Goal: Transaction & Acquisition: Purchase product/service

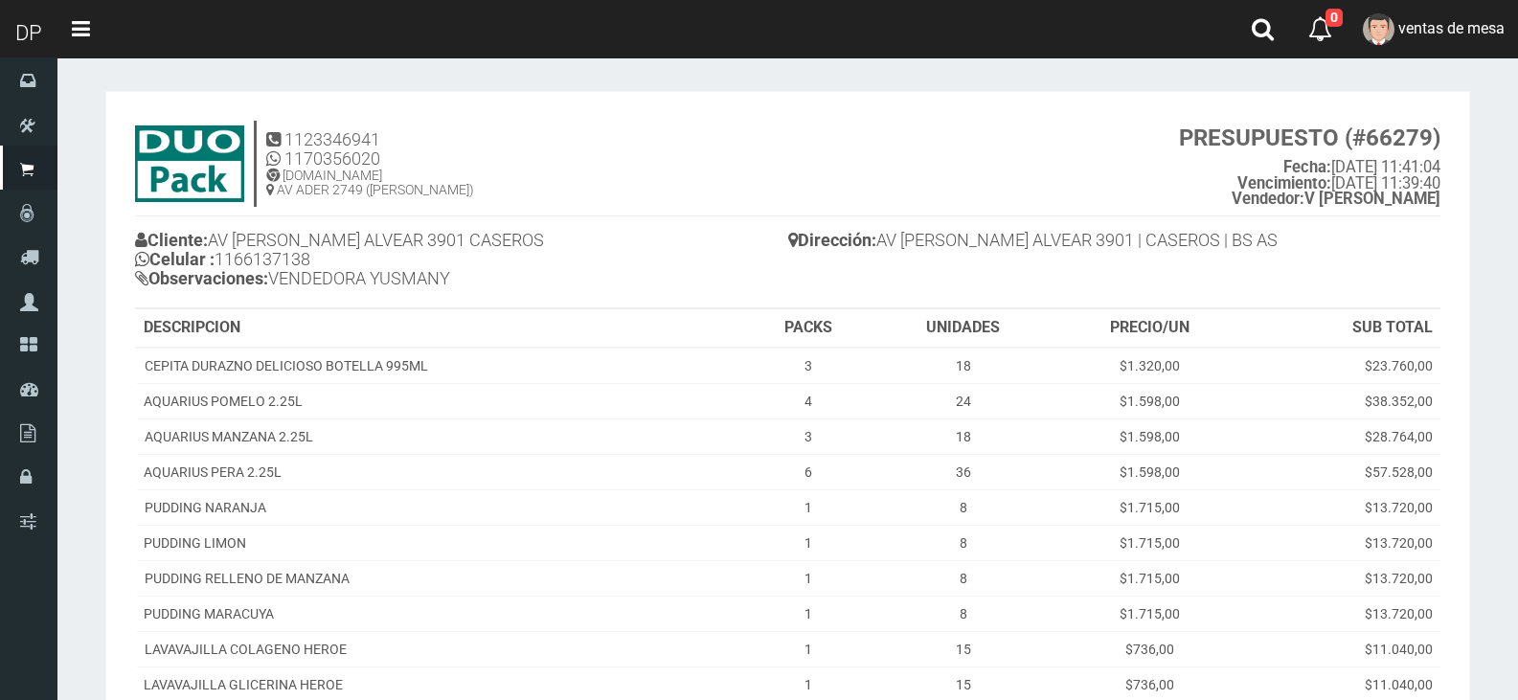
click at [1411, 62] on section "× Titulo del Msj texto Mas Texto Cancelar Aceptar" at bounding box center [787, 490] width 1461 height 867
click at [1414, 46] on link "ventas de mesa" at bounding box center [1433, 29] width 169 height 58
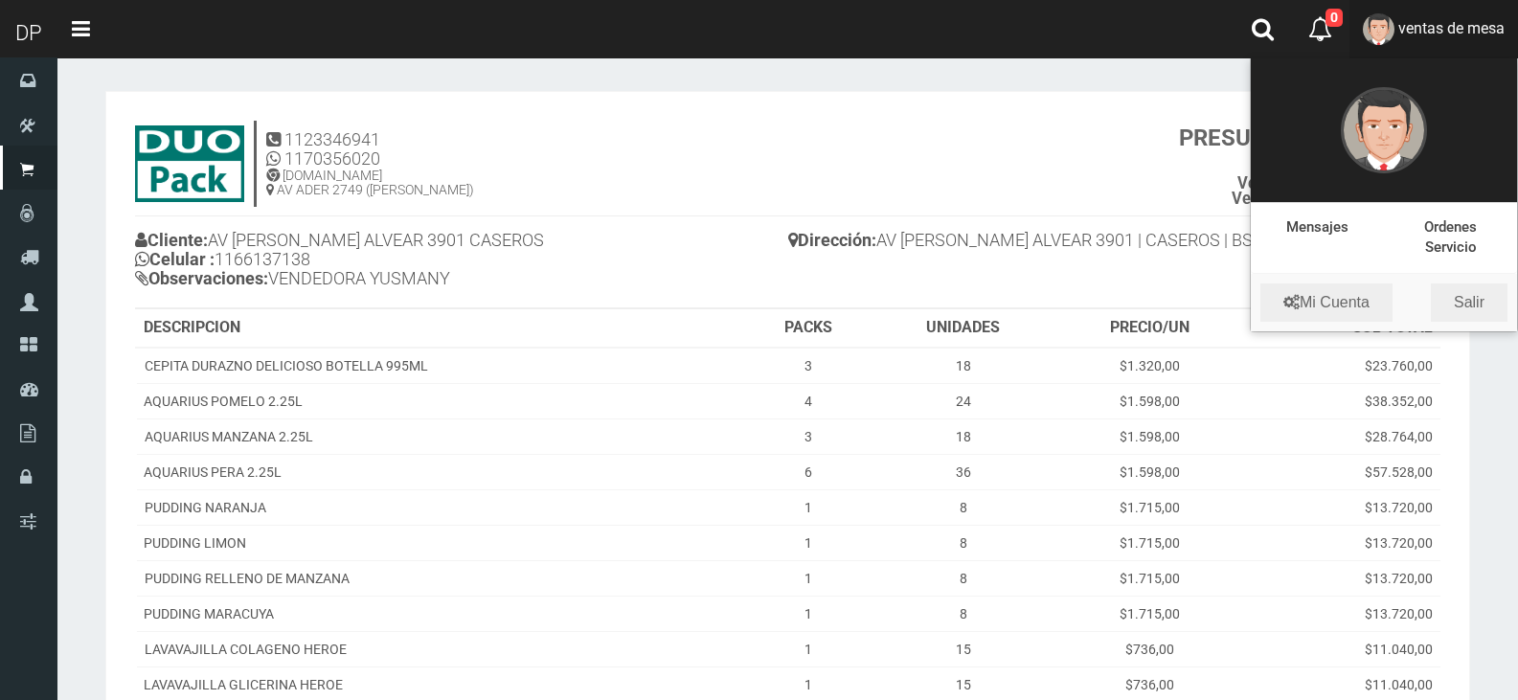
click at [1475, 40] on link "ventas de mesa" at bounding box center [1433, 29] width 169 height 58
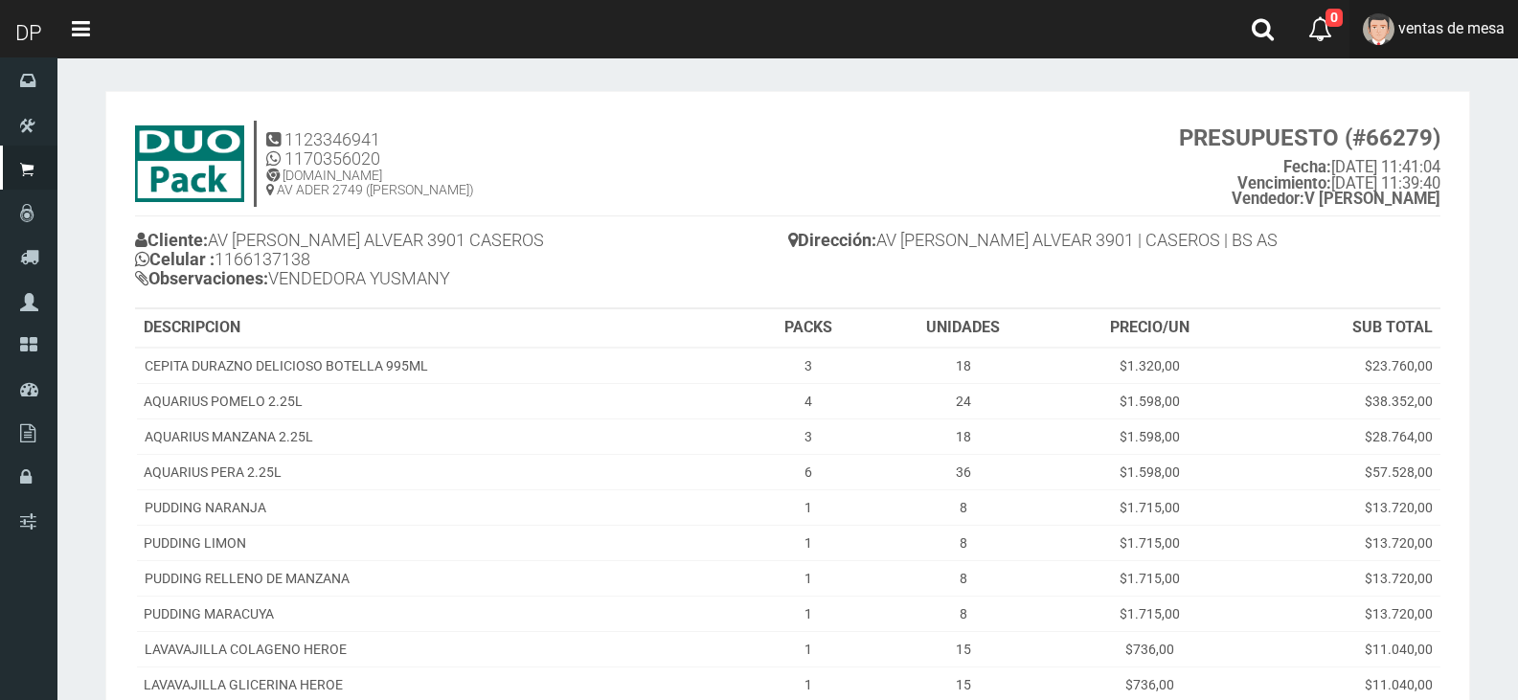
click at [1464, 57] on link "ventas de mesa" at bounding box center [1433, 29] width 169 height 58
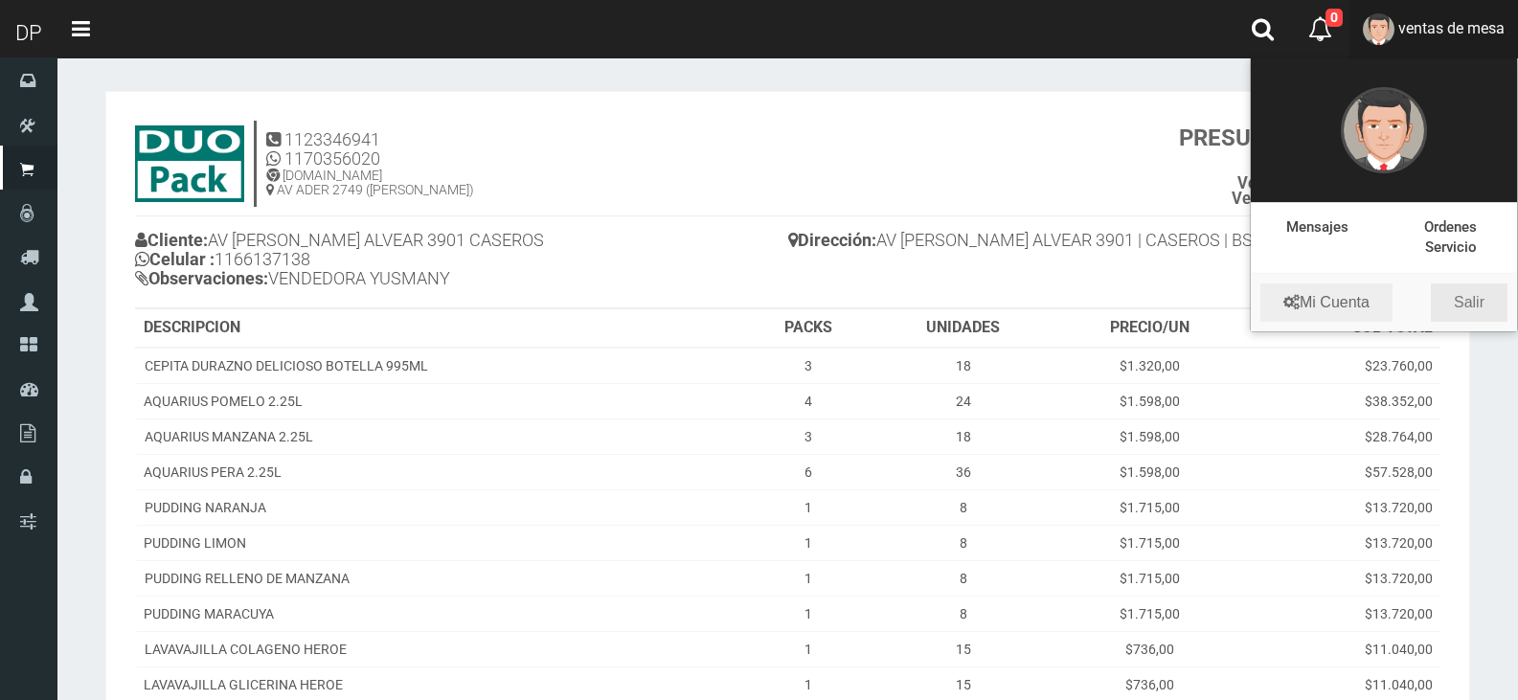
click at [1487, 298] on link "Salir" at bounding box center [1469, 302] width 77 height 38
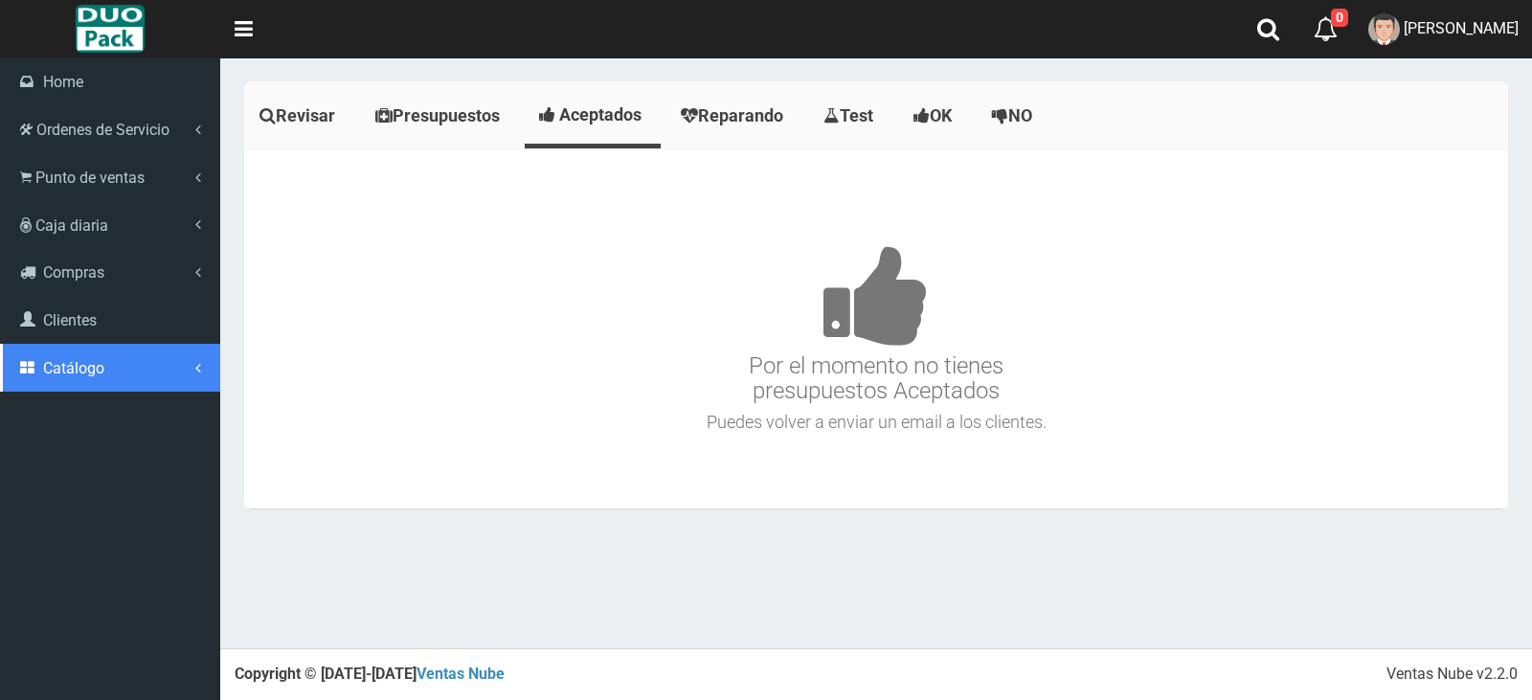
click at [79, 371] on span "Catálogo" at bounding box center [73, 368] width 61 height 18
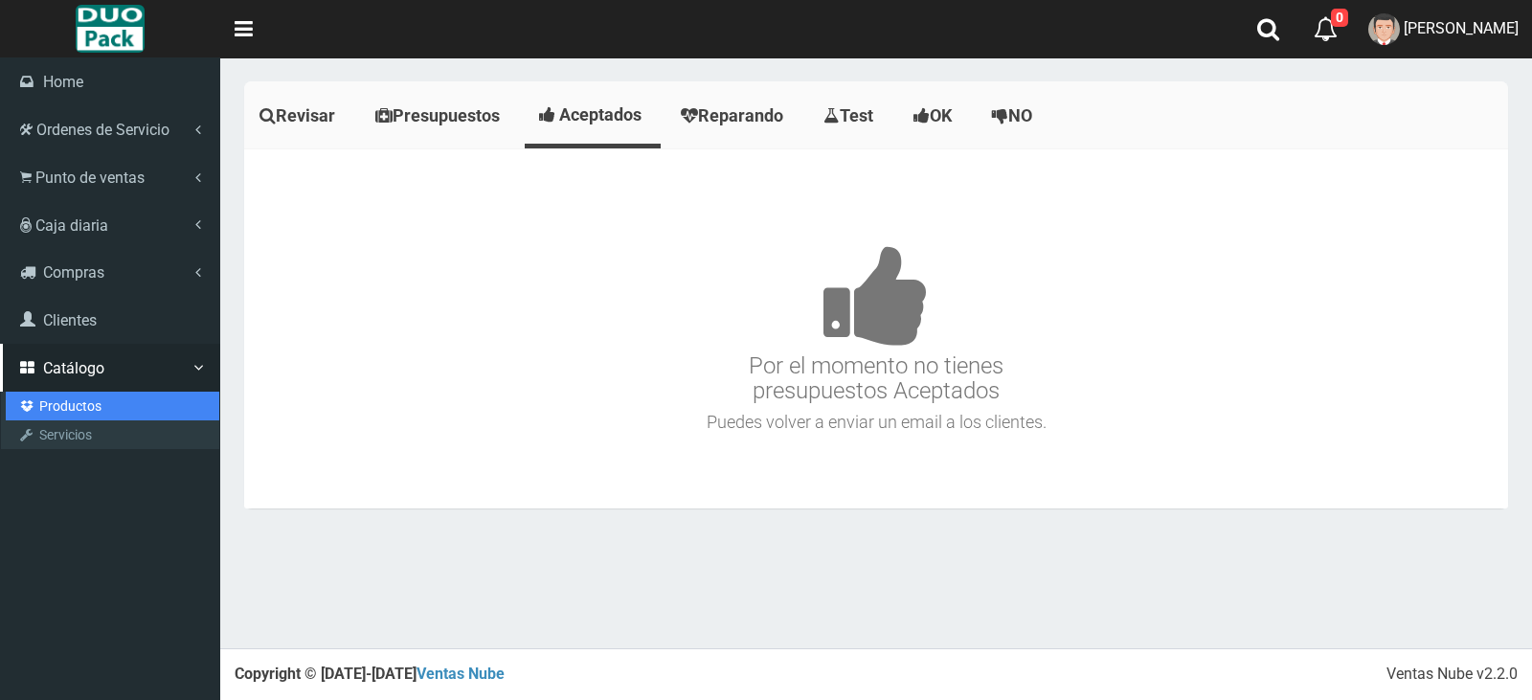
click at [90, 402] on link "Productos" at bounding box center [113, 406] width 214 height 29
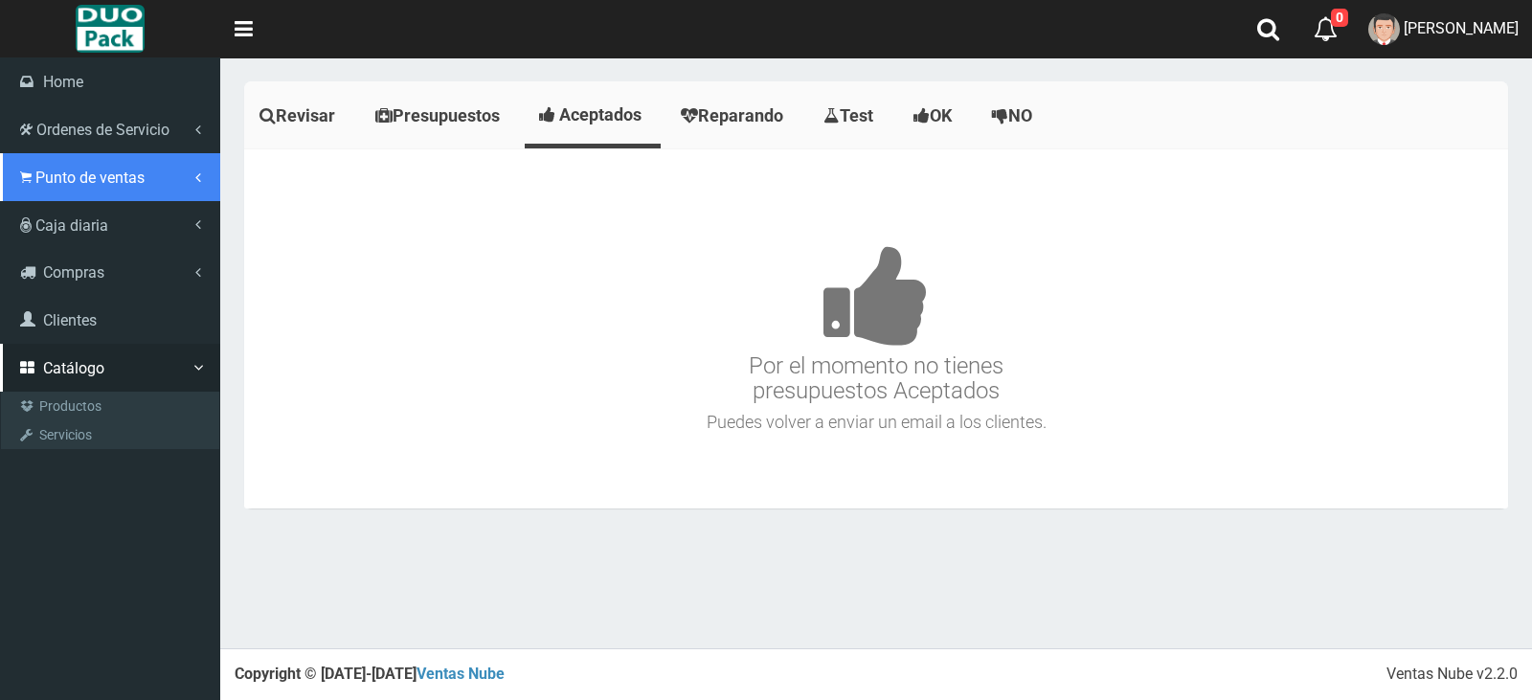
click at [62, 185] on span "Punto de ventas" at bounding box center [89, 178] width 109 height 18
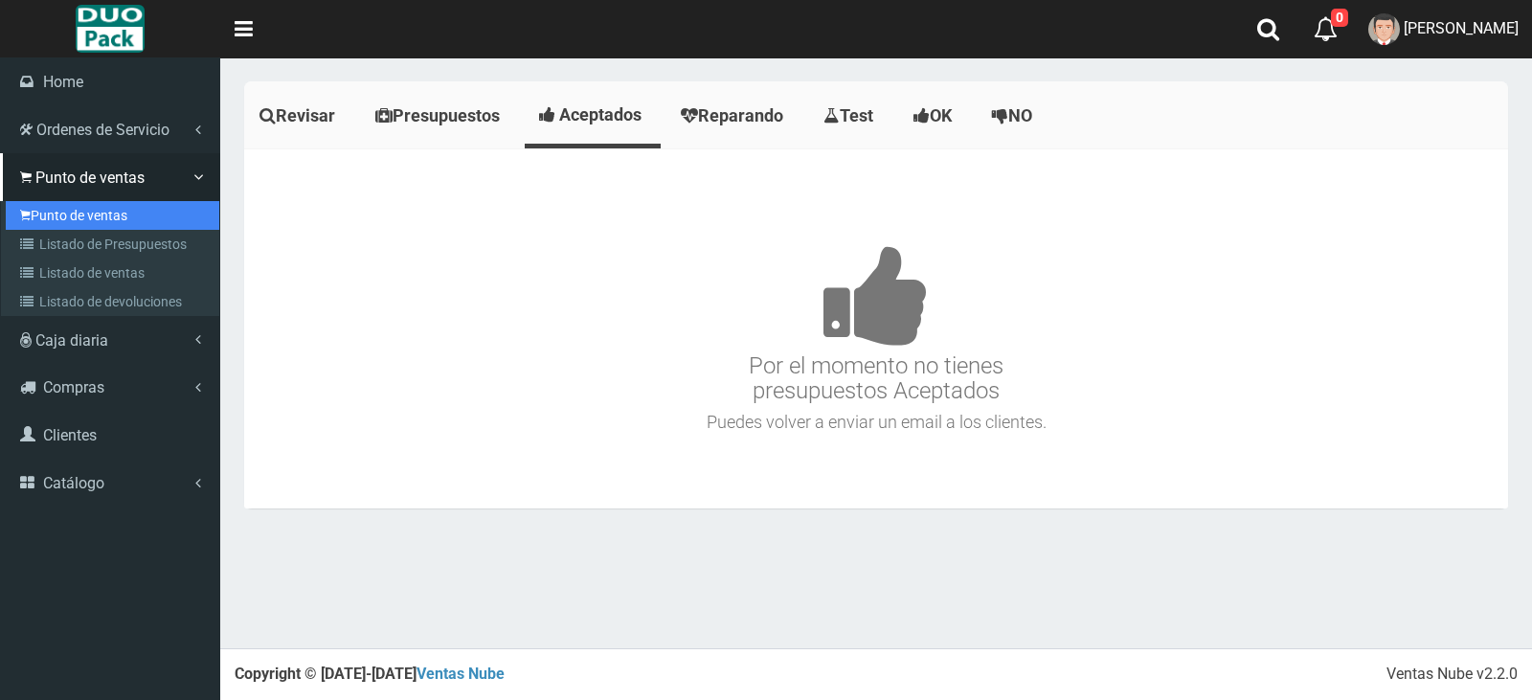
click at [97, 225] on link "Punto de ventas" at bounding box center [113, 215] width 214 height 29
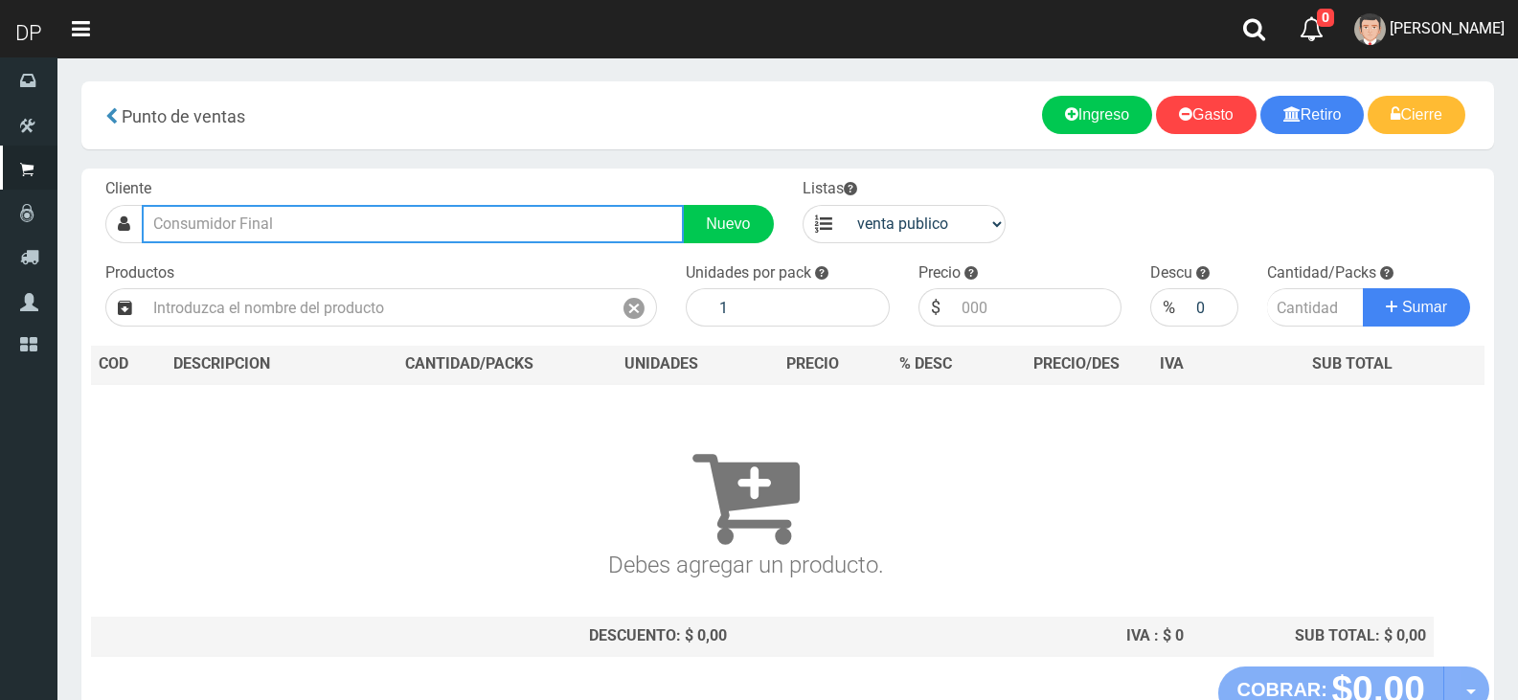
click at [362, 215] on input "text" at bounding box center [413, 224] width 542 height 38
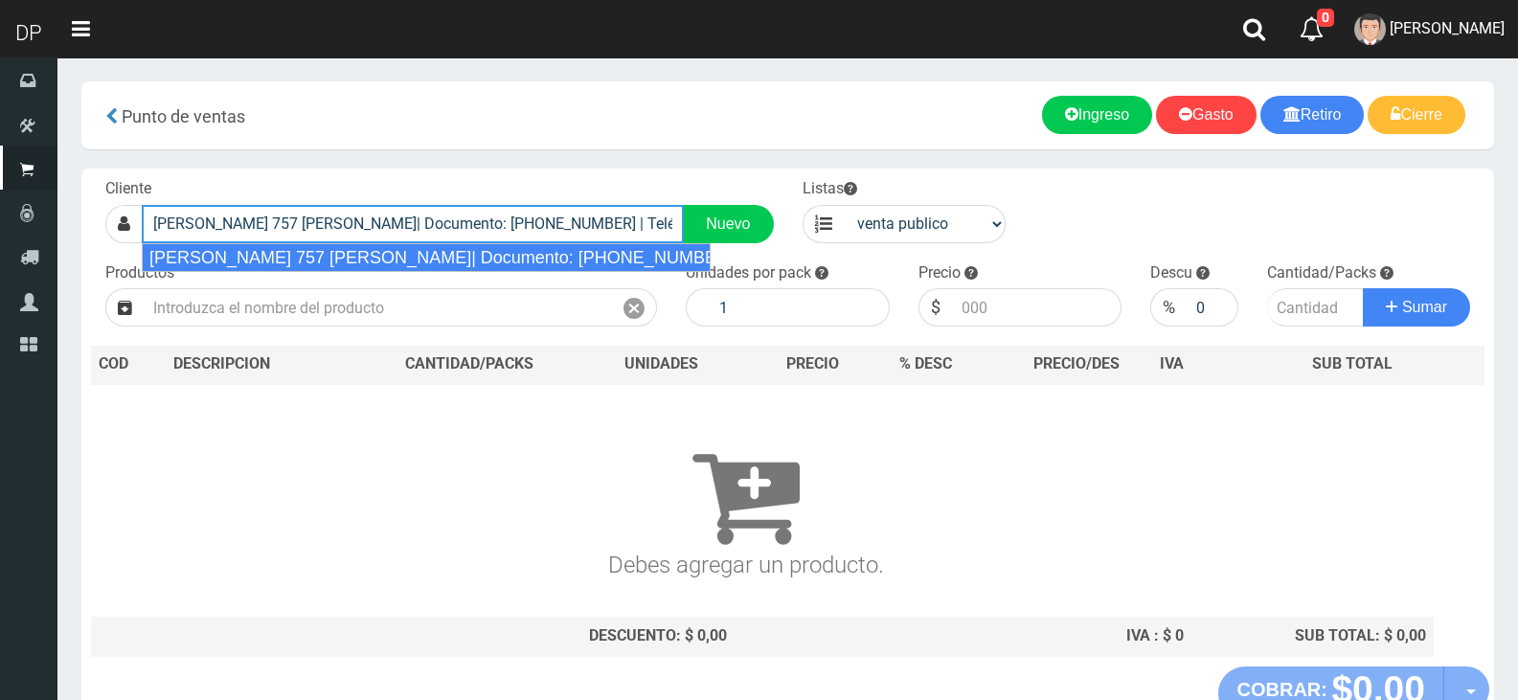
type input "SOLIS 757 MONSERRAT| Documento: 7577777777777777 | Teléfono:"
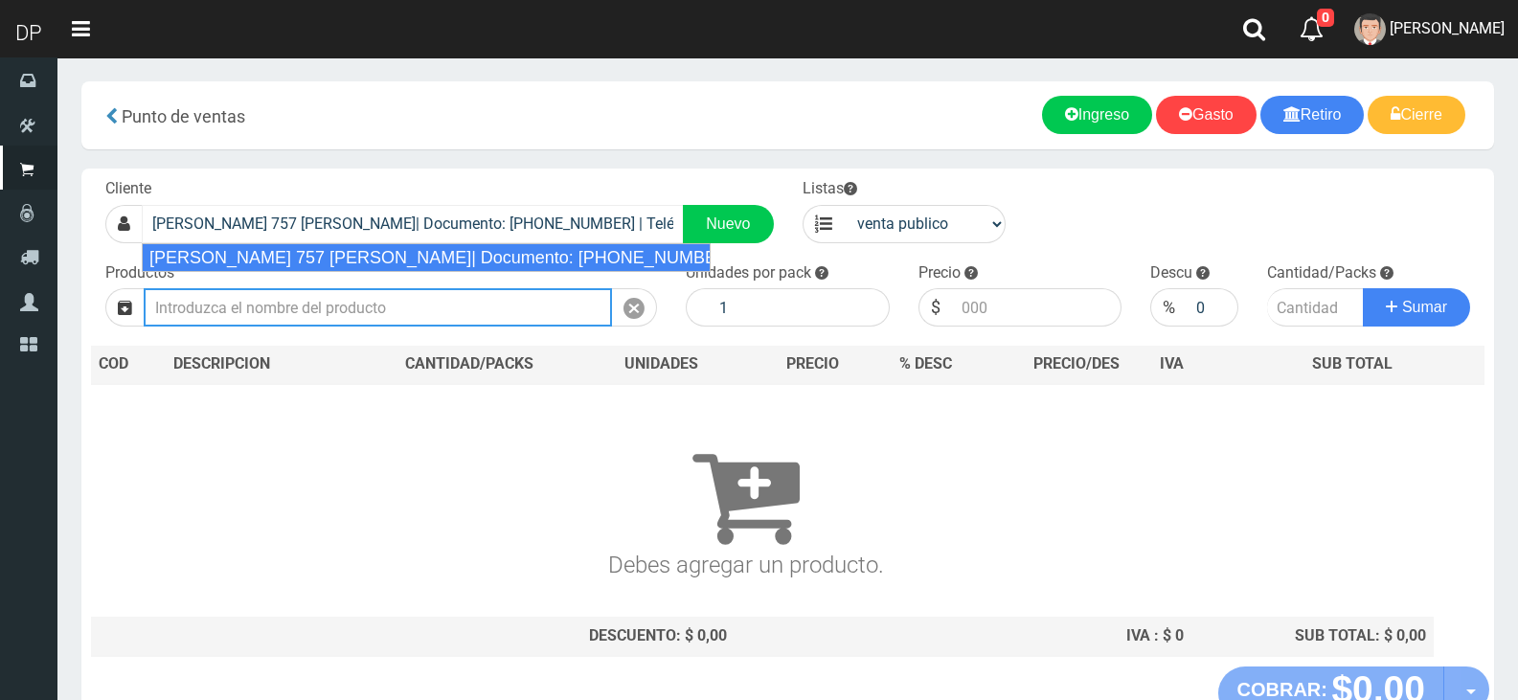
select select "2"
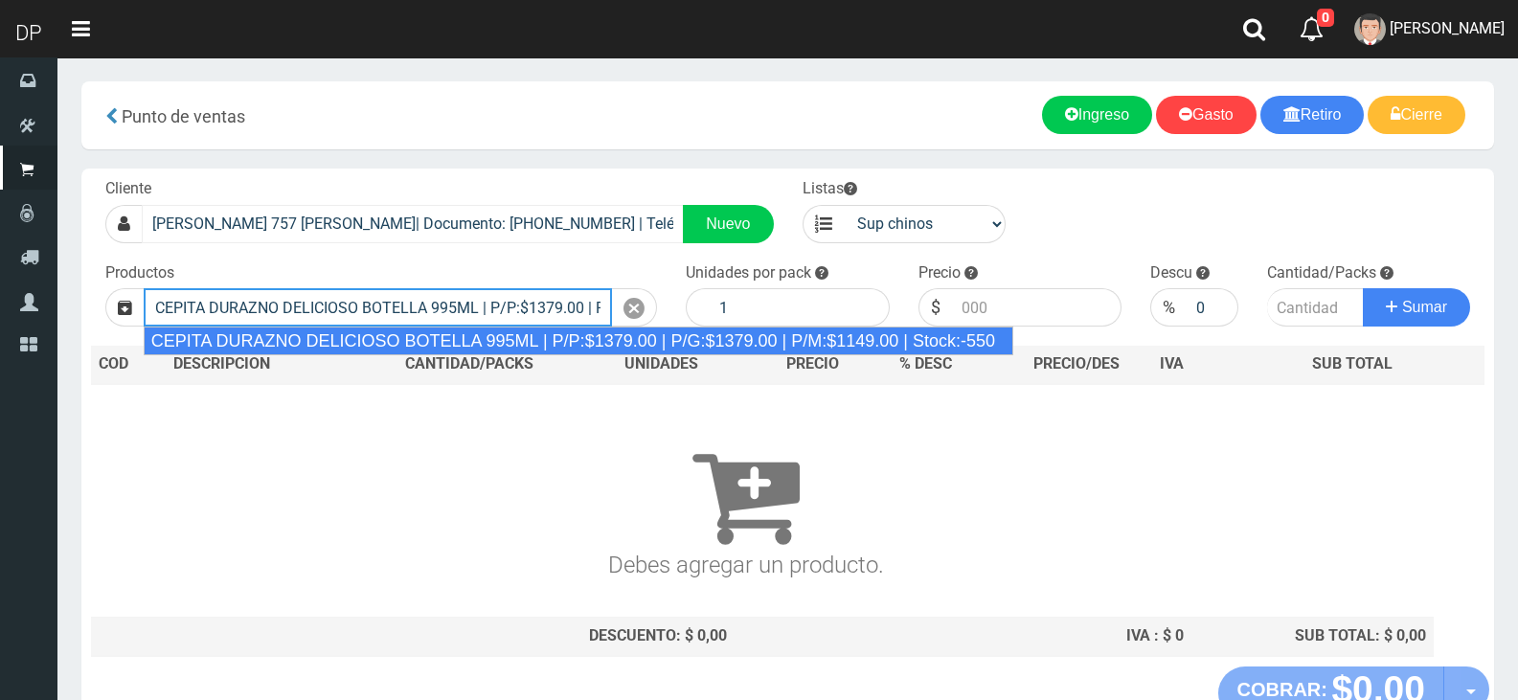
type input "CEPITA DURAZNO DELICIOSO BOTELLA 995ML | P/P:$1379.00 | P/G:$1379.00 | P/M:$114…"
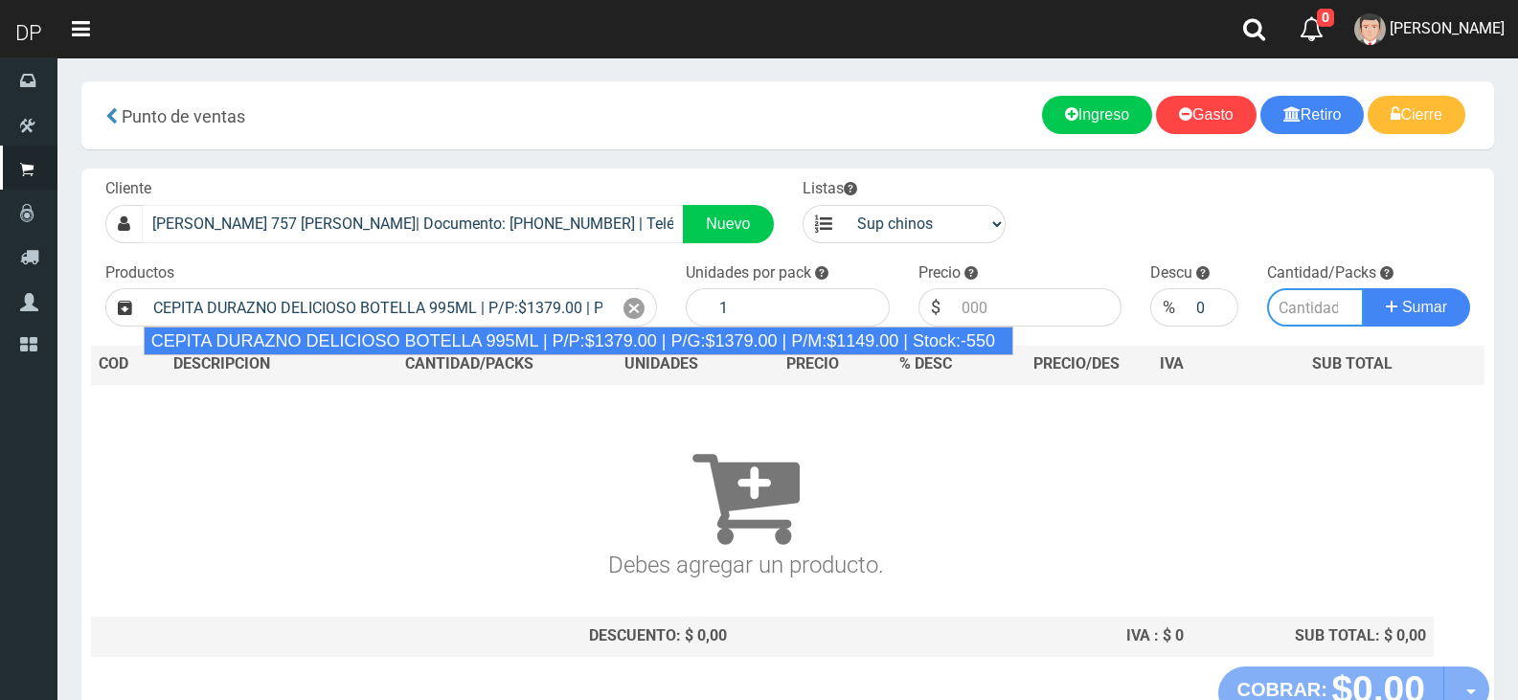
type input "6"
type input "1379.00"
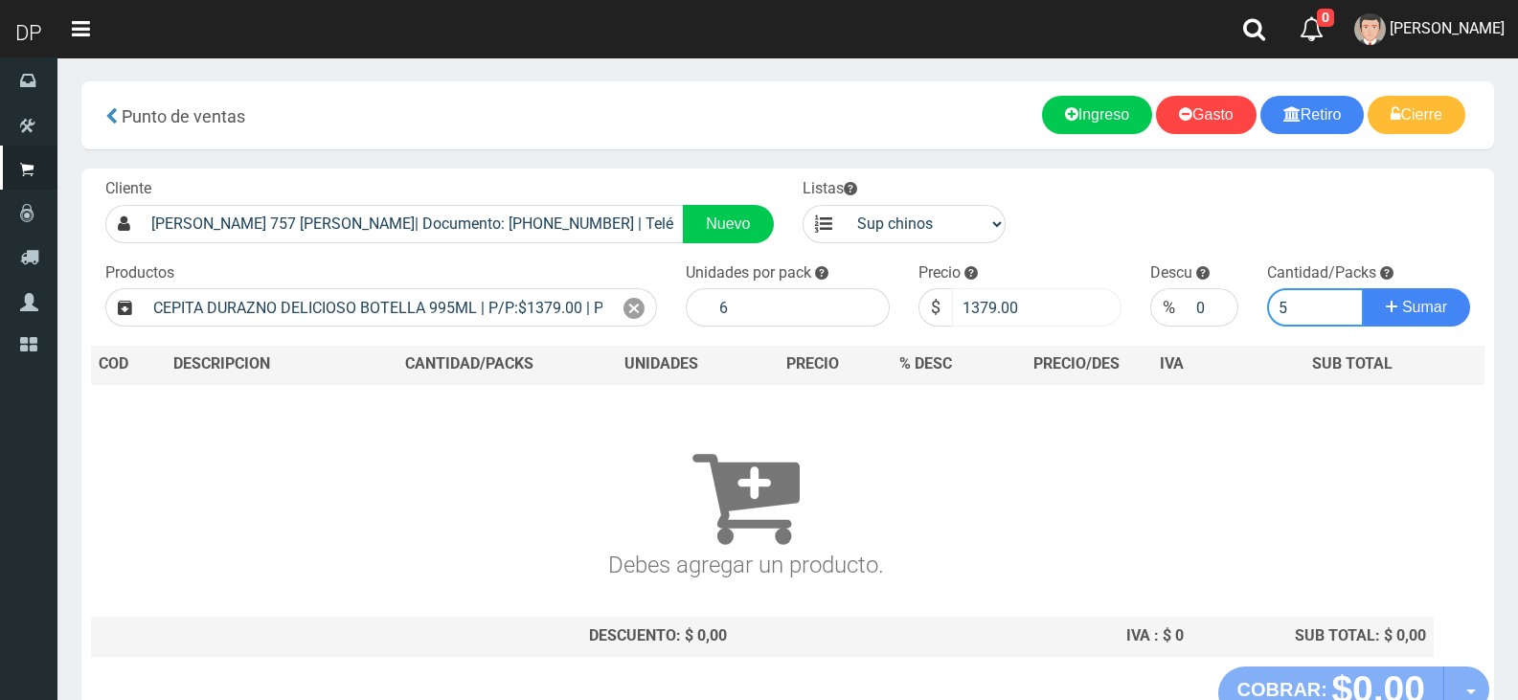
type input "5"
click at [959, 305] on input "1379.00" at bounding box center [1037, 307] width 170 height 38
type input "1329"
click at [1363, 288] on button "Sumar" at bounding box center [1416, 307] width 107 height 38
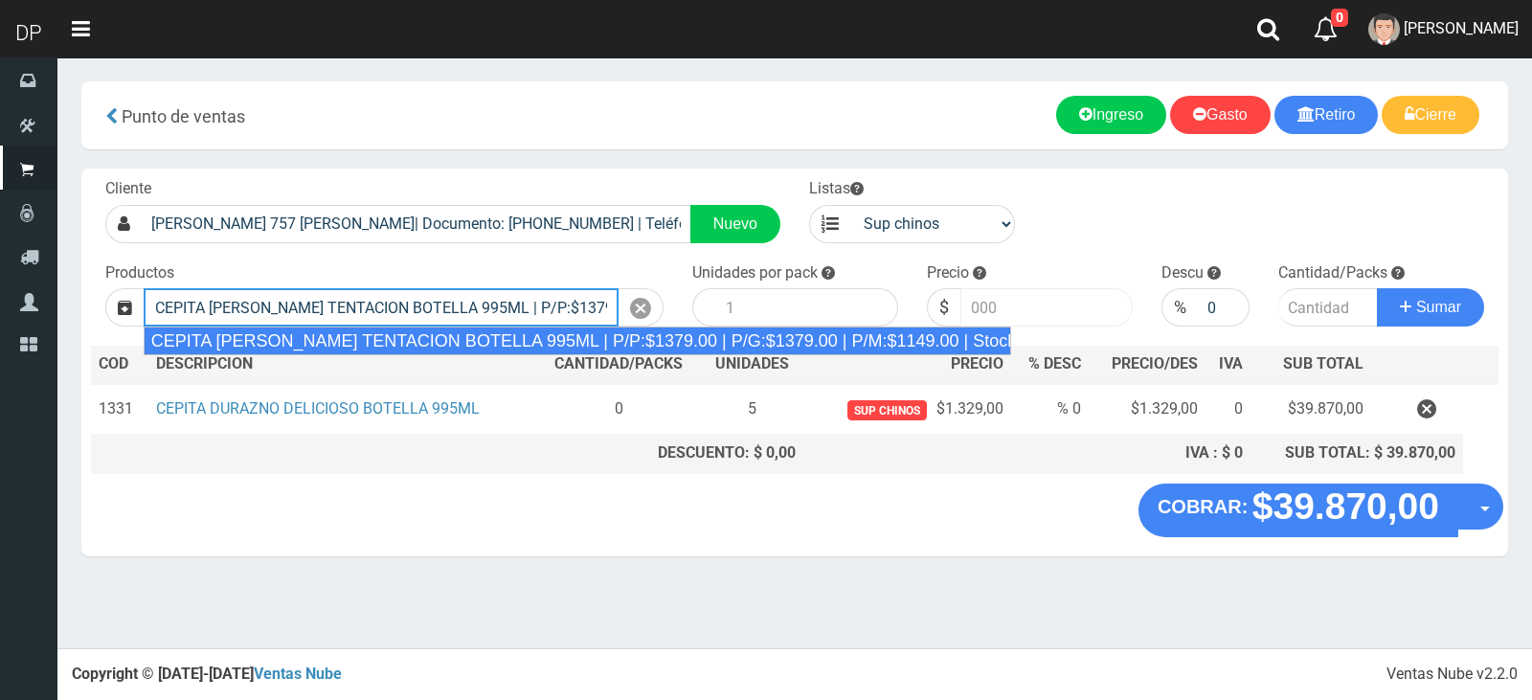
type input "CEPITA NARANJA TENTACION BOTELLA 995ML | P/P:$1379.00 | P/G:$1379.00 | P/M:$114…"
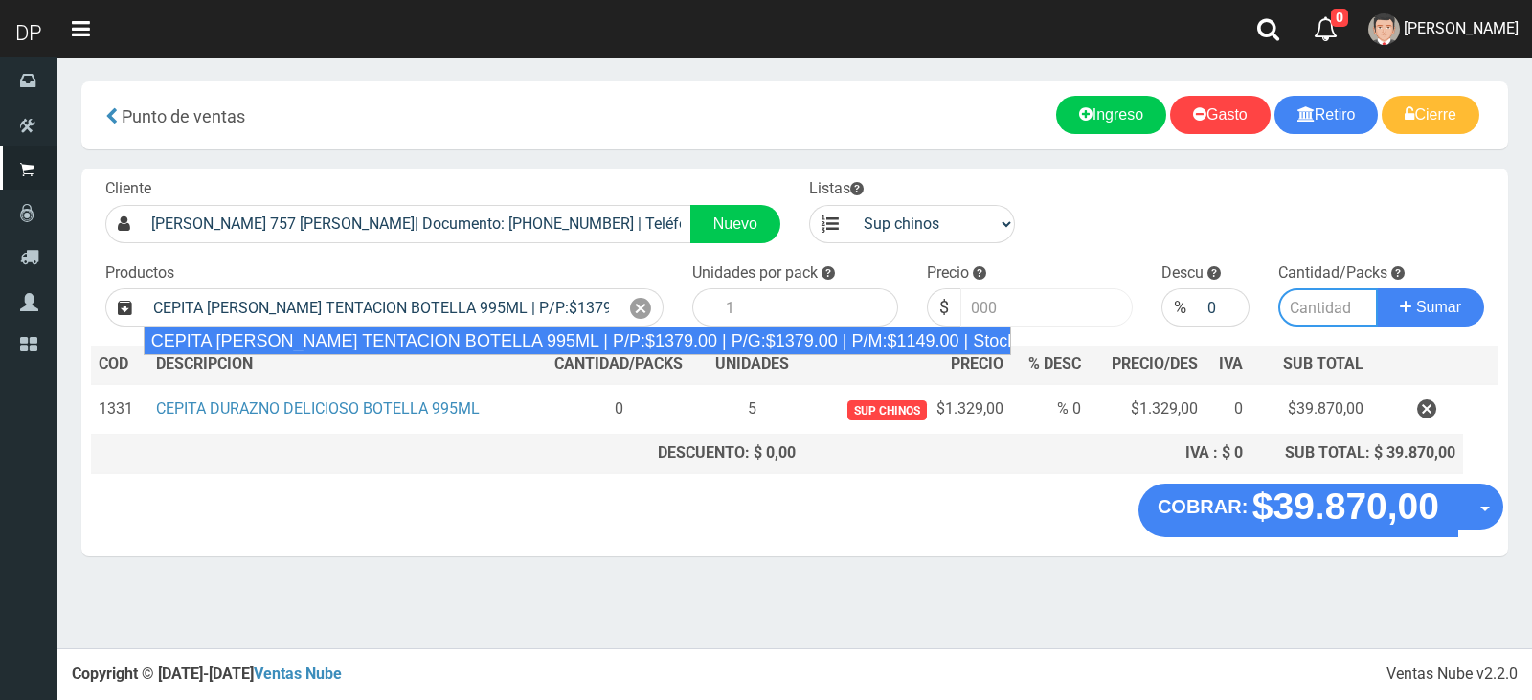
type input "6"
type input "1379.00"
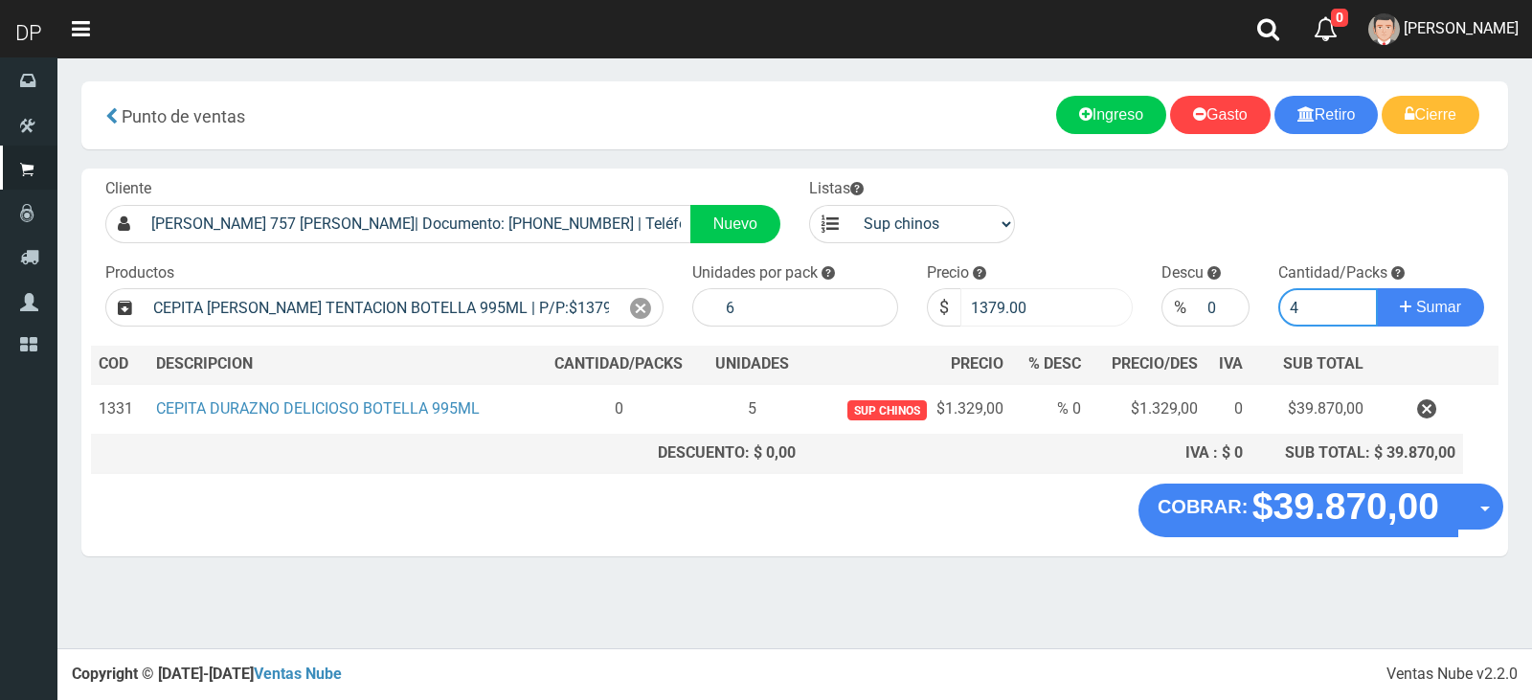
type input "4"
click at [979, 303] on input "1379.00" at bounding box center [1047, 307] width 172 height 38
type input "1329"
click at [1377, 288] on button "Sumar" at bounding box center [1430, 307] width 107 height 38
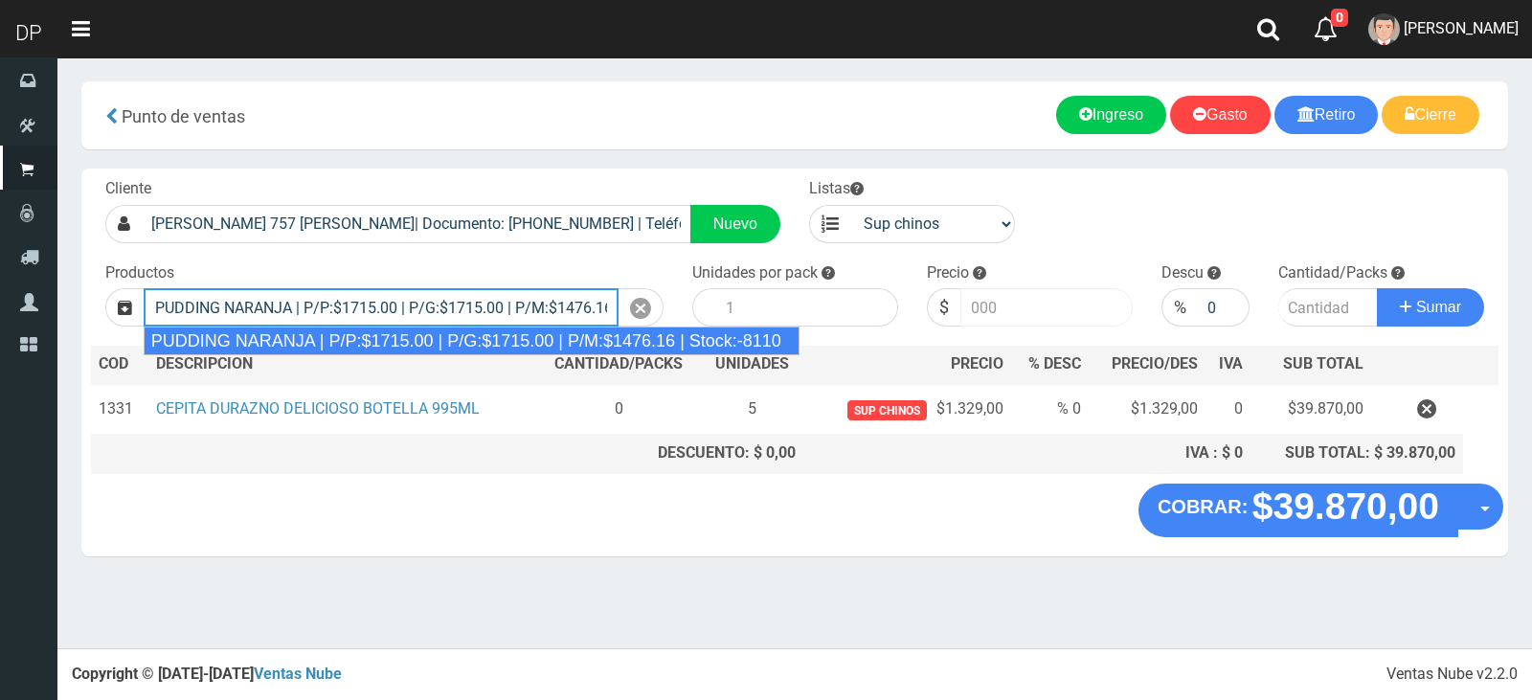
type input "PUDDING NARANJA | P/P:$1715.00 | P/G:$1715.00 | P/M:$1476.16 | Stock:-8110"
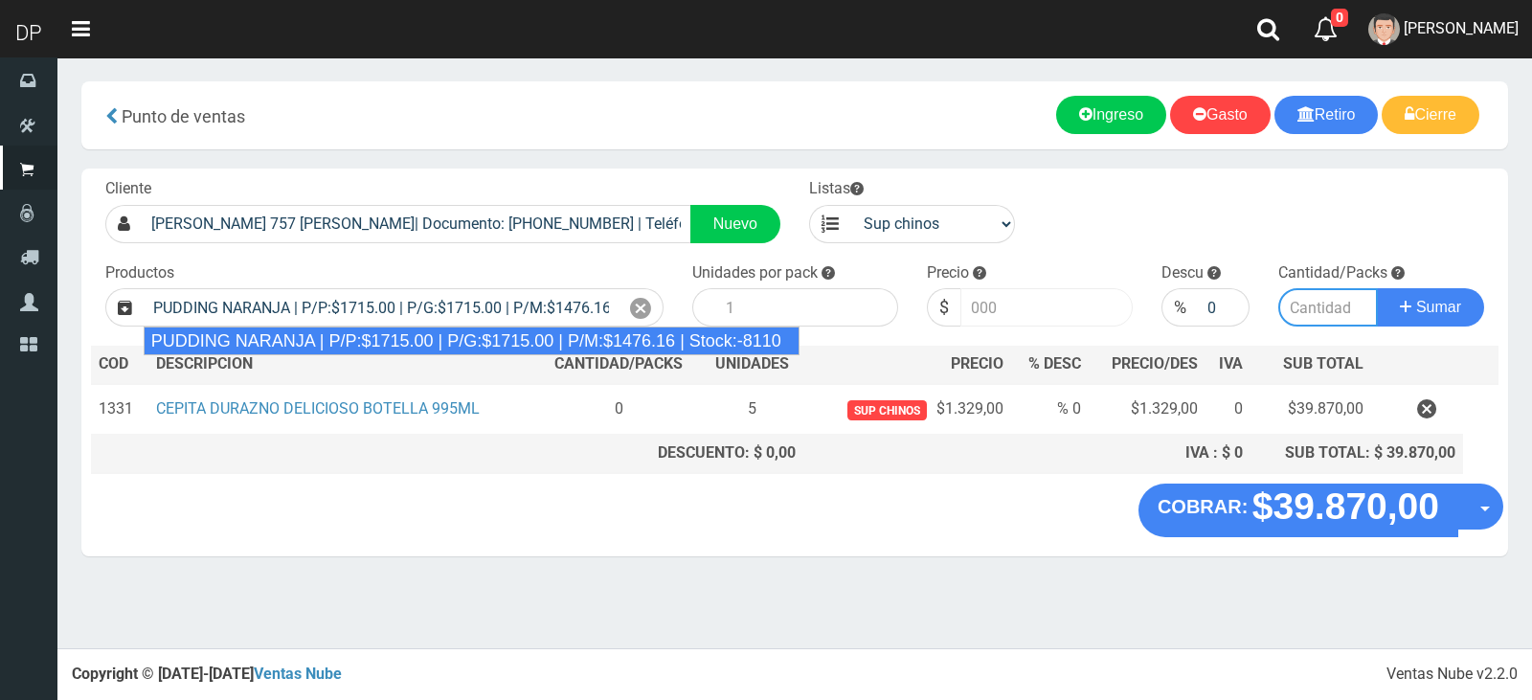
type input "8"
type input "1715.00"
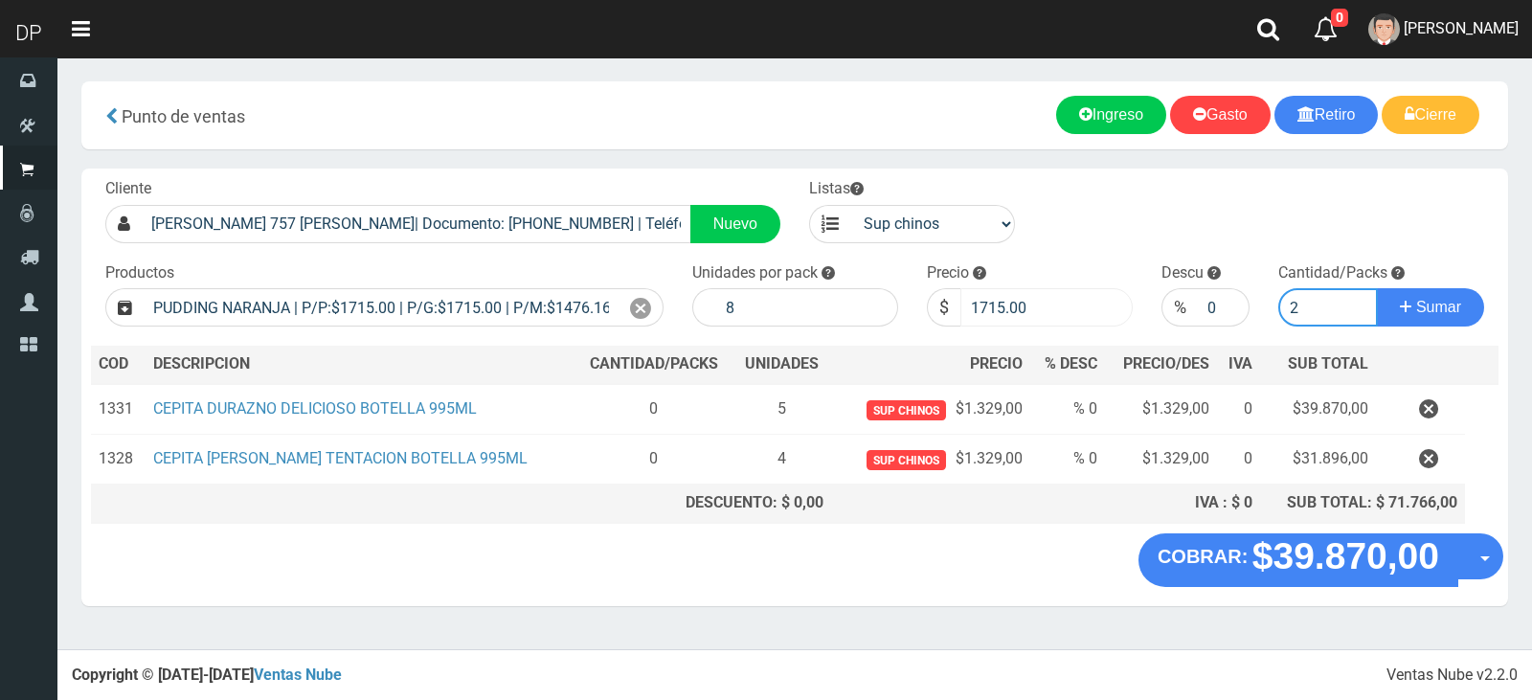
type input "2"
click at [1377, 288] on button "Sumar" at bounding box center [1430, 307] width 107 height 38
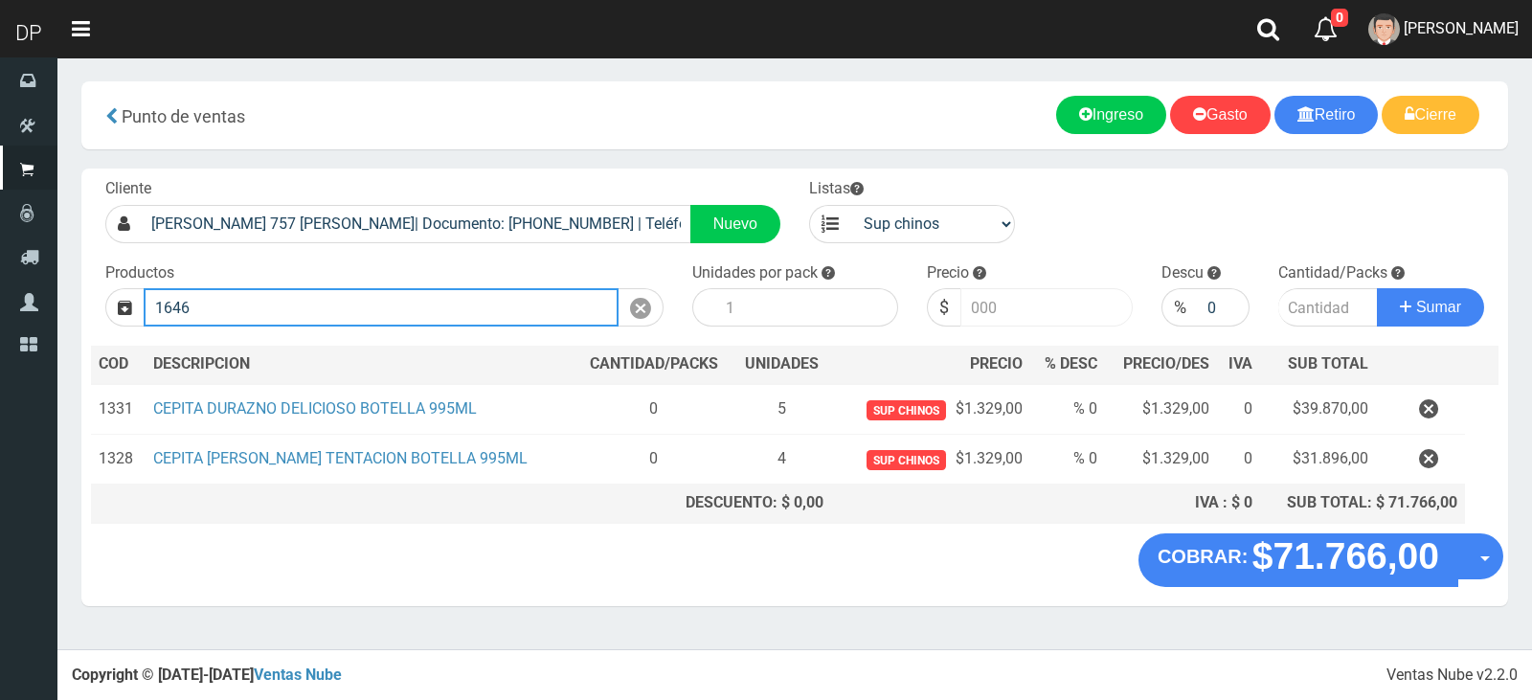
click at [1377, 288] on button "Sumar" at bounding box center [1430, 307] width 107 height 38
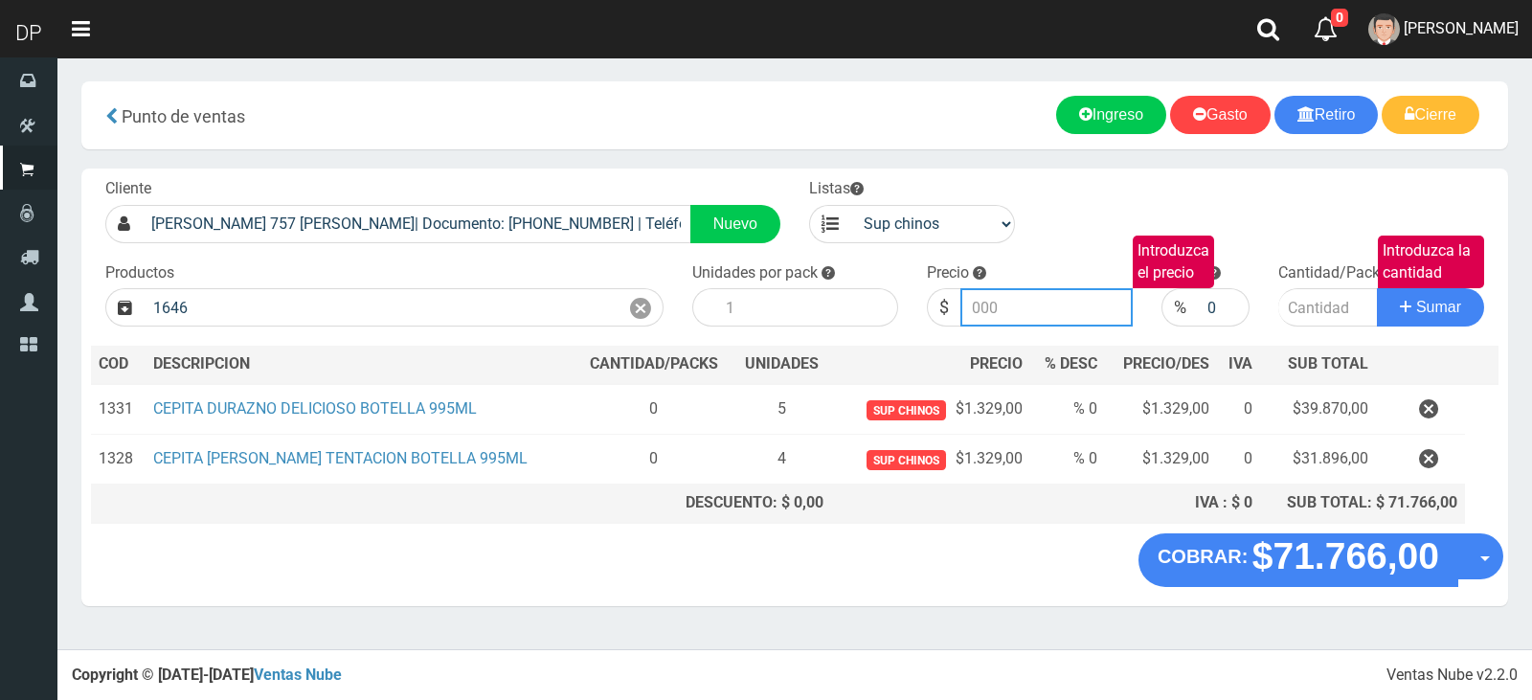
type input "PUDDING GALES | P/P:$1715.00 | P/G:$1715.00 | P/M:$1476.16 | Stock:-3704"
type input "1715.00"
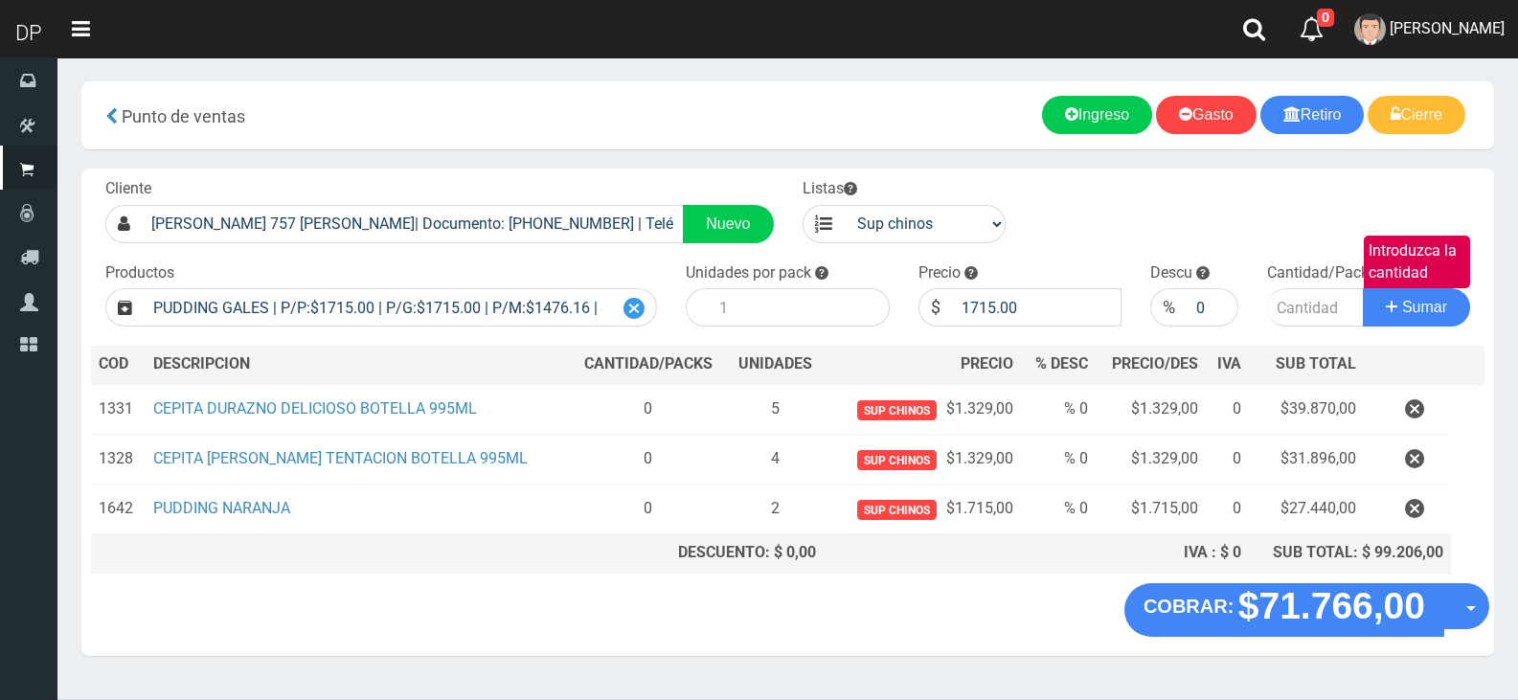
click at [641, 309] on icon at bounding box center [633, 309] width 21 height 28
click at [1417, 510] on icon "button" at bounding box center [1414, 509] width 19 height 34
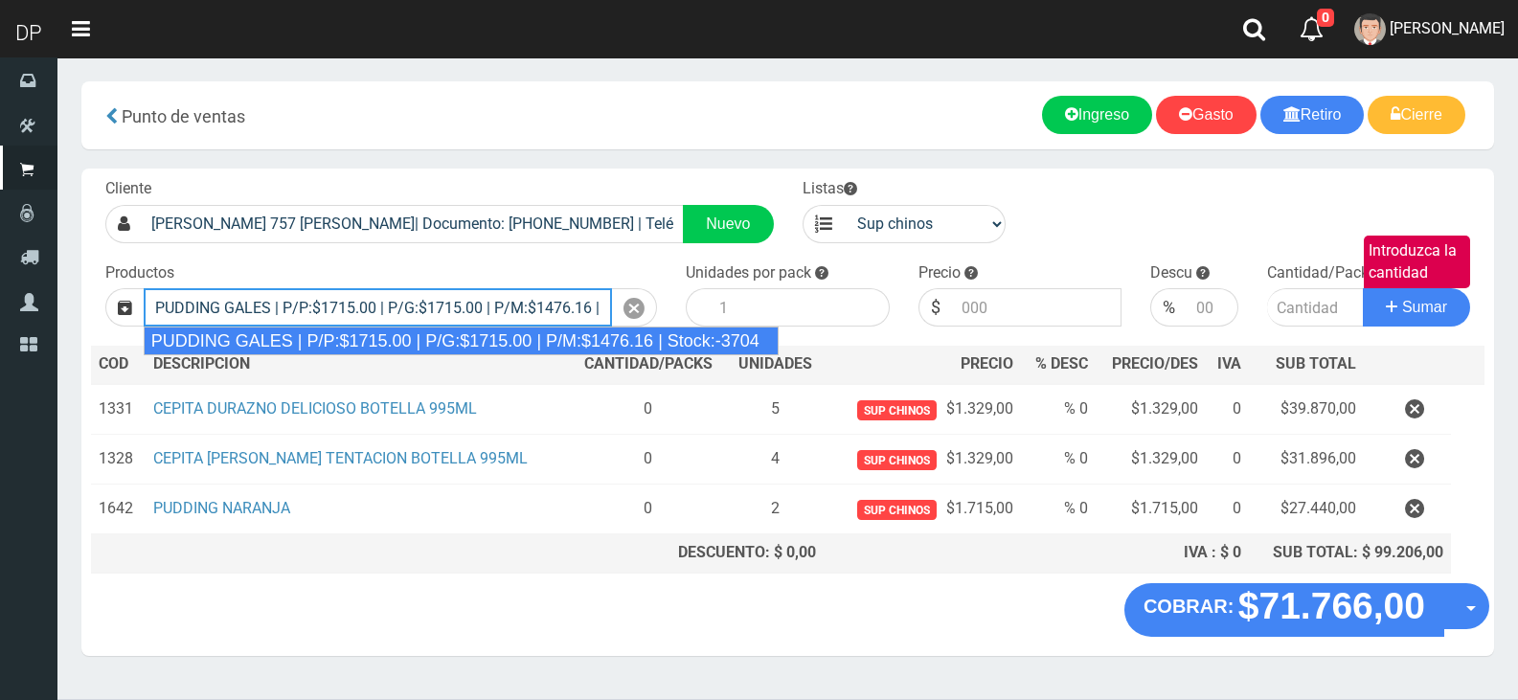
type input "PUDDING GALES | P/P:$1715.00 | P/G:$1715.00 | P/M:$1476.16 | Stock:-3704"
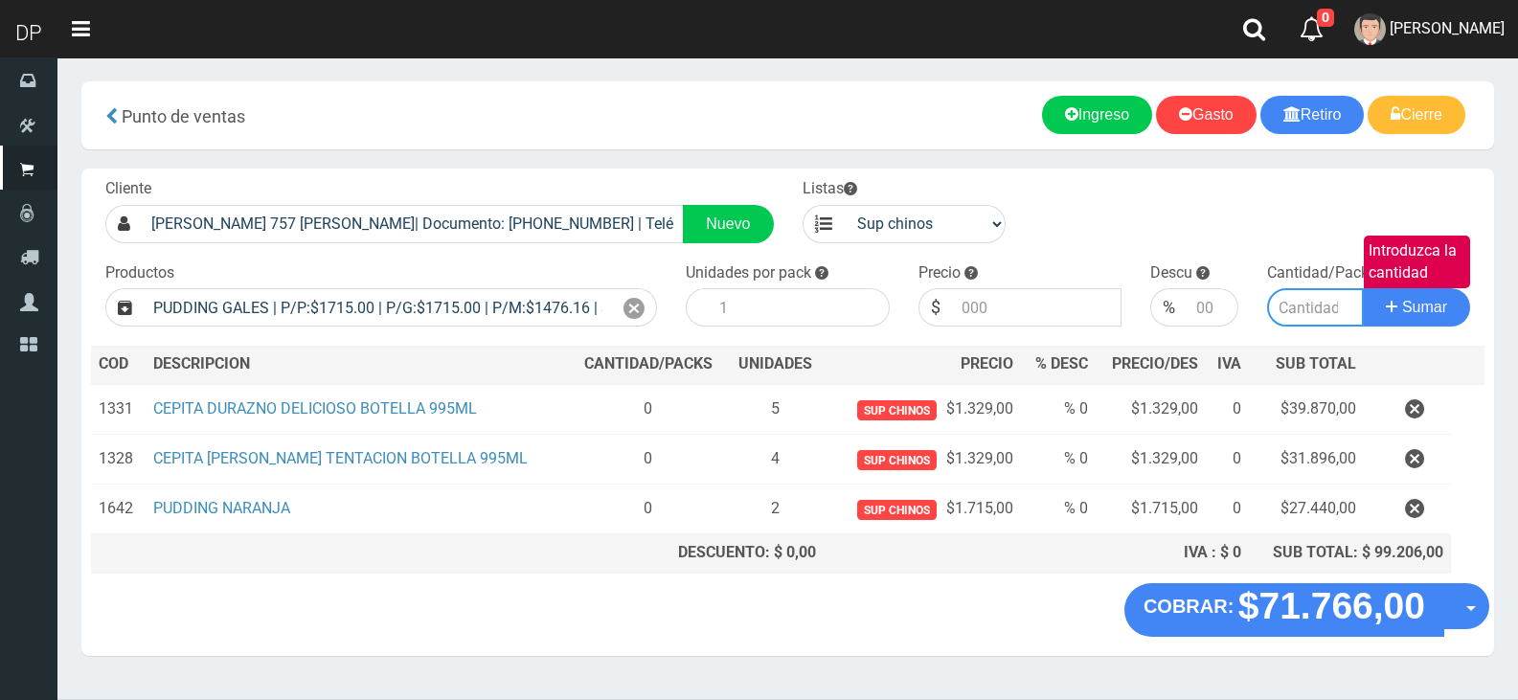
type input "8"
type input "1715.00"
type input "1"
click at [1363, 288] on button "Sumar" at bounding box center [1416, 307] width 107 height 38
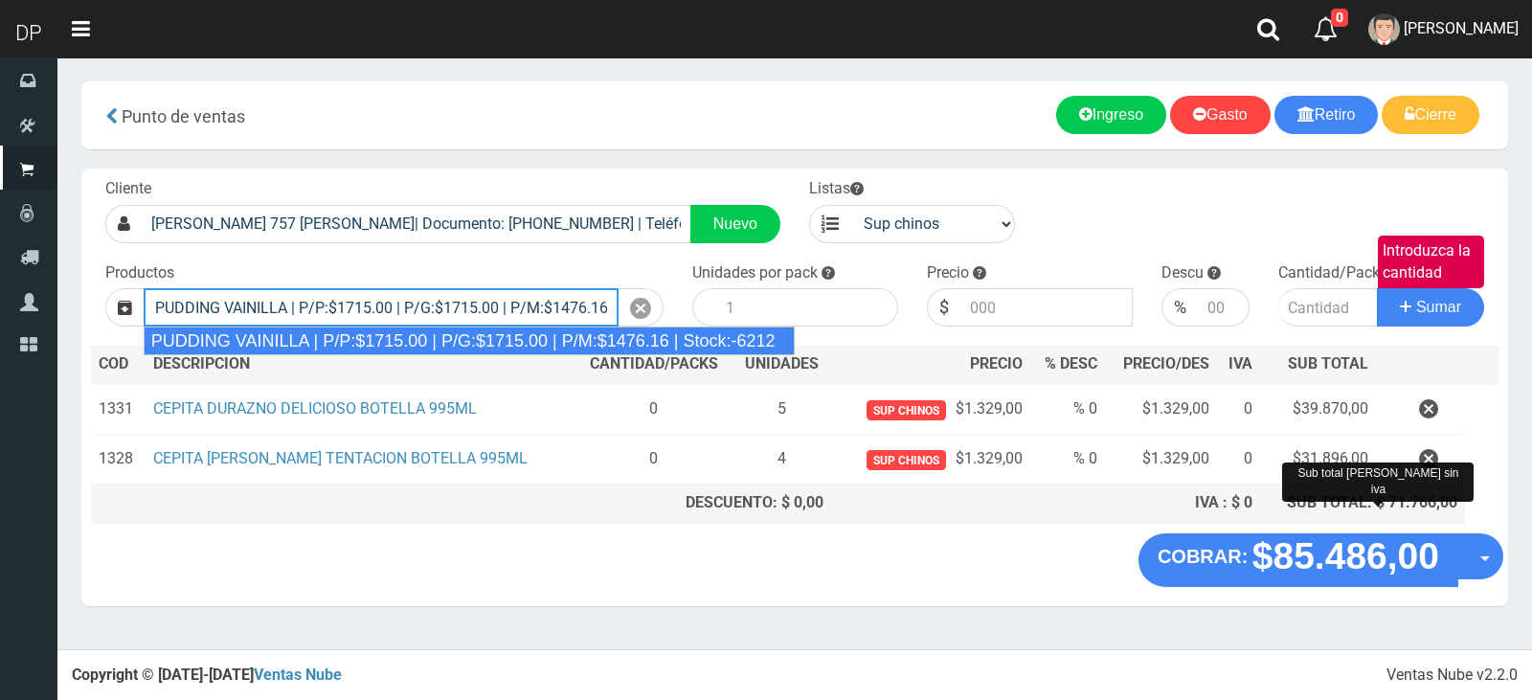
type input "PUDDING VAINILLA | P/P:$1715.00 | P/G:$1715.00 | P/M:$1476.16 | Stock:-6212"
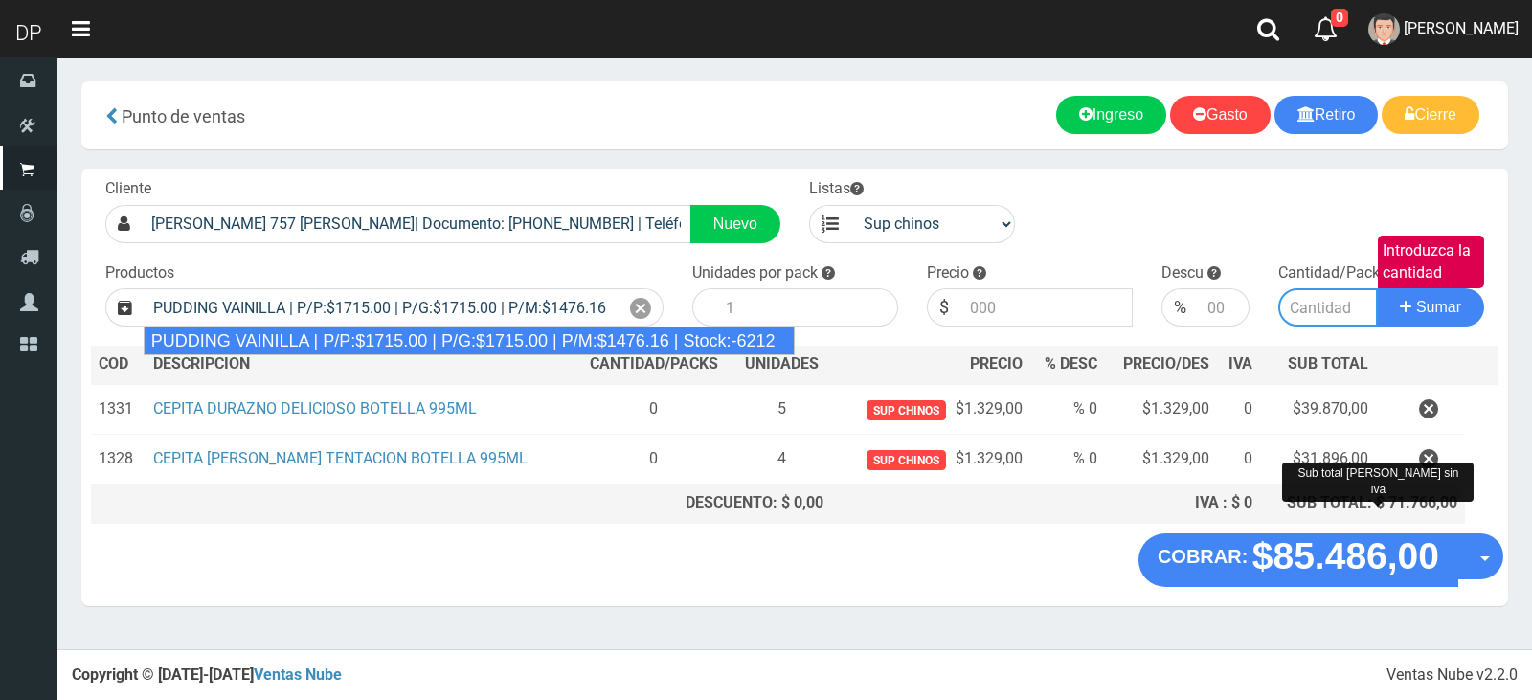
type input "8"
type input "1715.00"
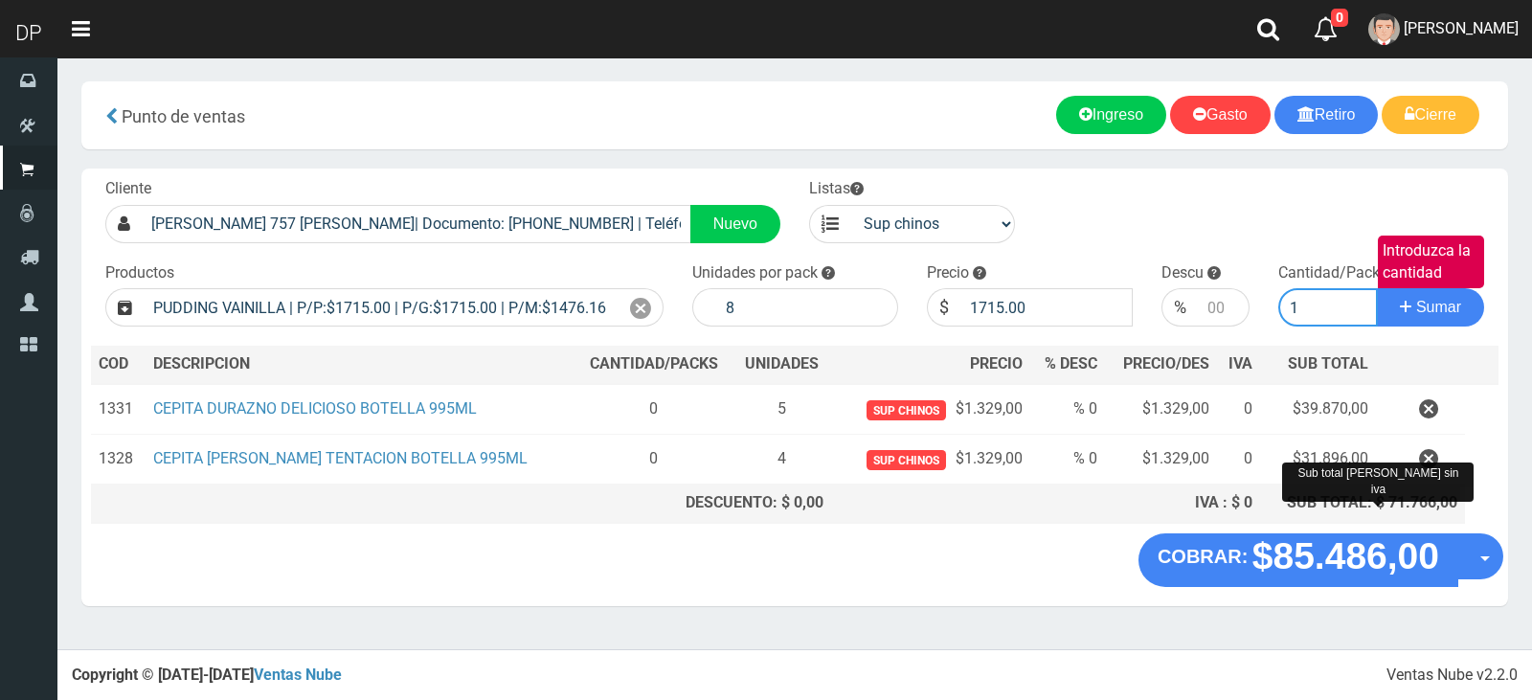
type input "1"
click at [1377, 288] on button "Sumar" at bounding box center [1430, 307] width 107 height 38
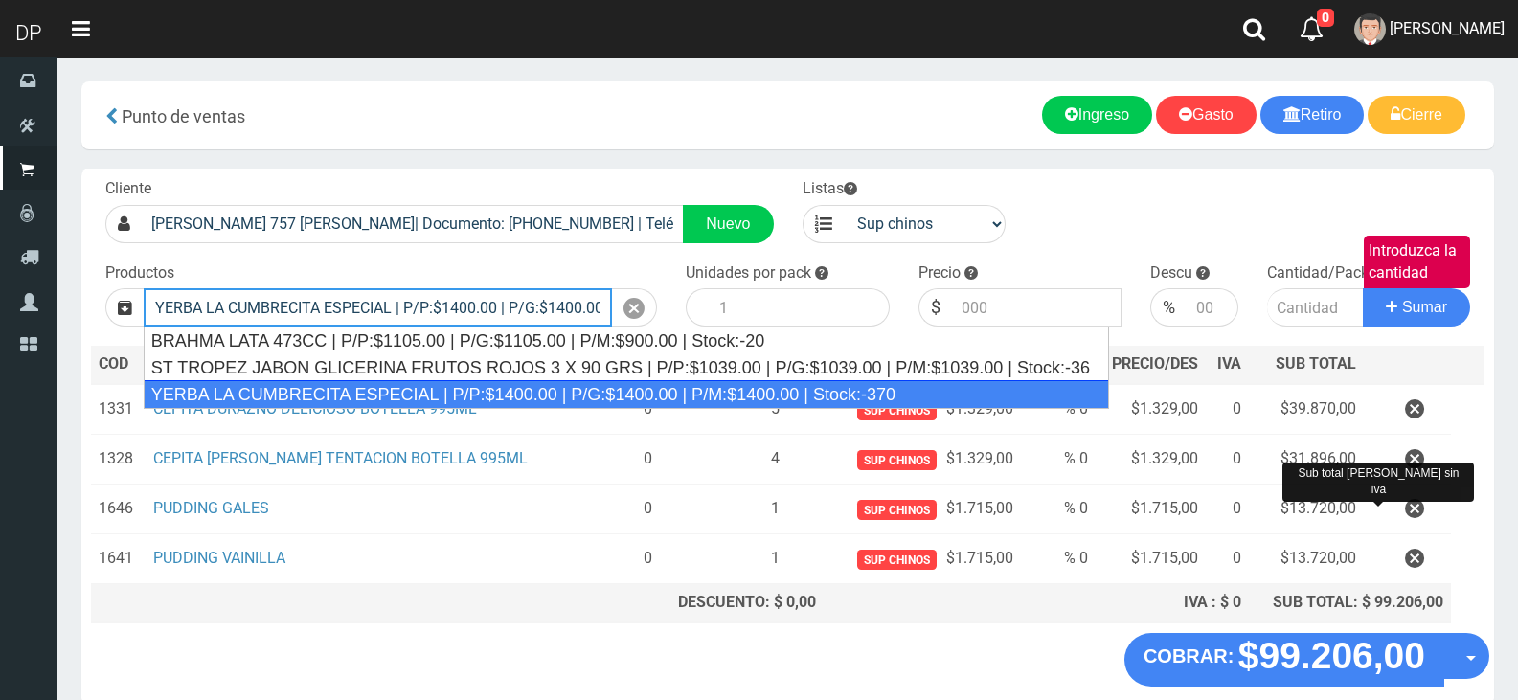
type input "YERBA LA CUMBRECITA ESPECIAL | P/P:$1400.00 | P/G:$1400.00 | P/M:$1400.00 | Sto…"
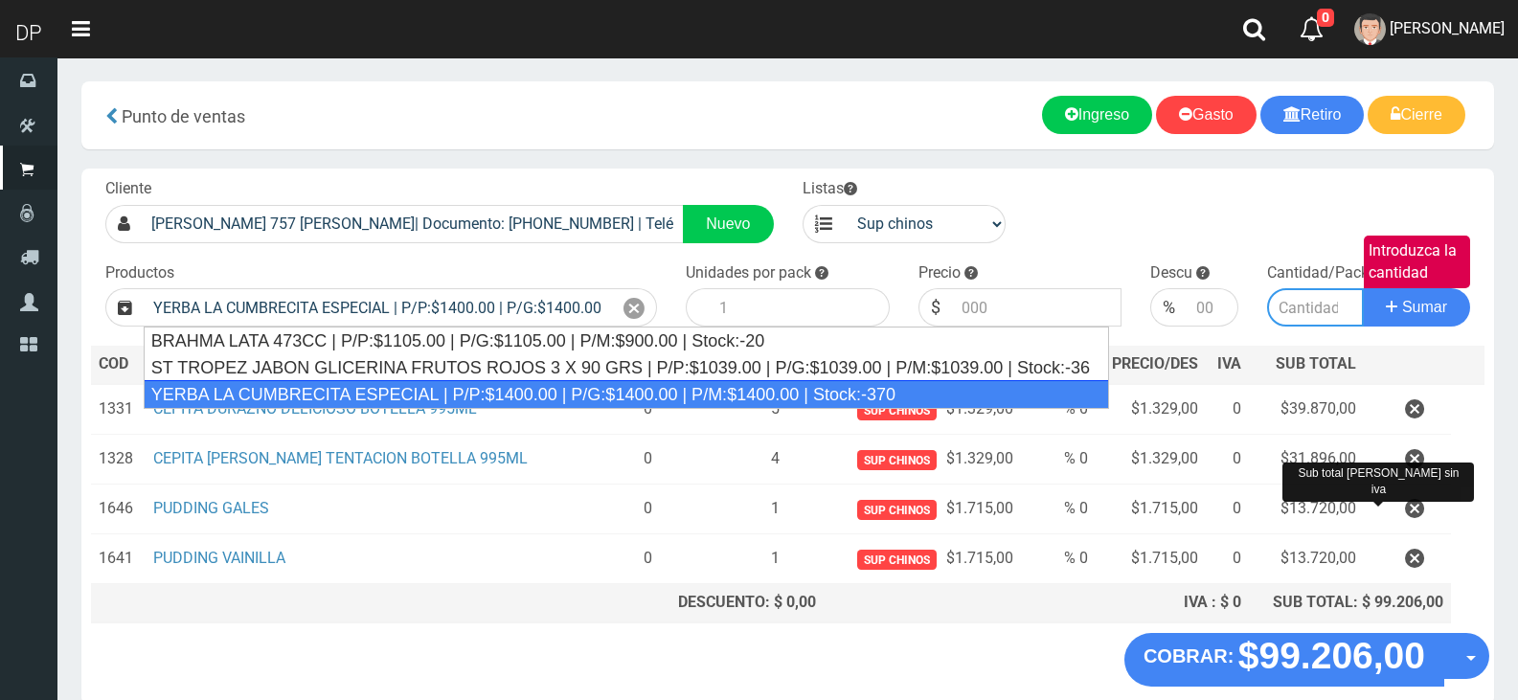
type input "10"
type input "1400.00"
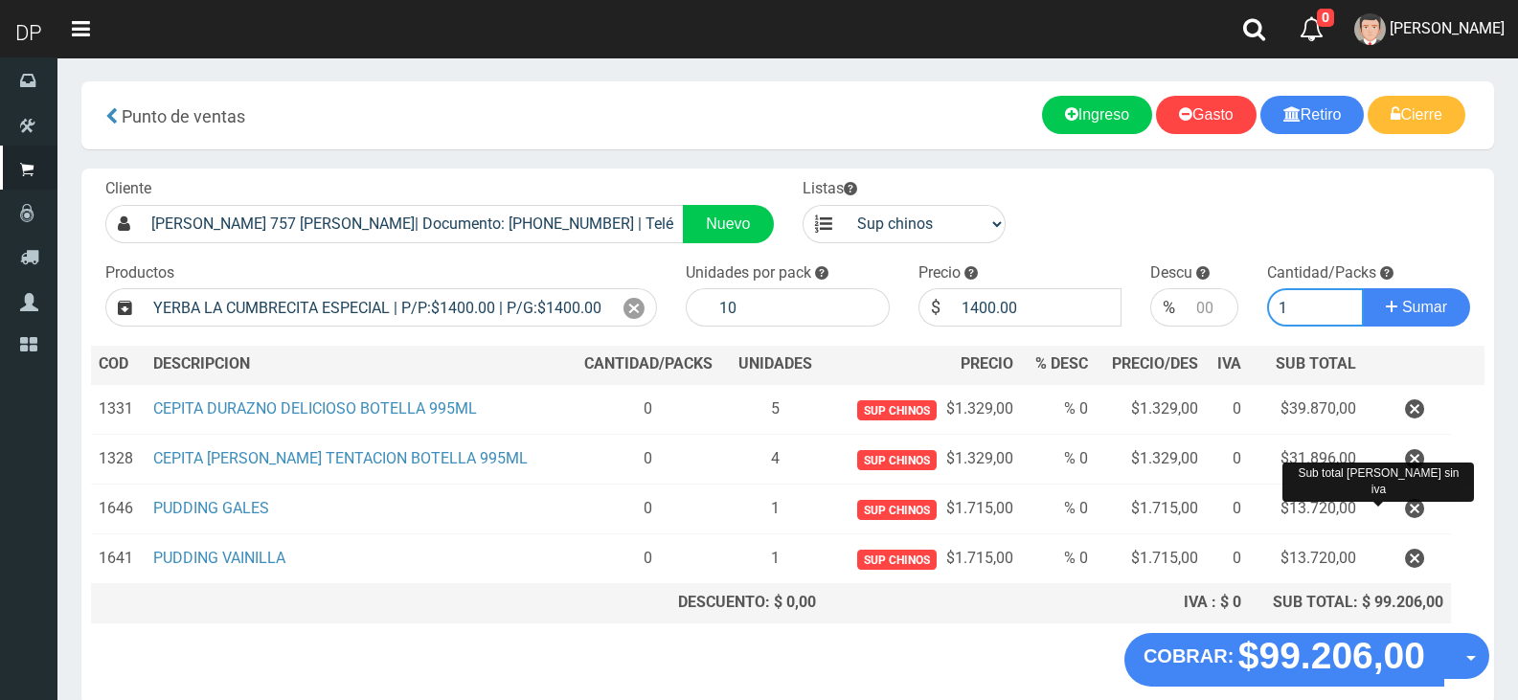
type input "1"
click at [1363, 288] on button "Sumar" at bounding box center [1416, 307] width 107 height 38
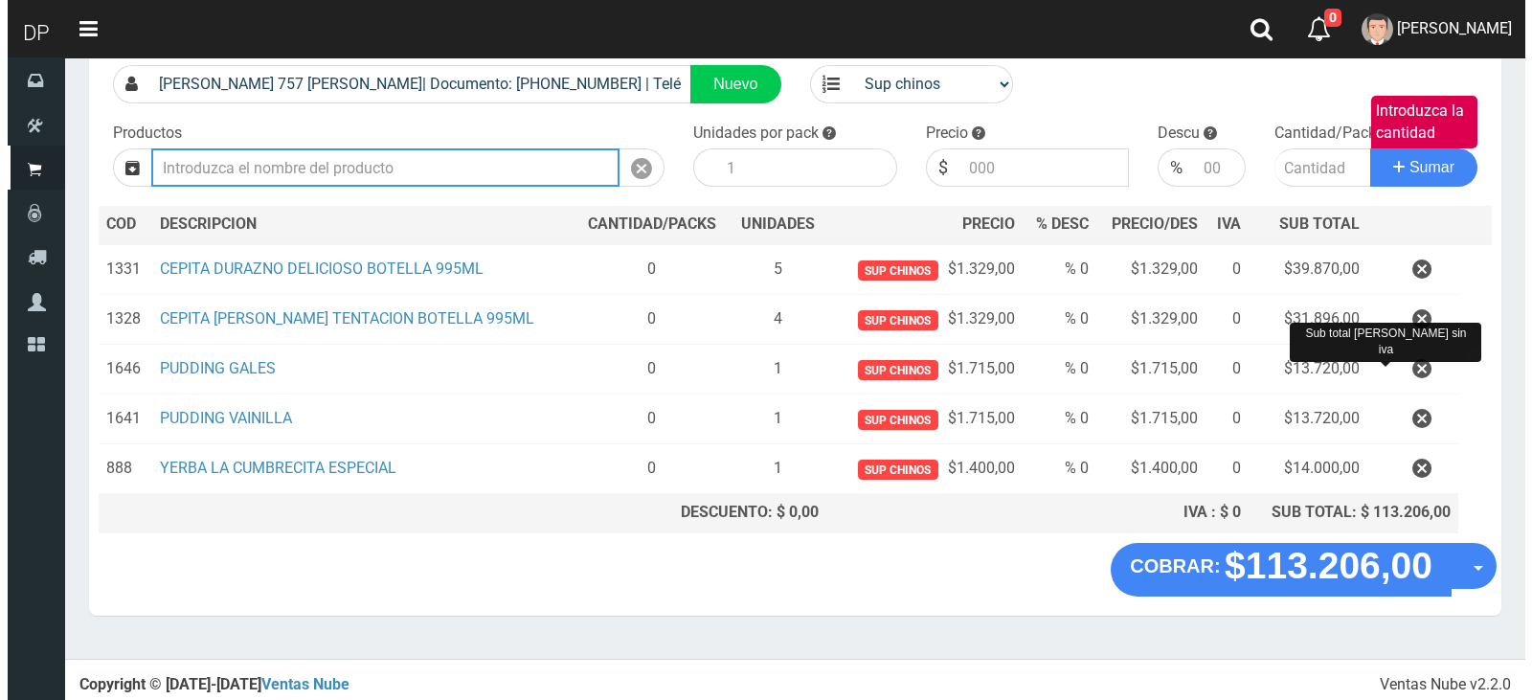
scroll to position [143, 0]
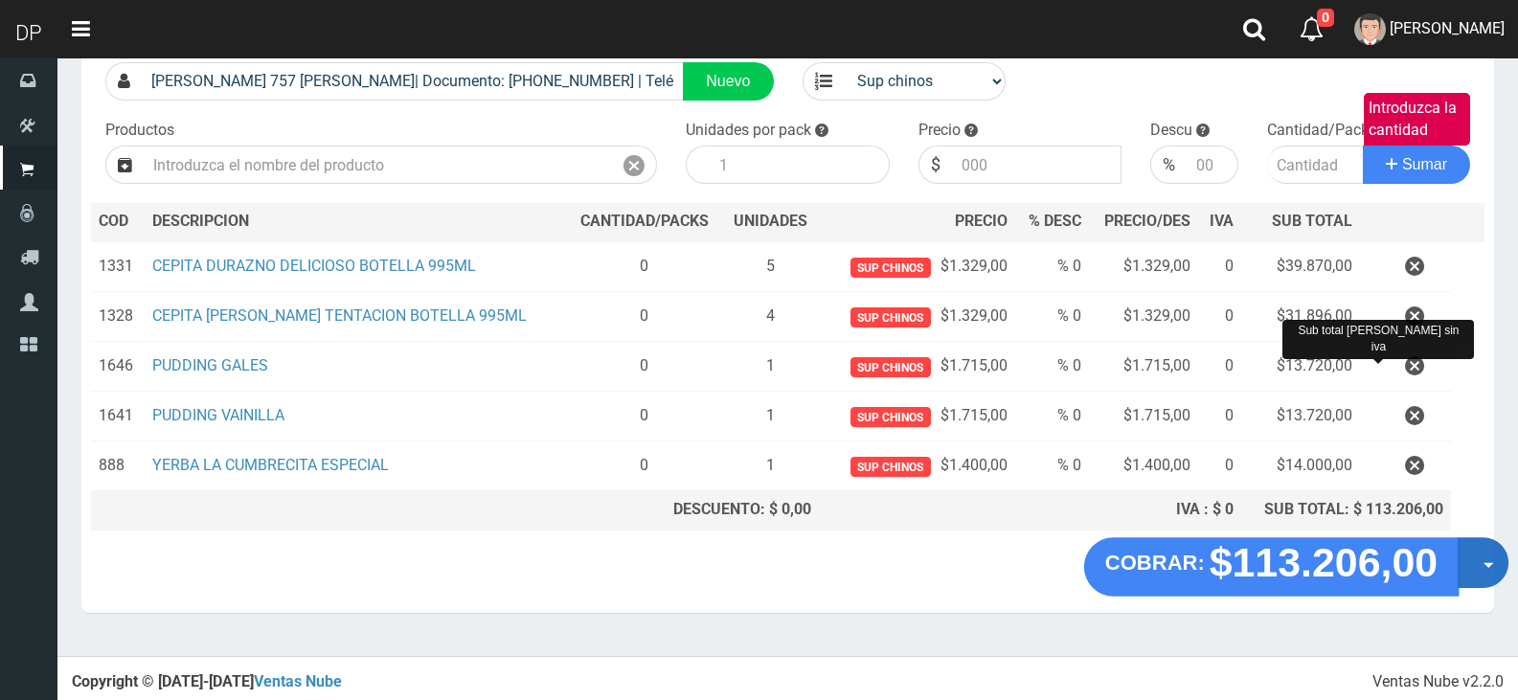
click at [1484, 573] on button "Opciones" at bounding box center [1483, 562] width 51 height 51
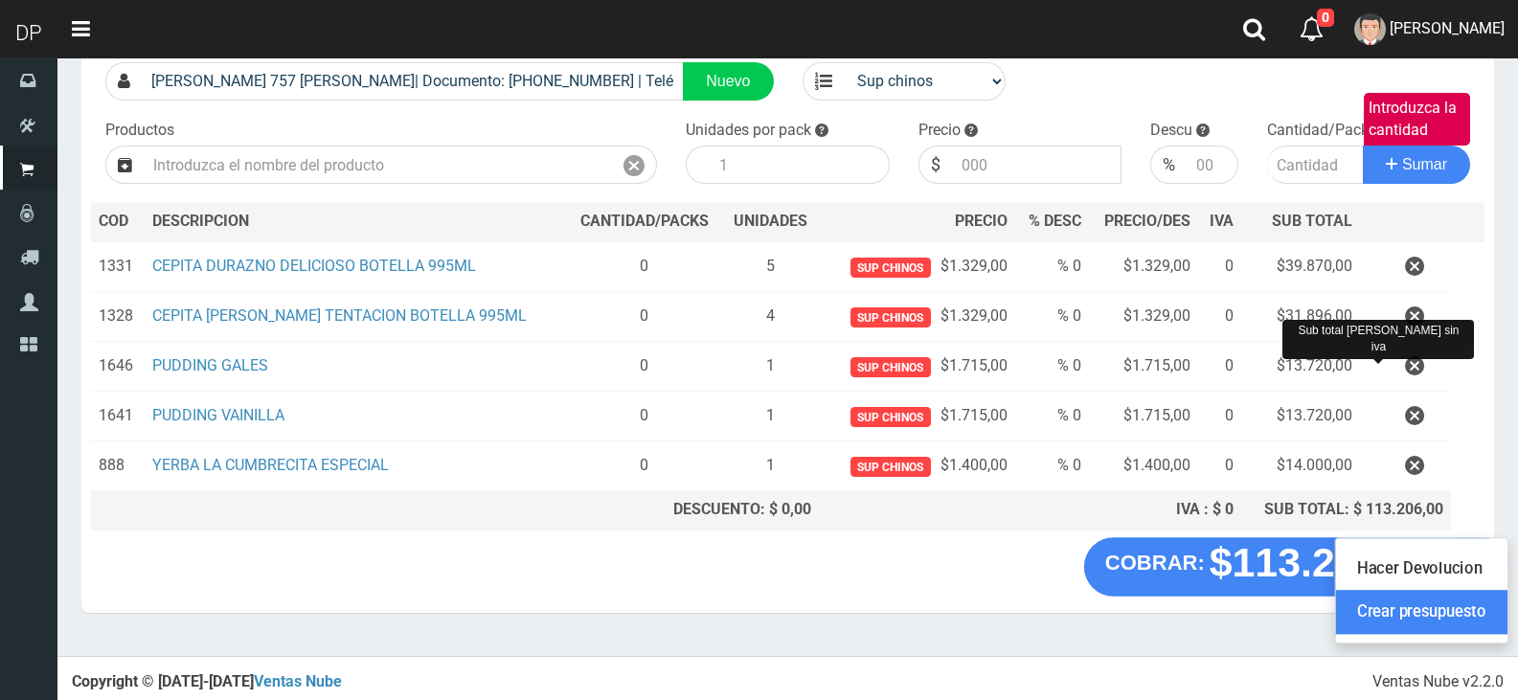
click at [1466, 625] on link "Crear presupuesto" at bounding box center [1421, 613] width 171 height 44
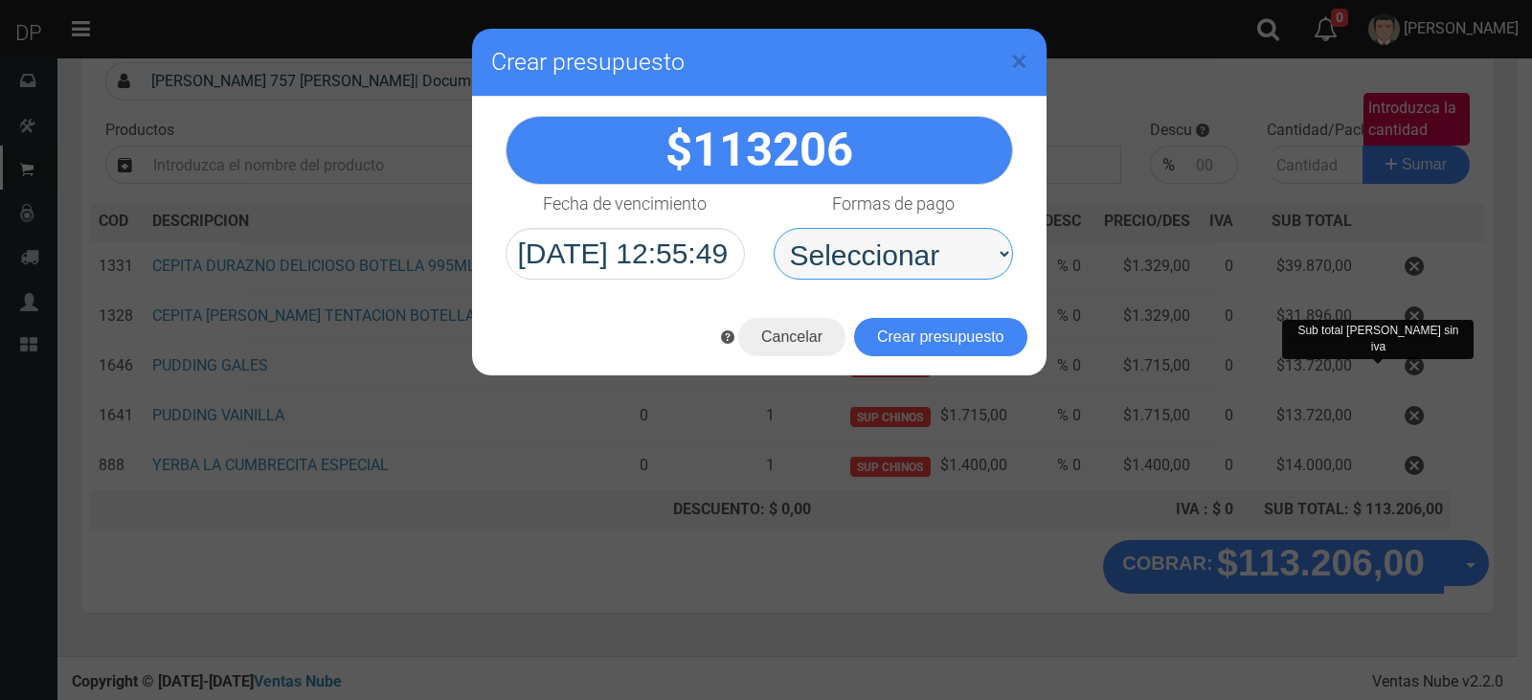
drag, startPoint x: 918, startPoint y: 257, endPoint x: 917, endPoint y: 273, distance: 16.3
click at [918, 257] on select "Seleccionar Efectivo Tarjeta de Crédito Depósito Débito" at bounding box center [893, 254] width 239 height 52
select select "Efectivo"
click at [774, 228] on select "Seleccionar Efectivo Tarjeta de Crédito Depósito Débito" at bounding box center [893, 254] width 239 height 52
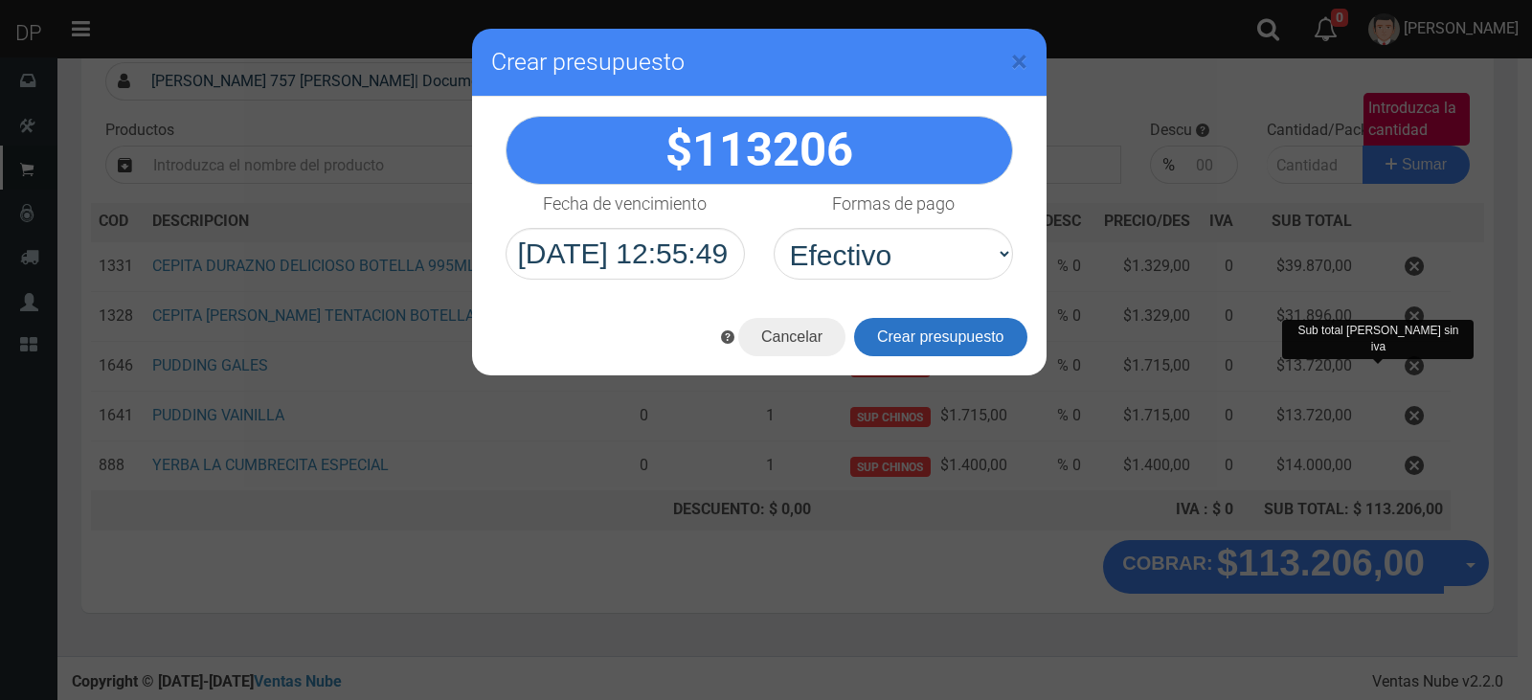
click at [930, 322] on button "Crear presupuesto" at bounding box center [940, 337] width 173 height 38
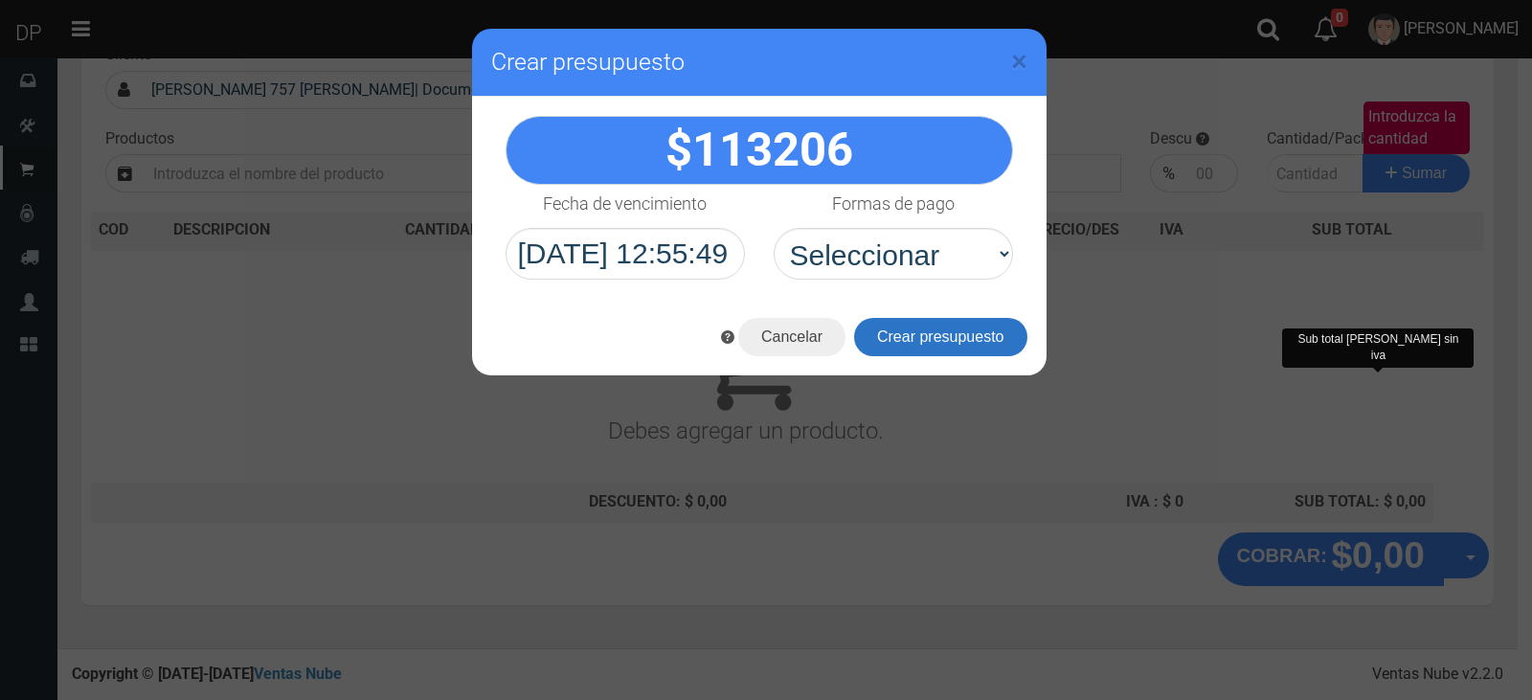
scroll to position [126, 0]
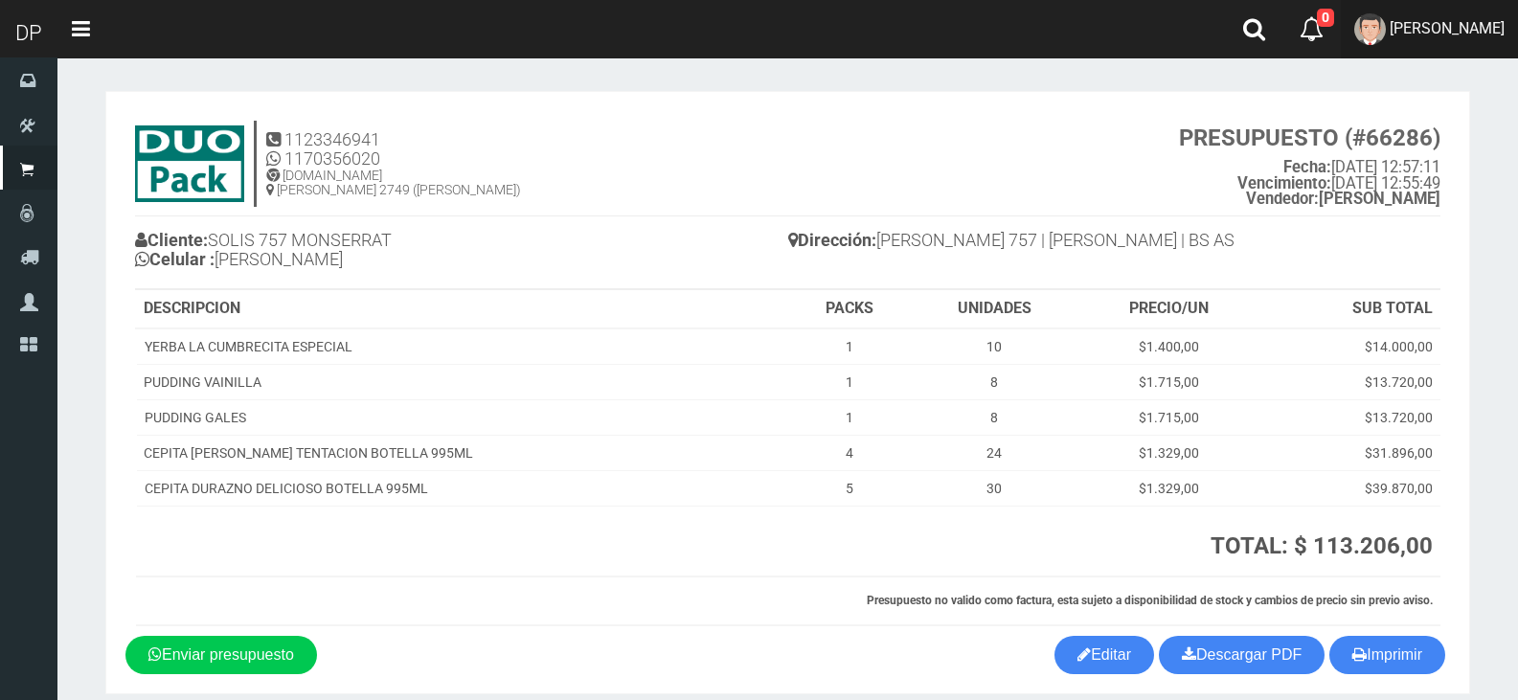
click at [1461, 19] on span "MARCELO AVALOS" at bounding box center [1447, 28] width 115 height 18
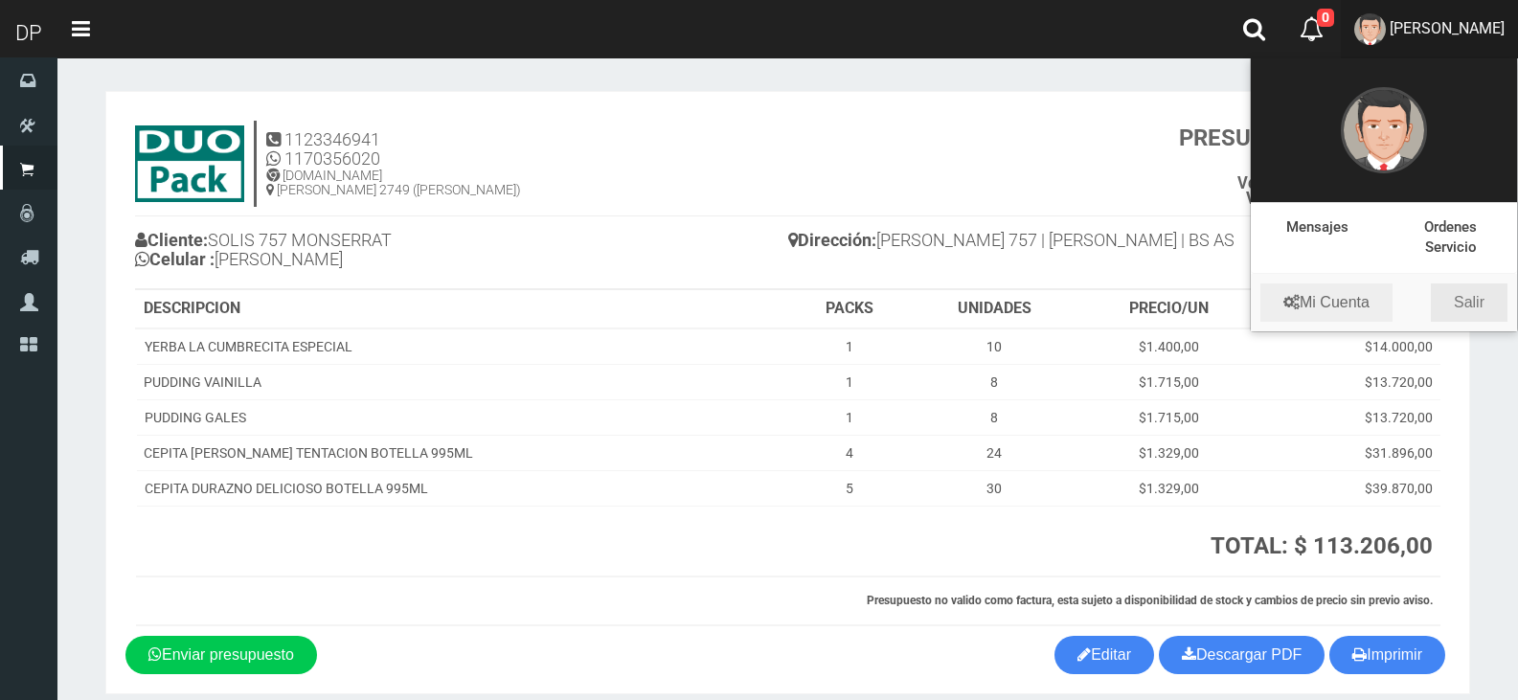
click at [1474, 298] on link "Salir" at bounding box center [1469, 302] width 77 height 38
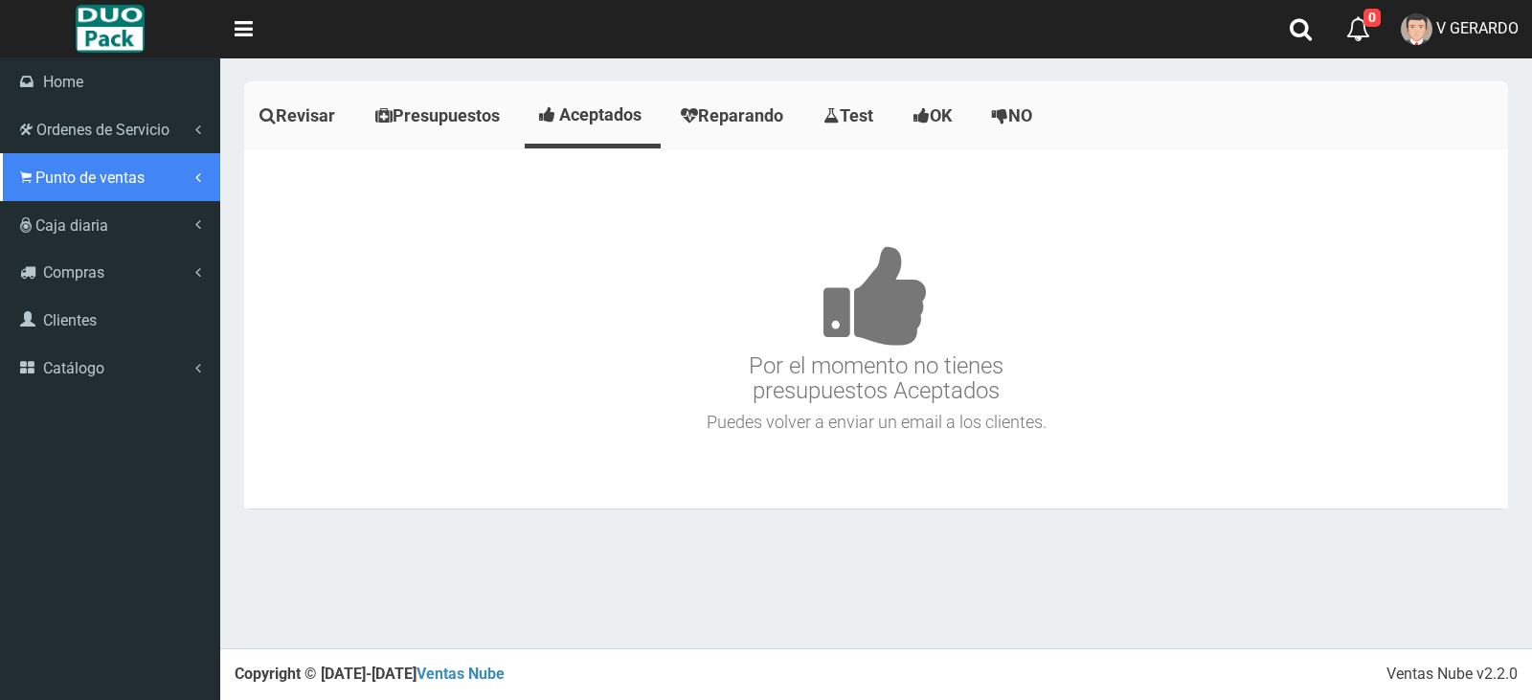
click at [13, 189] on link "Punto de ventas" at bounding box center [110, 177] width 220 height 48
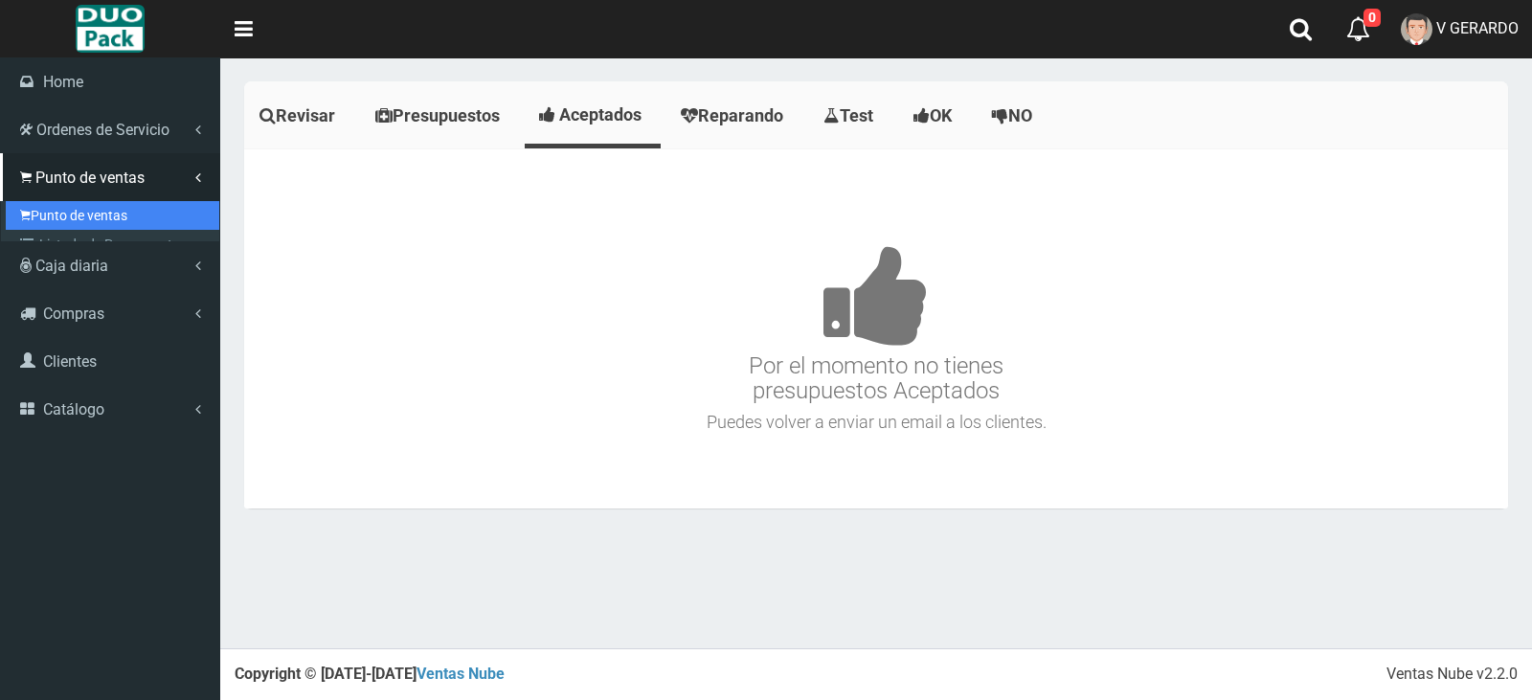
click at [33, 204] on link "Punto de ventas" at bounding box center [113, 215] width 214 height 29
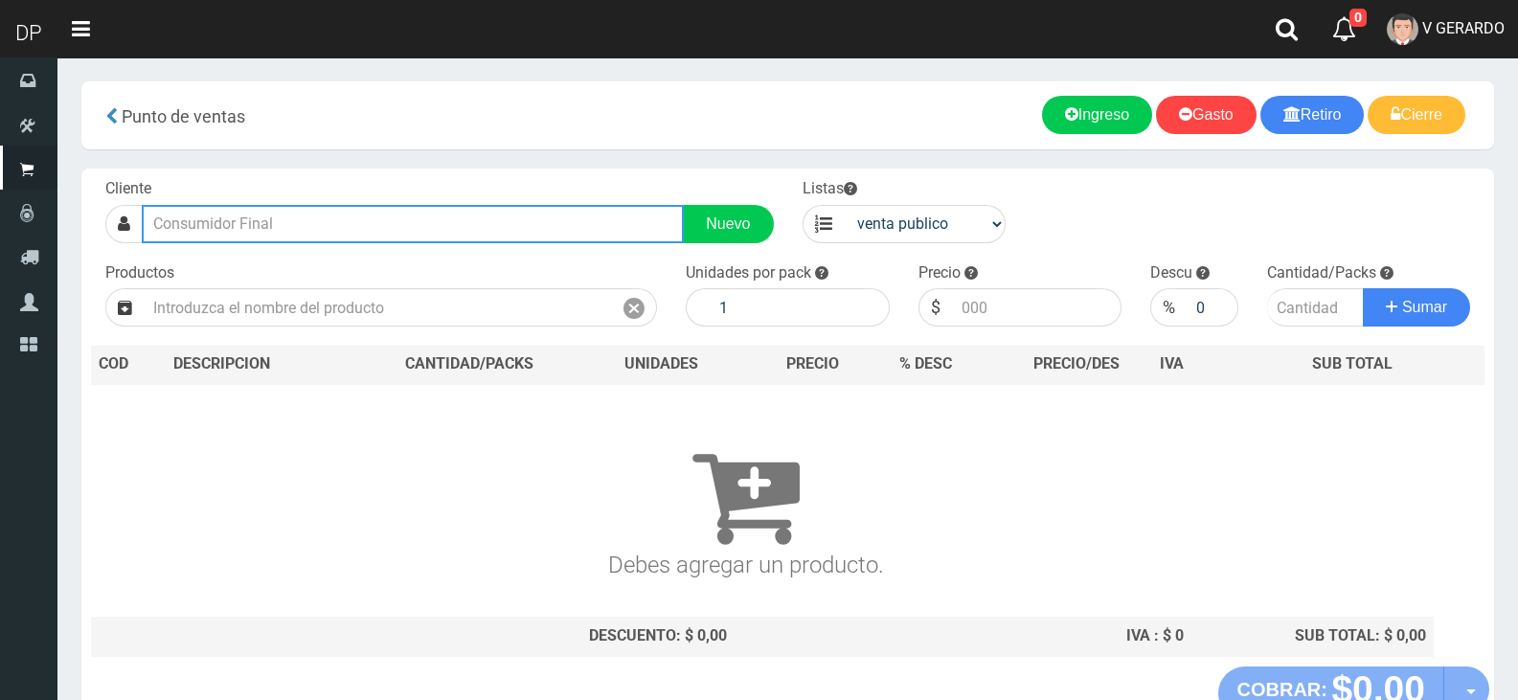
click at [301, 226] on input "text" at bounding box center [413, 224] width 542 height 38
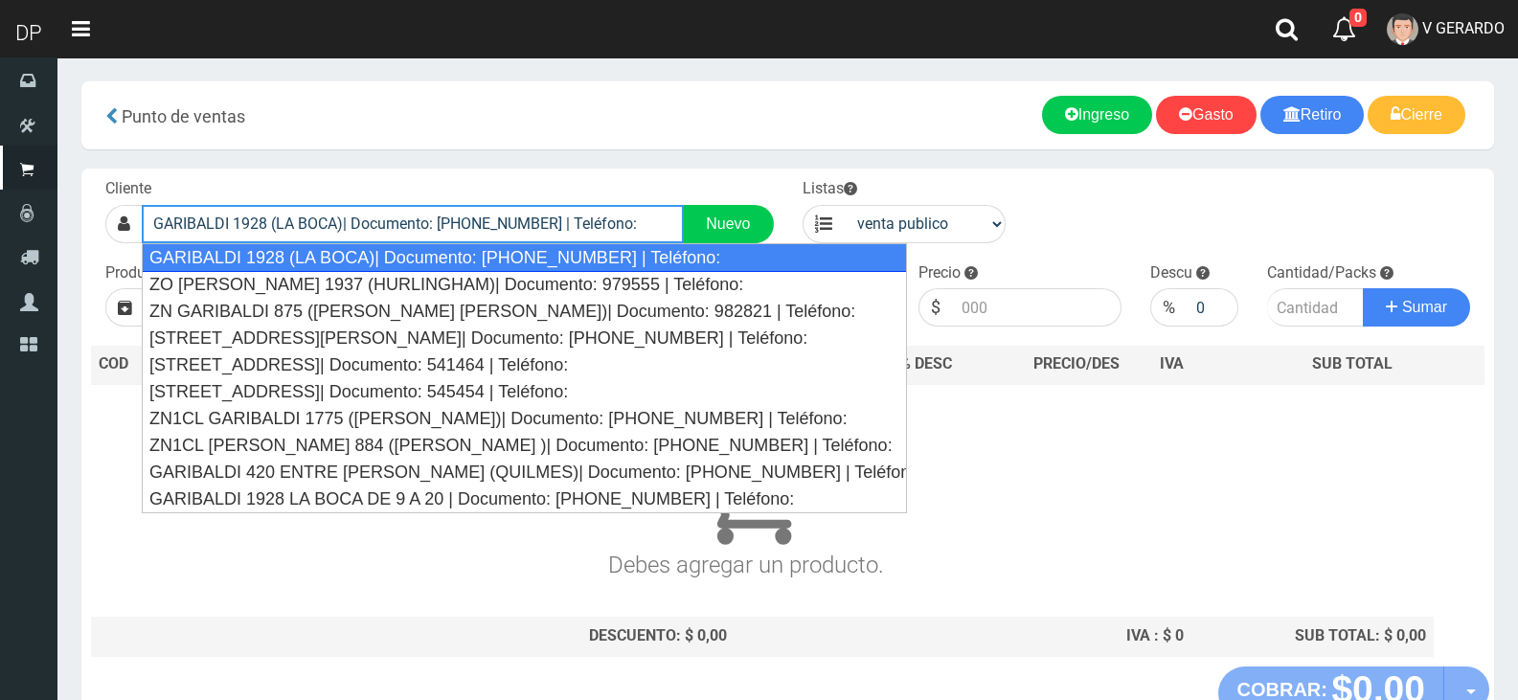
type input "GARIBALDI 1928 (LA BOCA)| Documento: [PHONE_NUMBER] | Teléfono:"
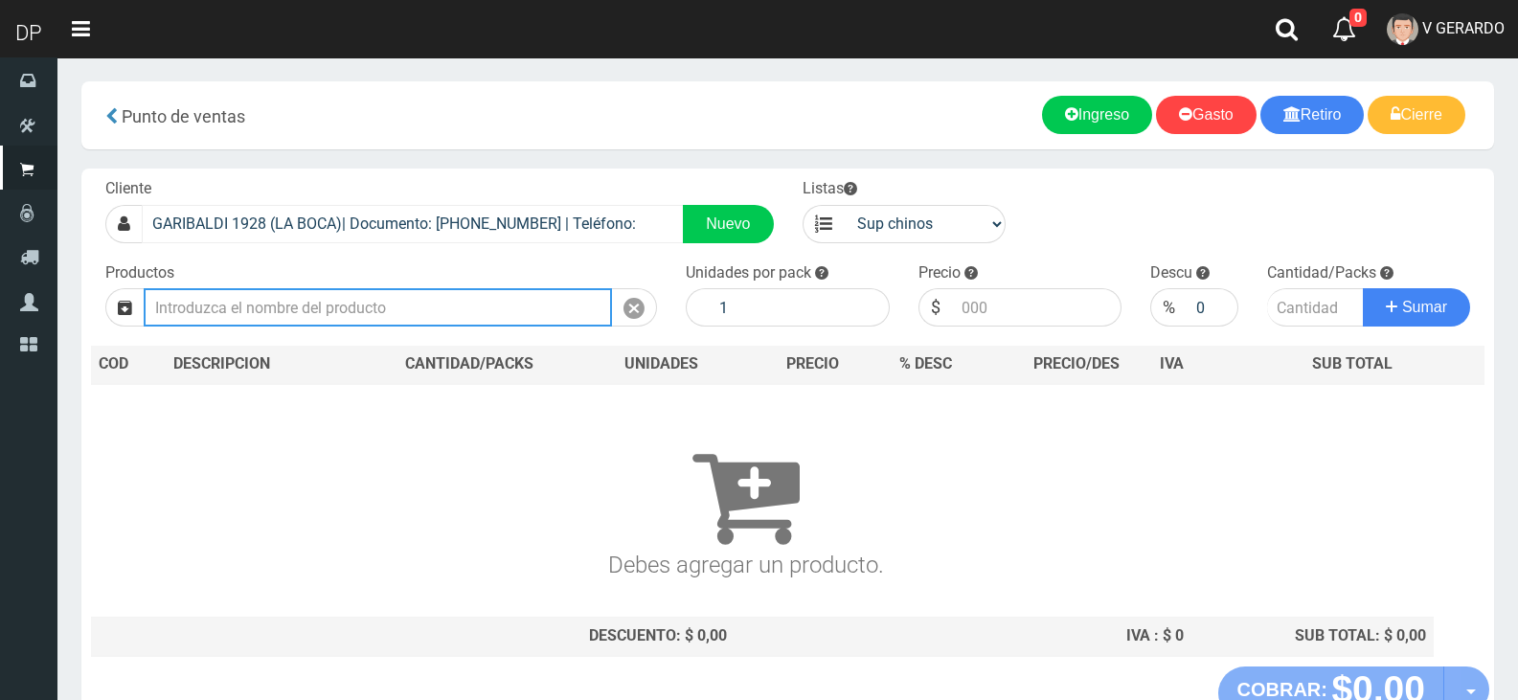
select select "2"
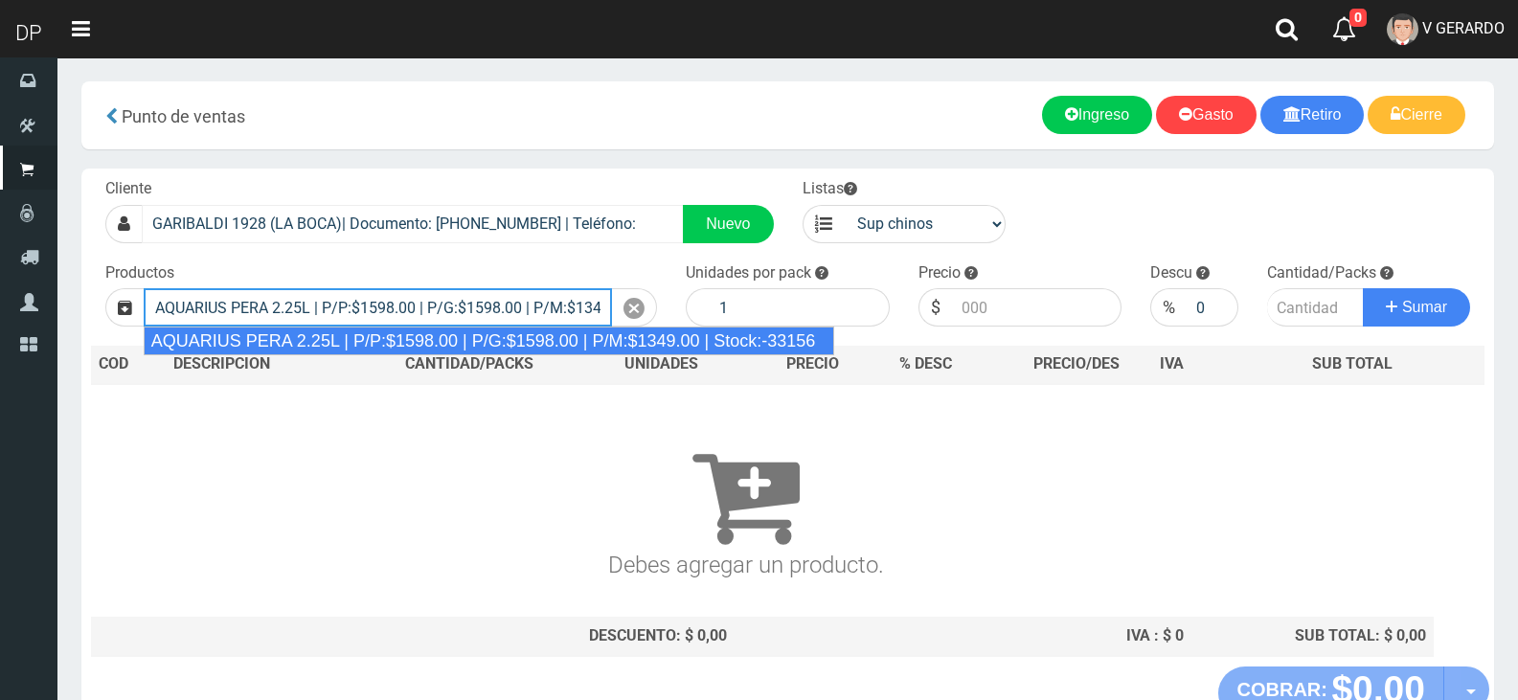
type input "AQUARIUS PERA 2.25L | P/P:$1598.00 | P/G:$1598.00 | P/M:$1349.00 | Stock:-33156"
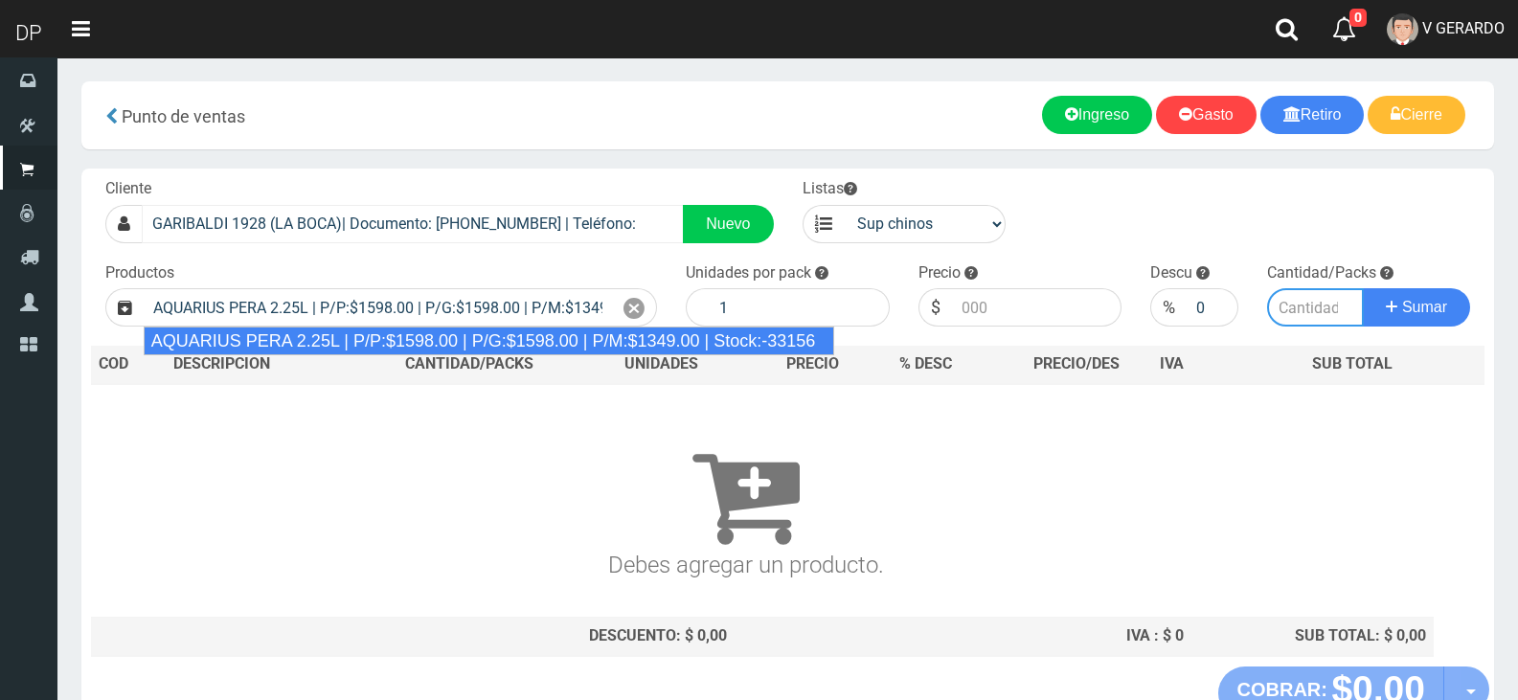
type input "6"
type input "1598.00"
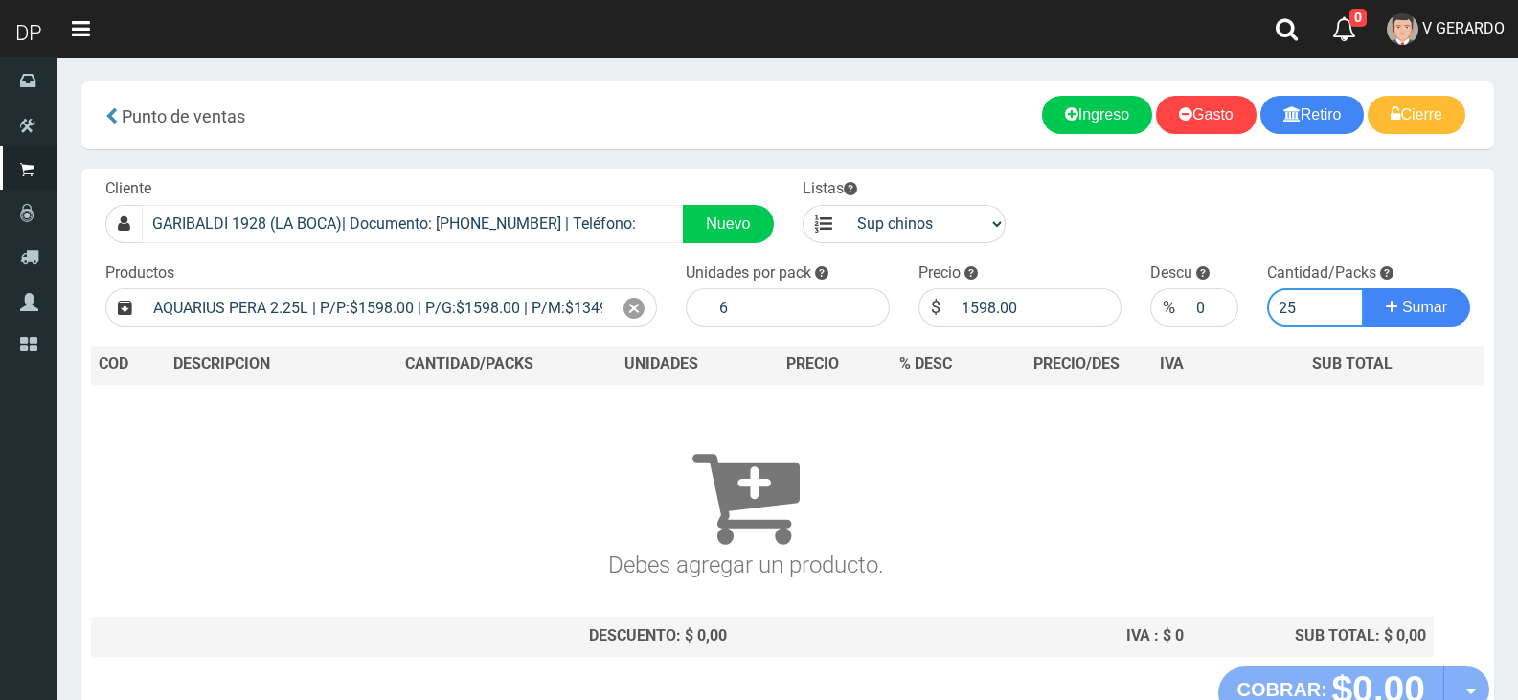
type input "25"
click at [1363, 288] on button "Sumar" at bounding box center [1416, 307] width 107 height 38
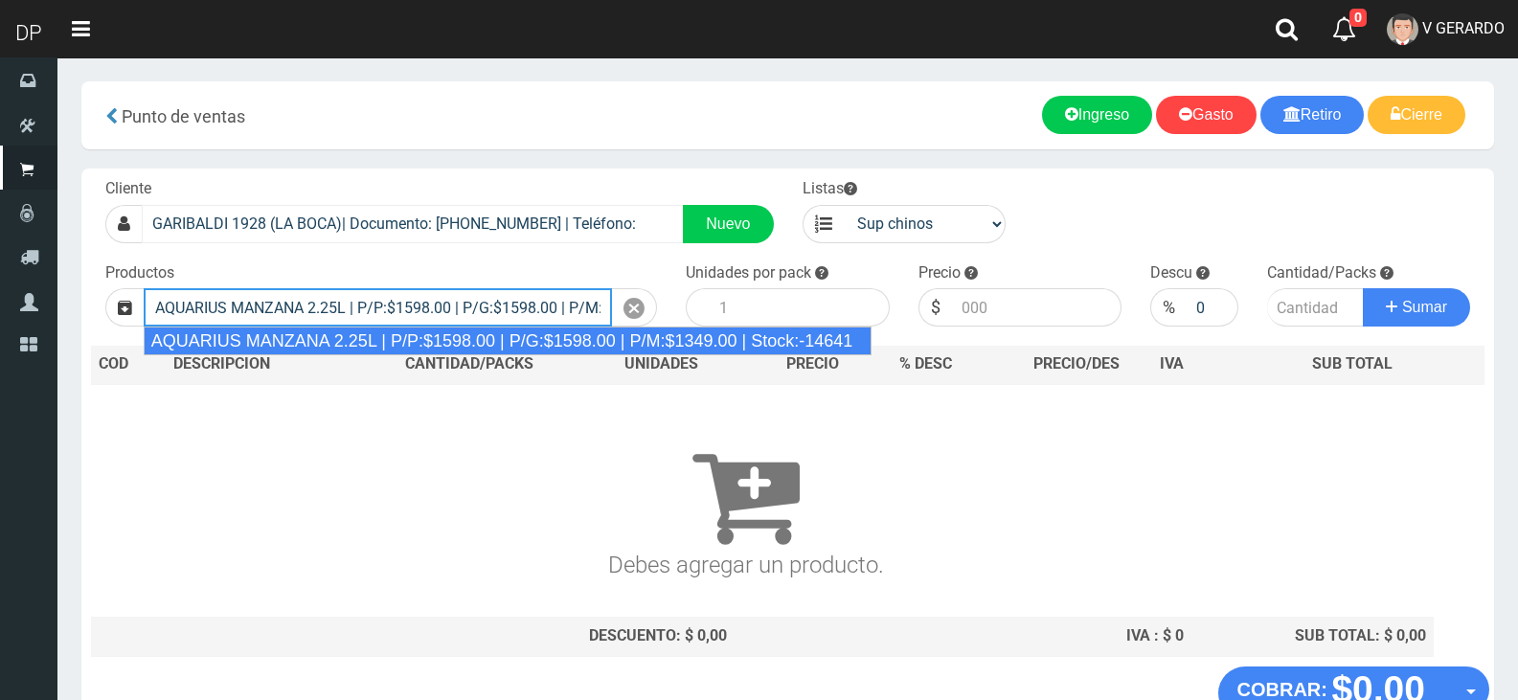
type input "AQUARIUS MANZANA 2.25L | P/P:$1598.00 | P/G:$1598.00 | P/M:$1349.00 | Stock:-14…"
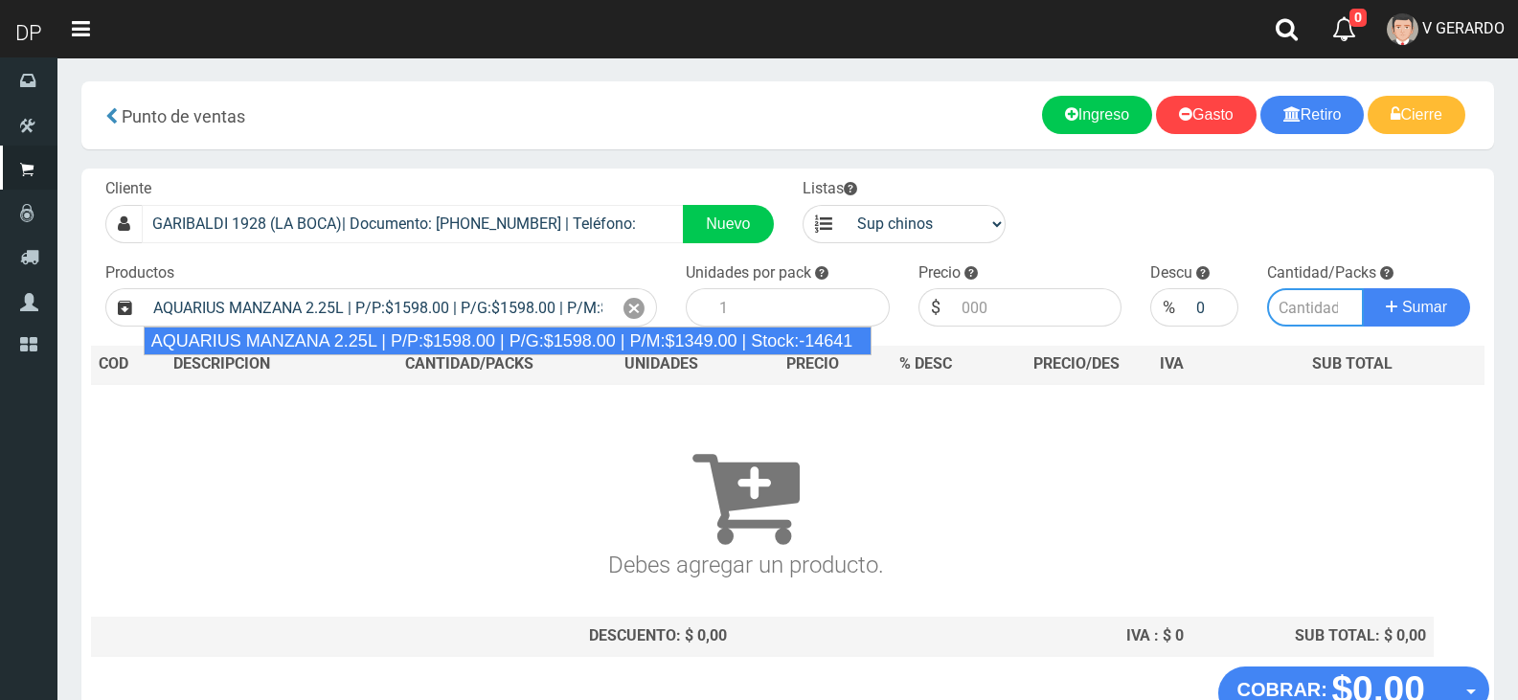
type input "6"
type input "1598.00"
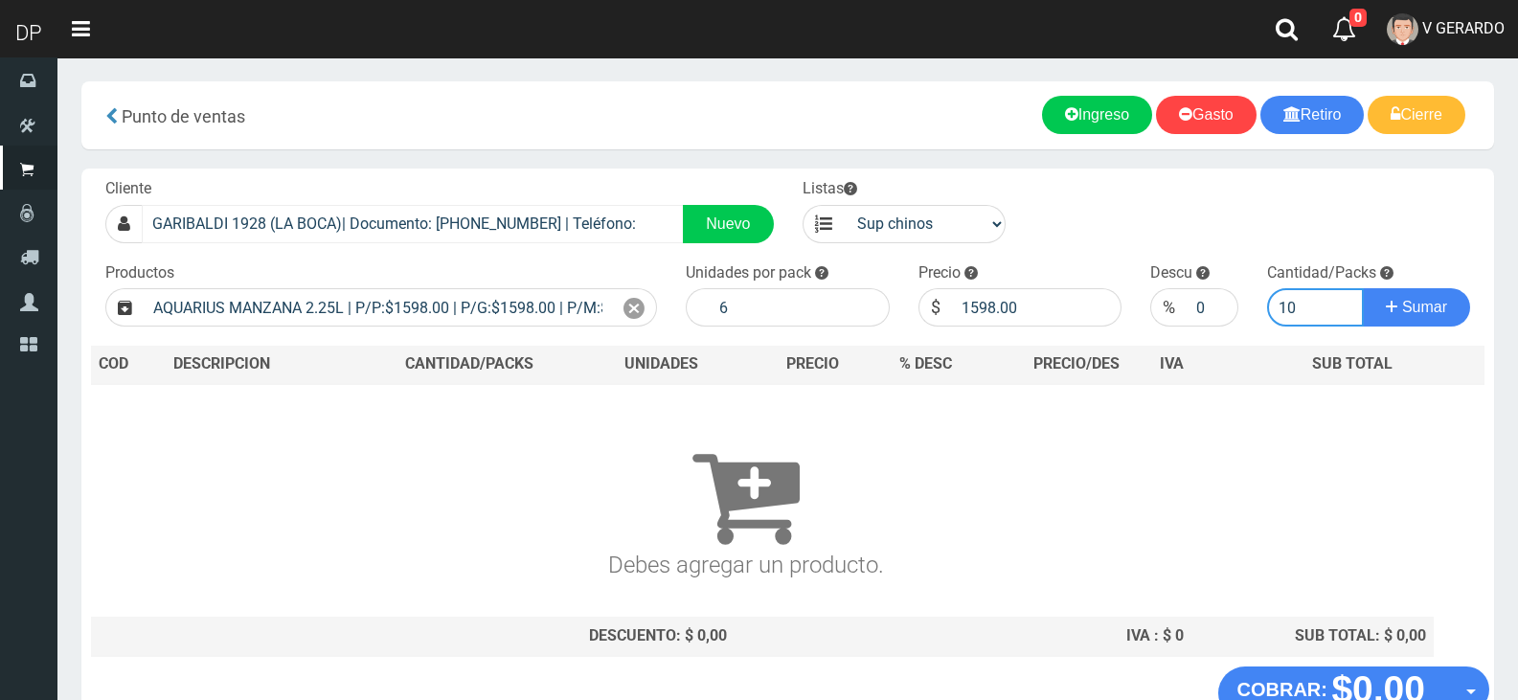
type input "10"
click at [1363, 288] on button "Sumar" at bounding box center [1416, 307] width 107 height 38
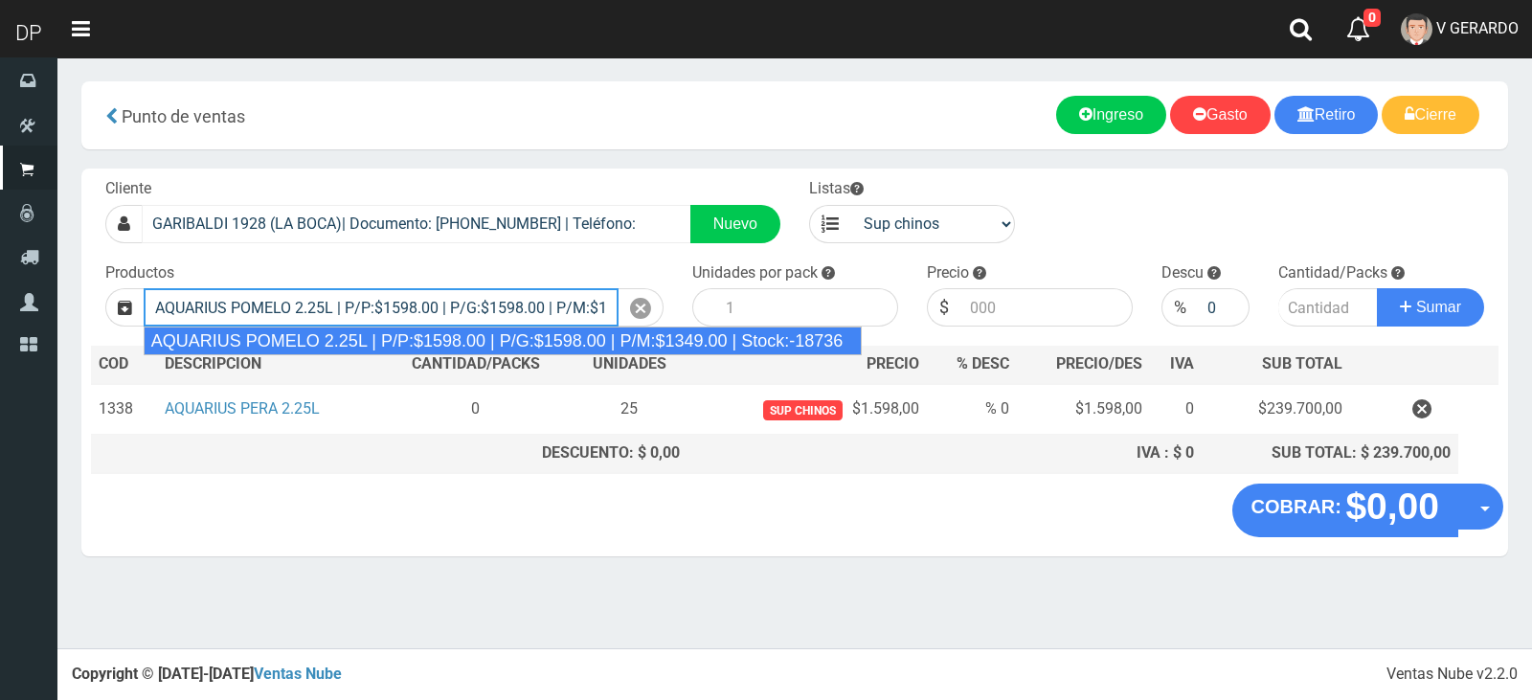
type input "AQUARIUS POMELO 2.25L | P/P:$1598.00 | P/G:$1598.00 | P/M:$1349.00 | Stock:-187…"
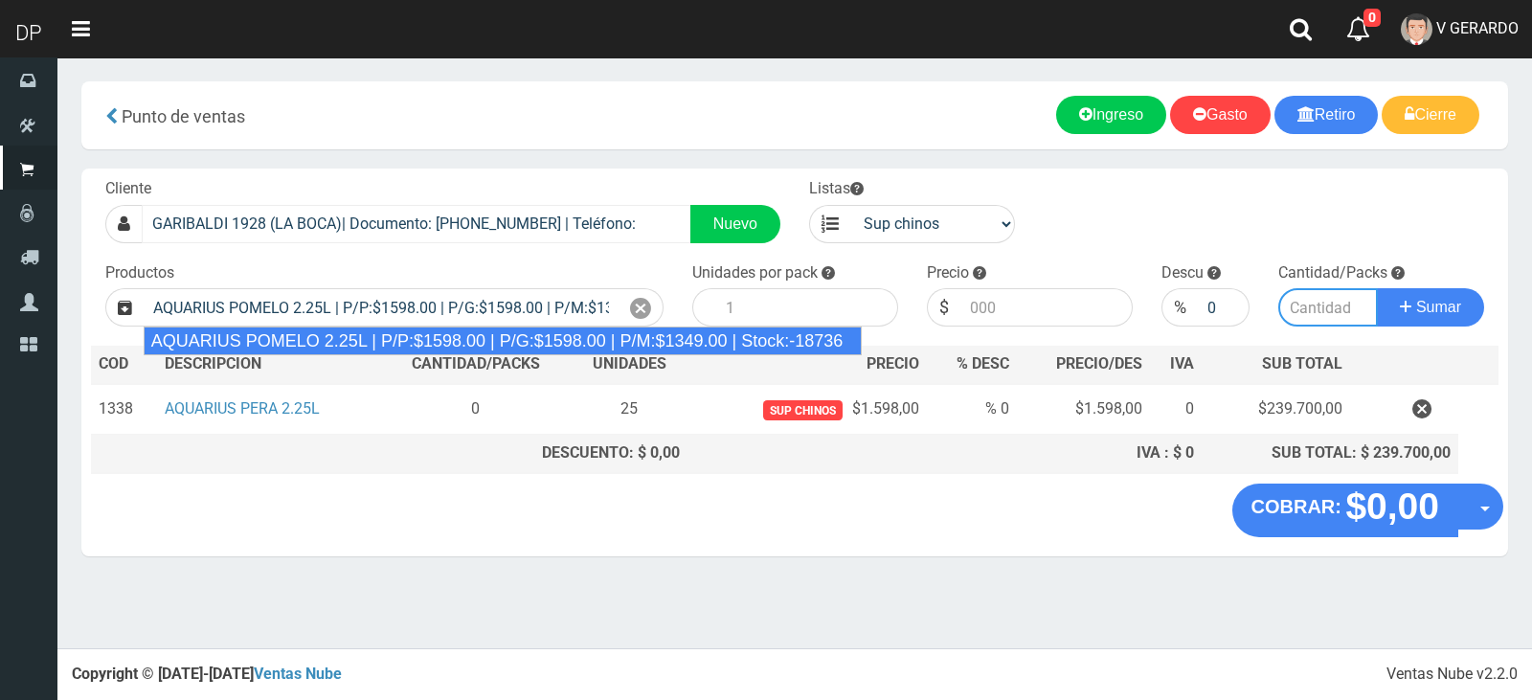
type input "6"
type input "1598.00"
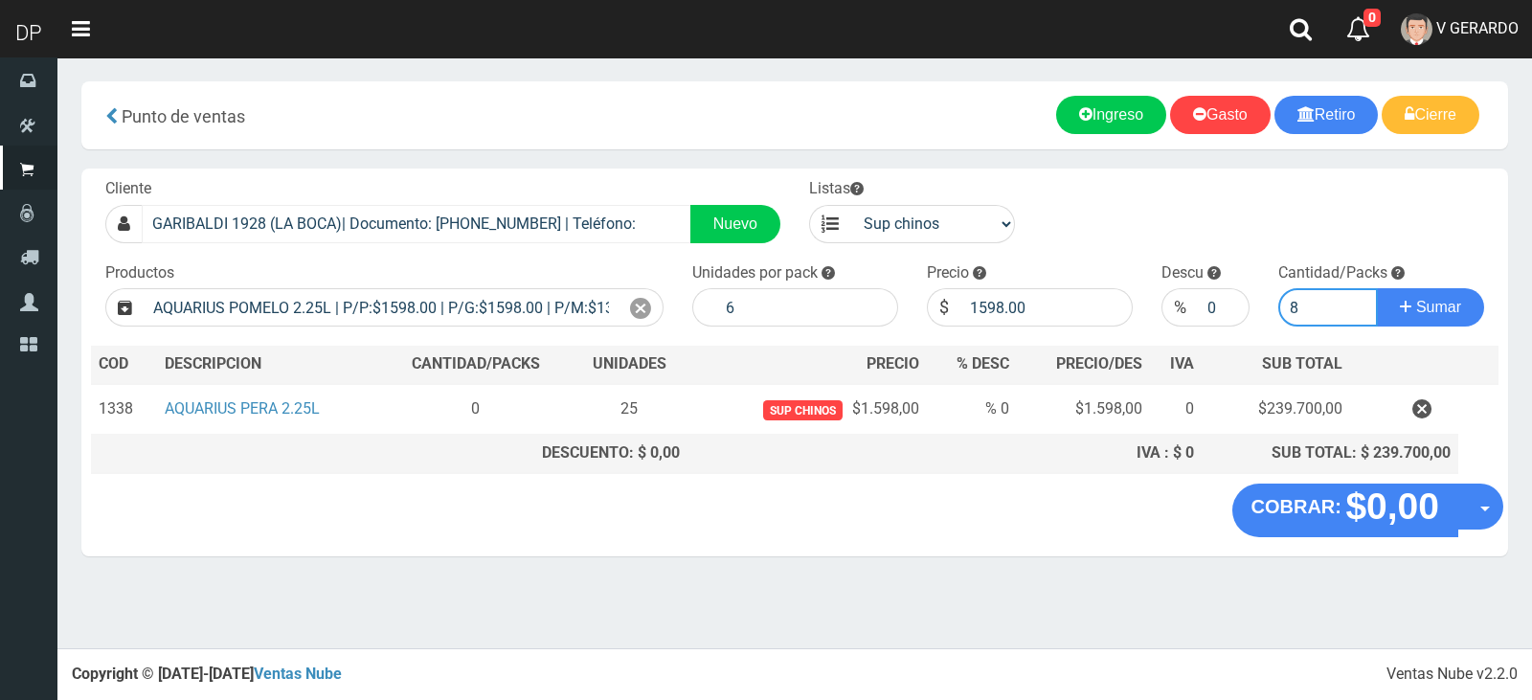
type input "8"
click at [1377, 288] on button "Sumar" at bounding box center [1430, 307] width 107 height 38
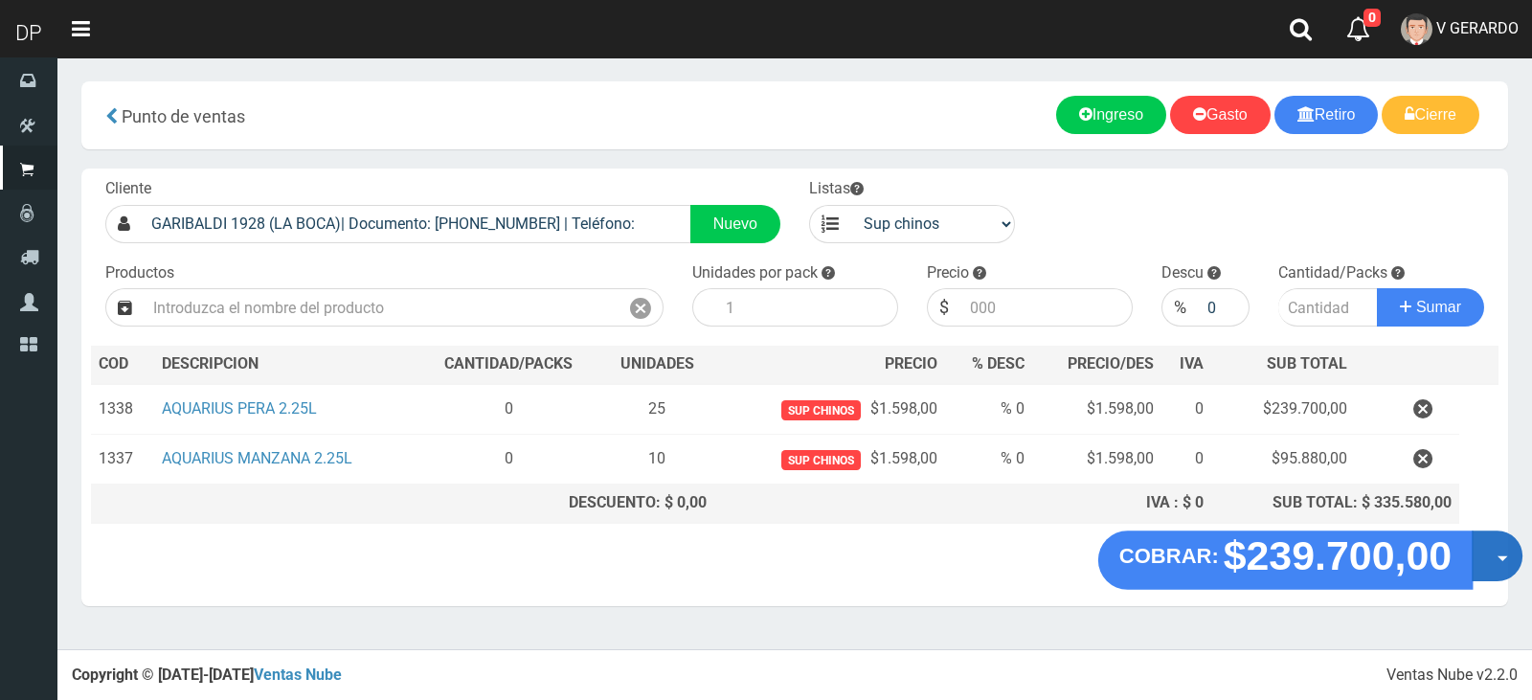
click at [1493, 546] on button "Opciones" at bounding box center [1497, 556] width 51 height 51
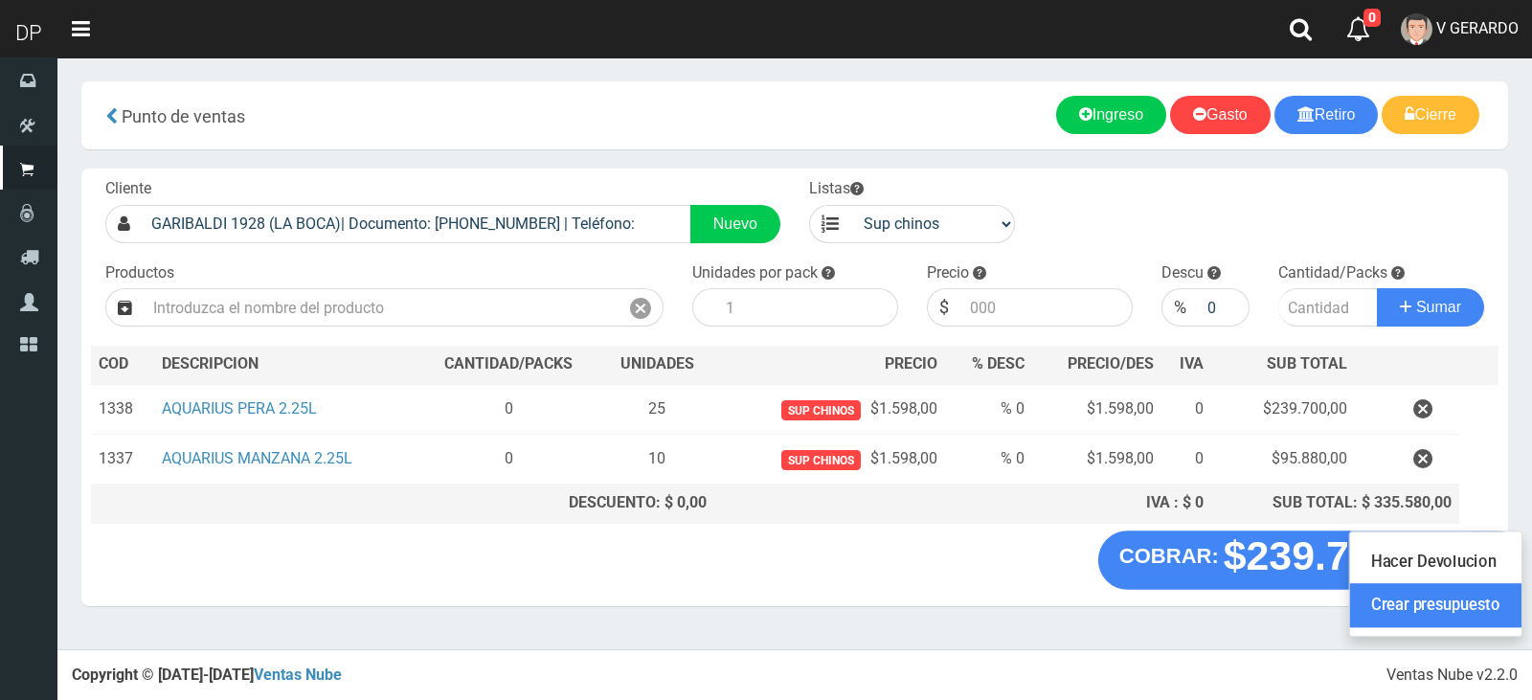
click at [1463, 606] on link "Crear presupuesto" at bounding box center [1435, 606] width 171 height 44
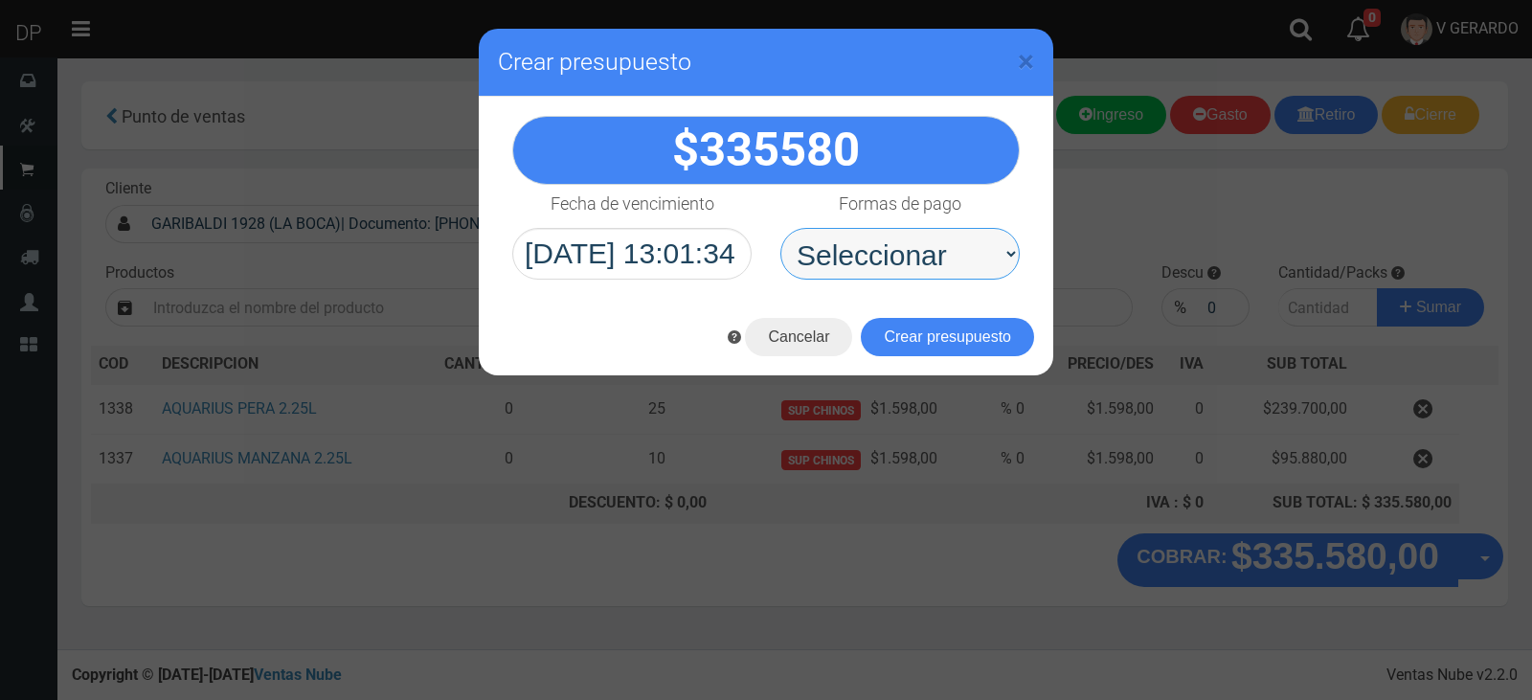
click at [897, 252] on select "Seleccionar Efectivo Tarjeta de Crédito Depósito Débito" at bounding box center [900, 254] width 239 height 52
select select "Efectivo"
click at [781, 228] on select "Seleccionar Efectivo Tarjeta de Crédito Depósito Débito" at bounding box center [900, 254] width 239 height 52
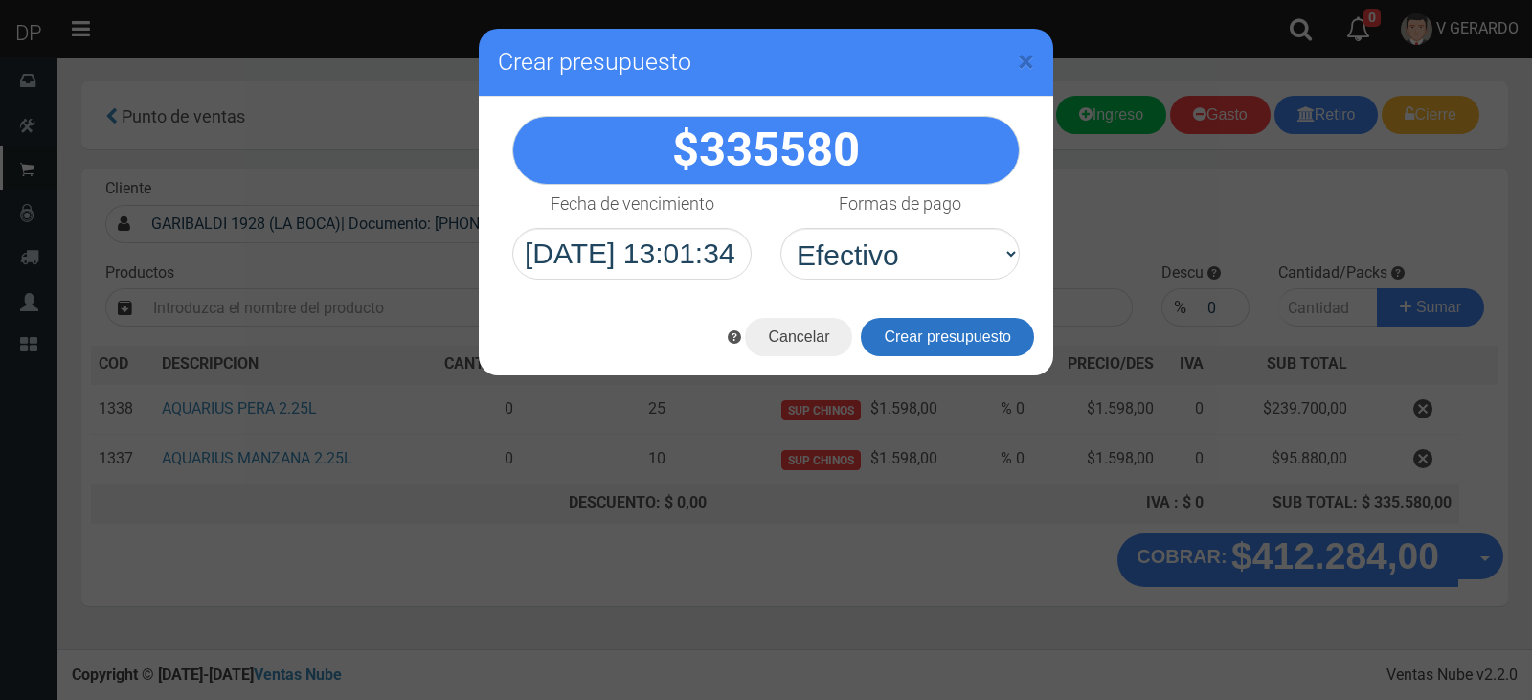
click at [919, 345] on button "Crear presupuesto" at bounding box center [947, 337] width 173 height 38
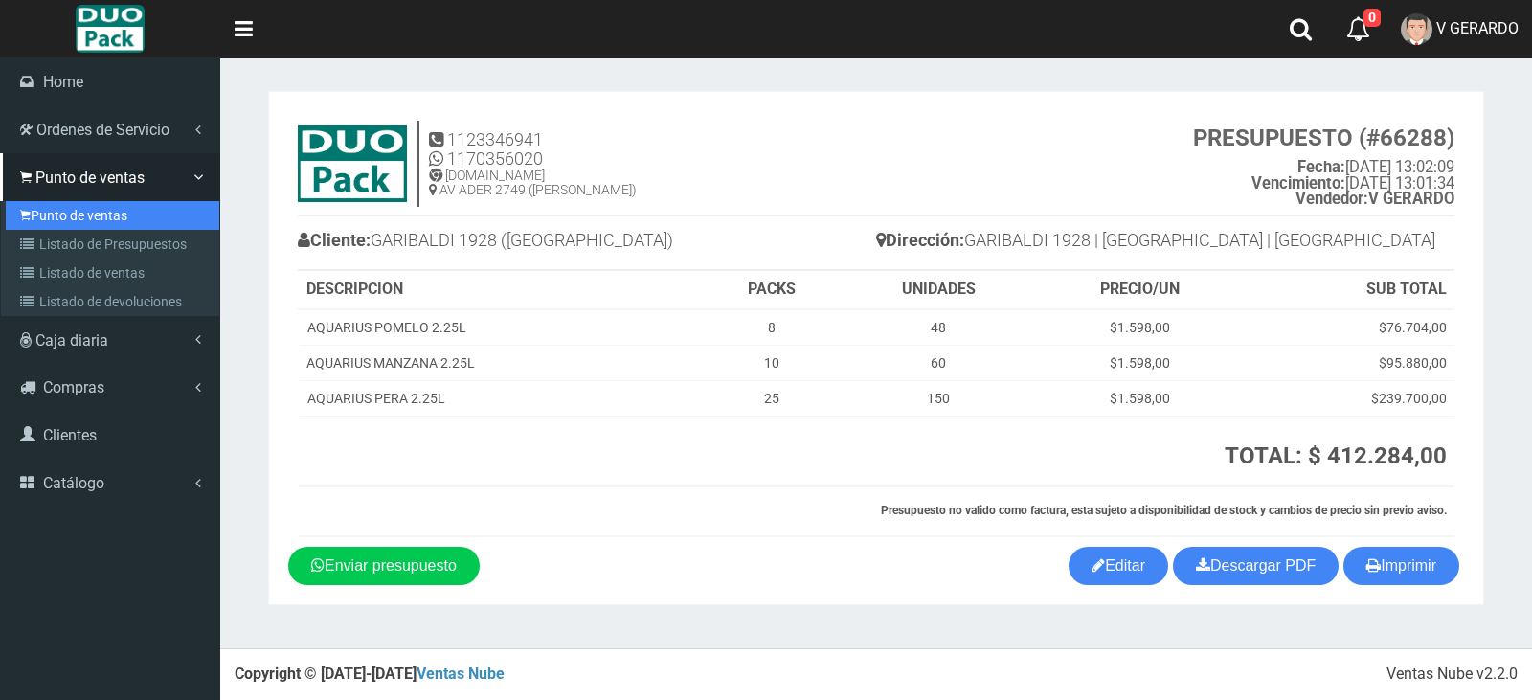
click at [76, 213] on link "Punto de ventas" at bounding box center [113, 215] width 214 height 29
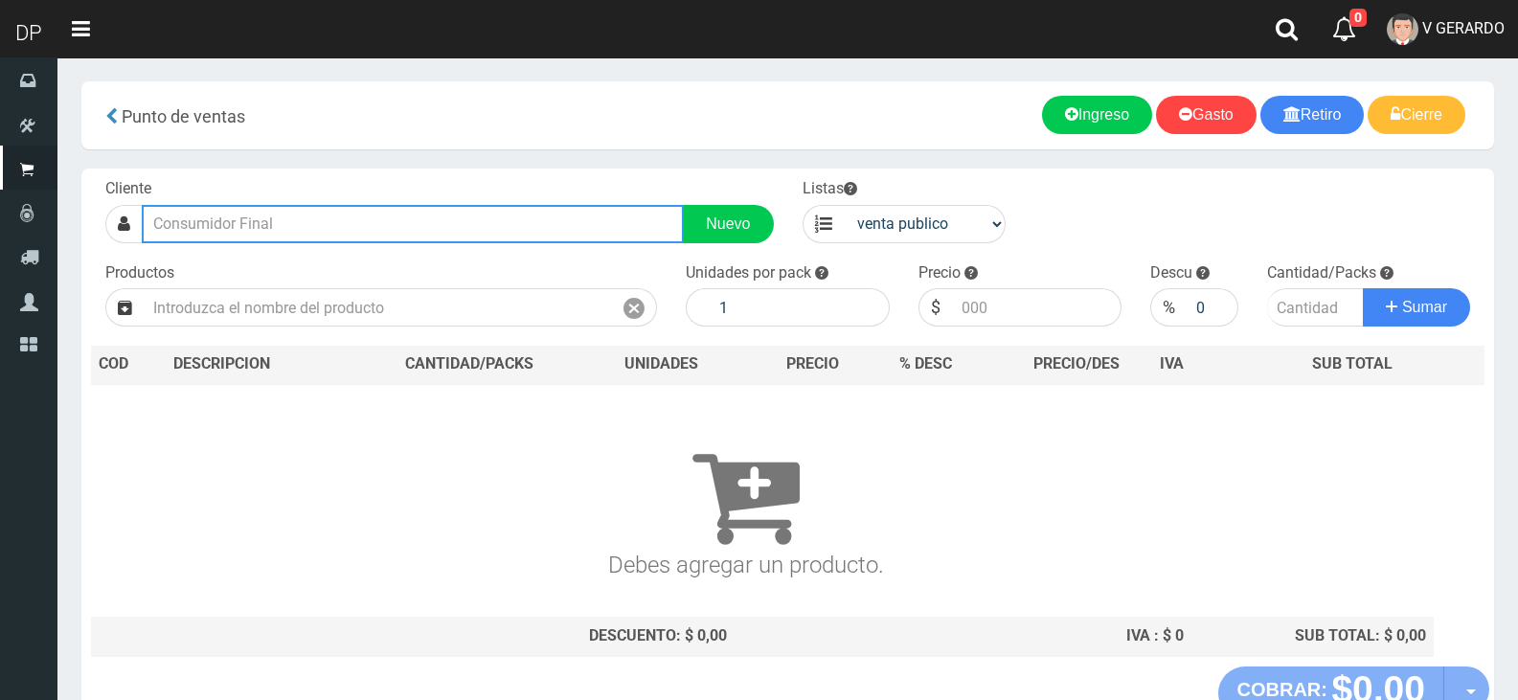
click at [335, 212] on input "text" at bounding box center [413, 224] width 542 height 38
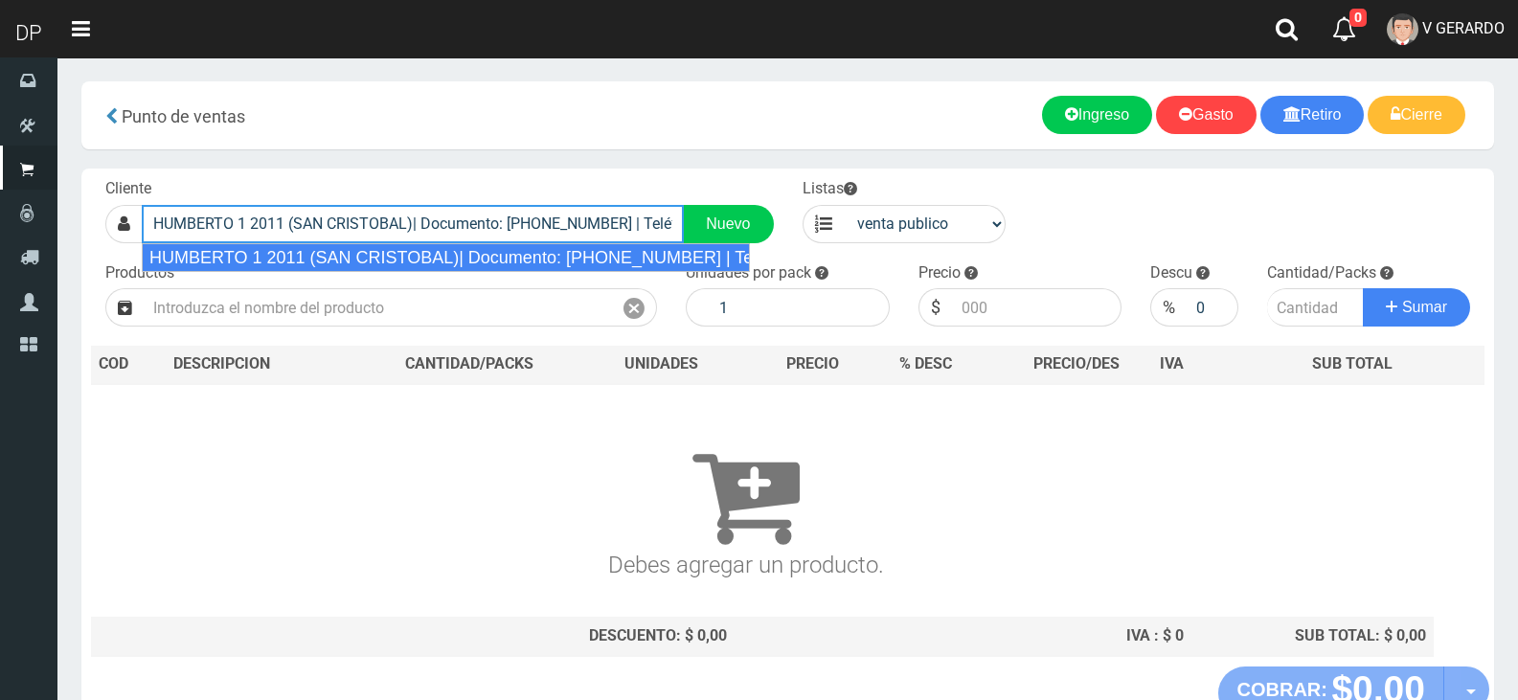
type input "HUMBERTO 1 2011 (SAN CRISTOBAL)| Documento: 201111354 | Teléfono:"
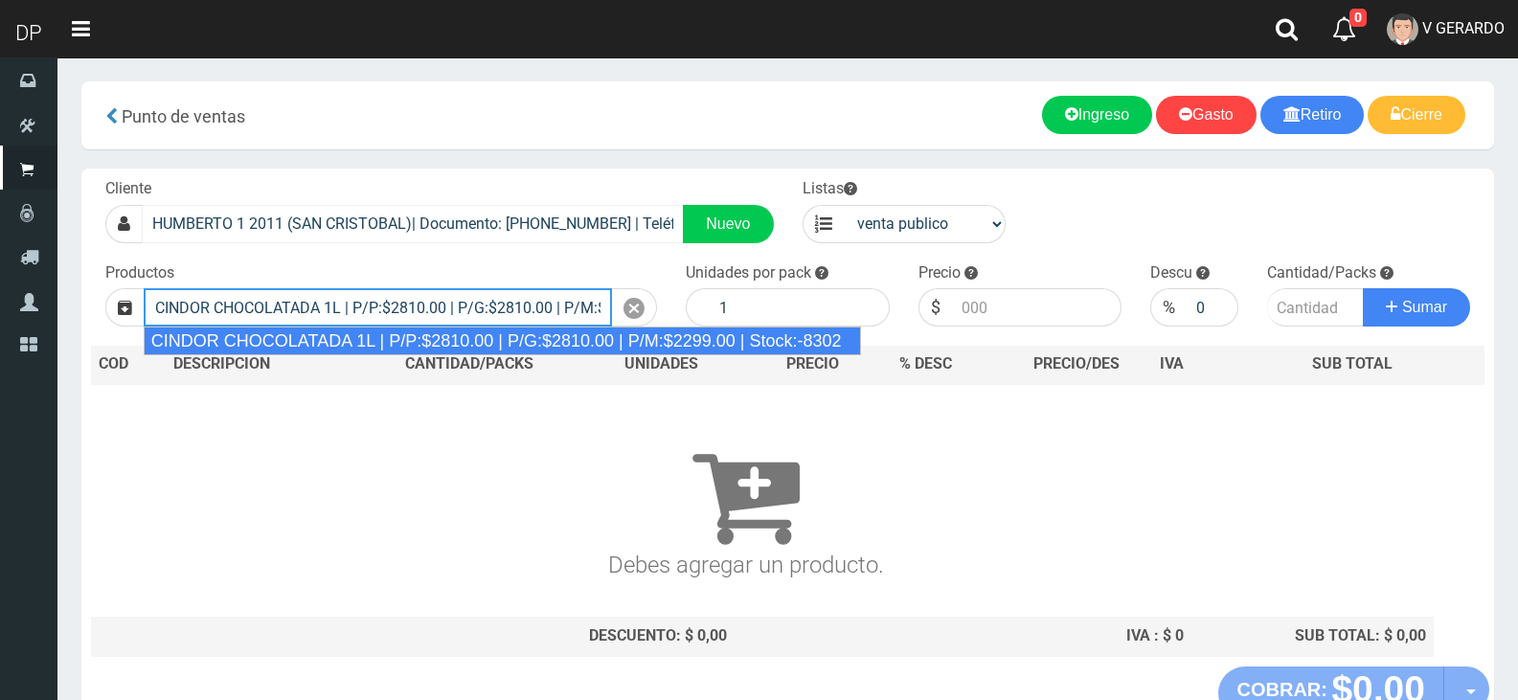
type input "CINDOR CHOCOLATADA 1L | P/P:$2810.00 | P/G:$2810.00 | P/M:$2299.00 | Stock:-8302"
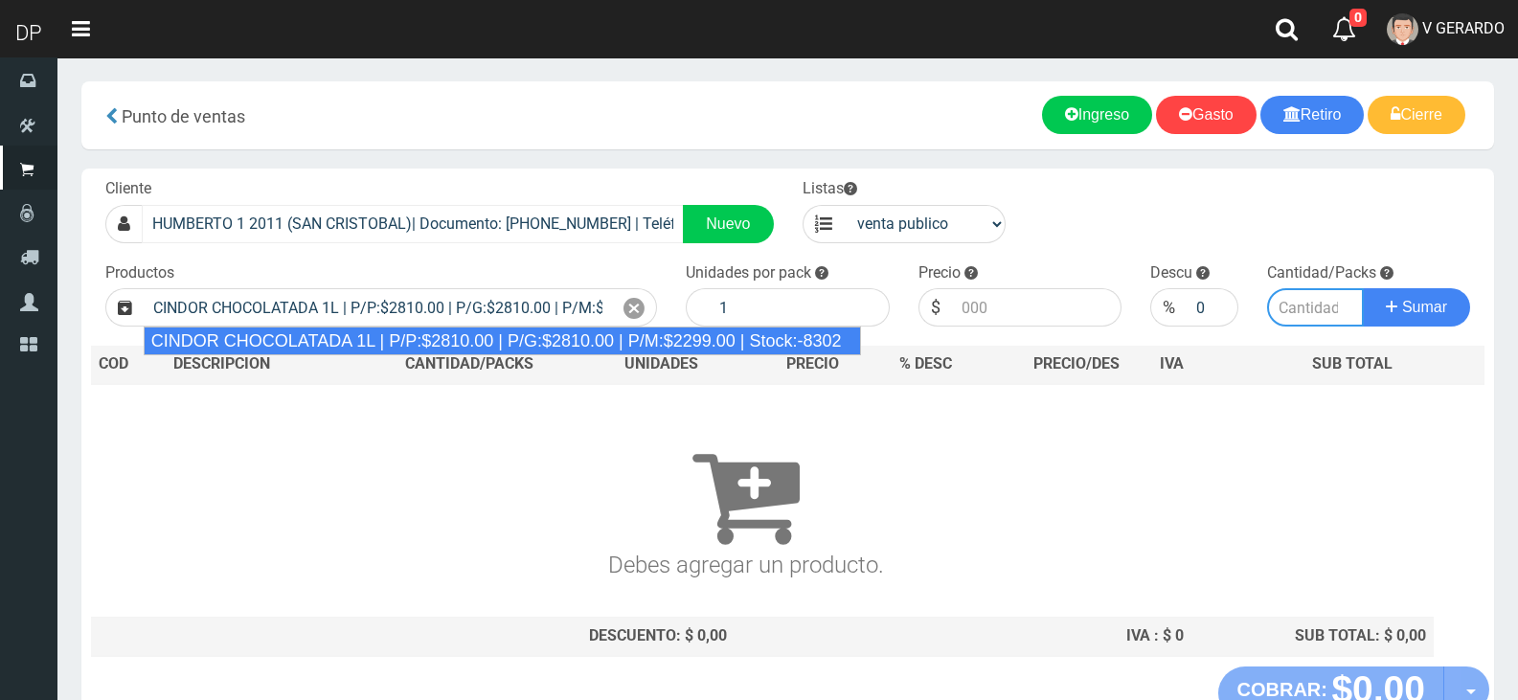
type input "12"
type input "2810.00"
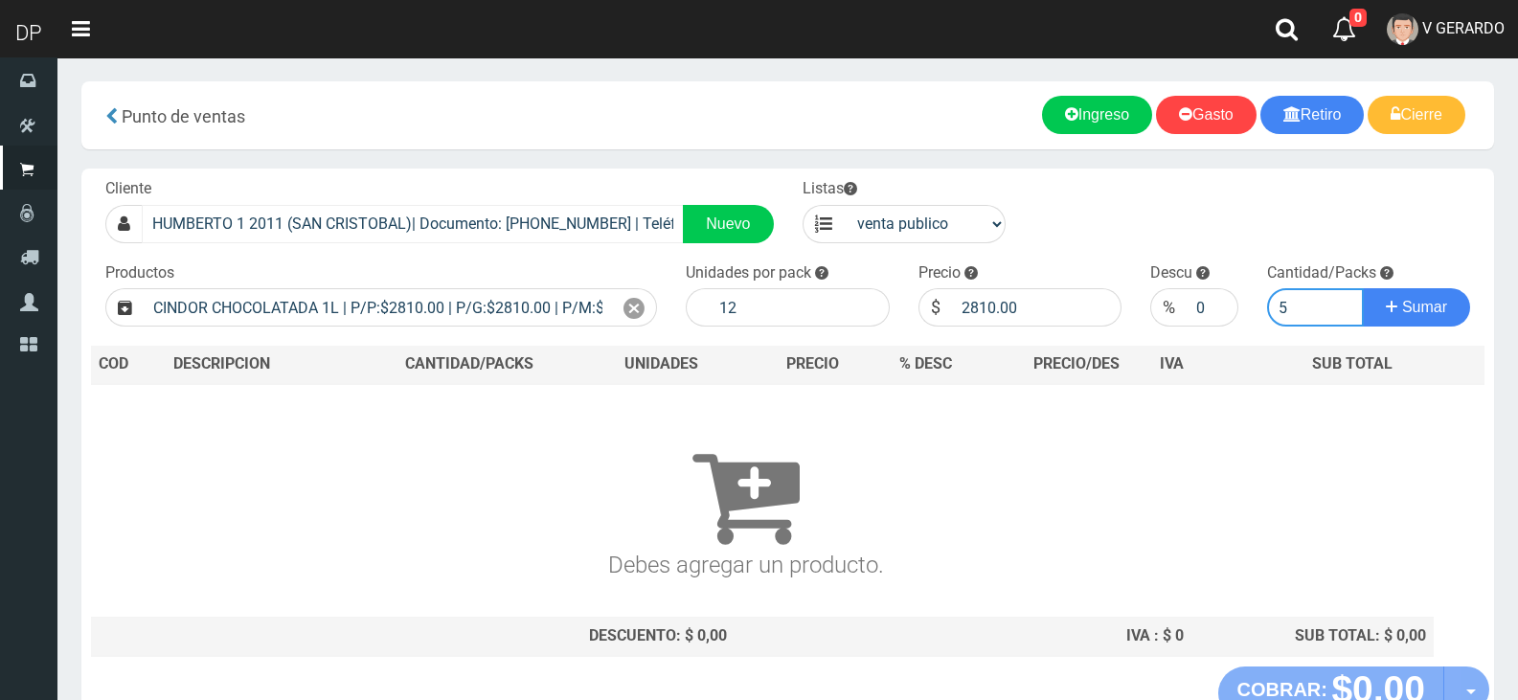
type input "6"
click at [970, 299] on input "2810.00" at bounding box center [1037, 307] width 170 height 38
type input "2760"
click at [1363, 288] on button "Sumar" at bounding box center [1416, 307] width 107 height 38
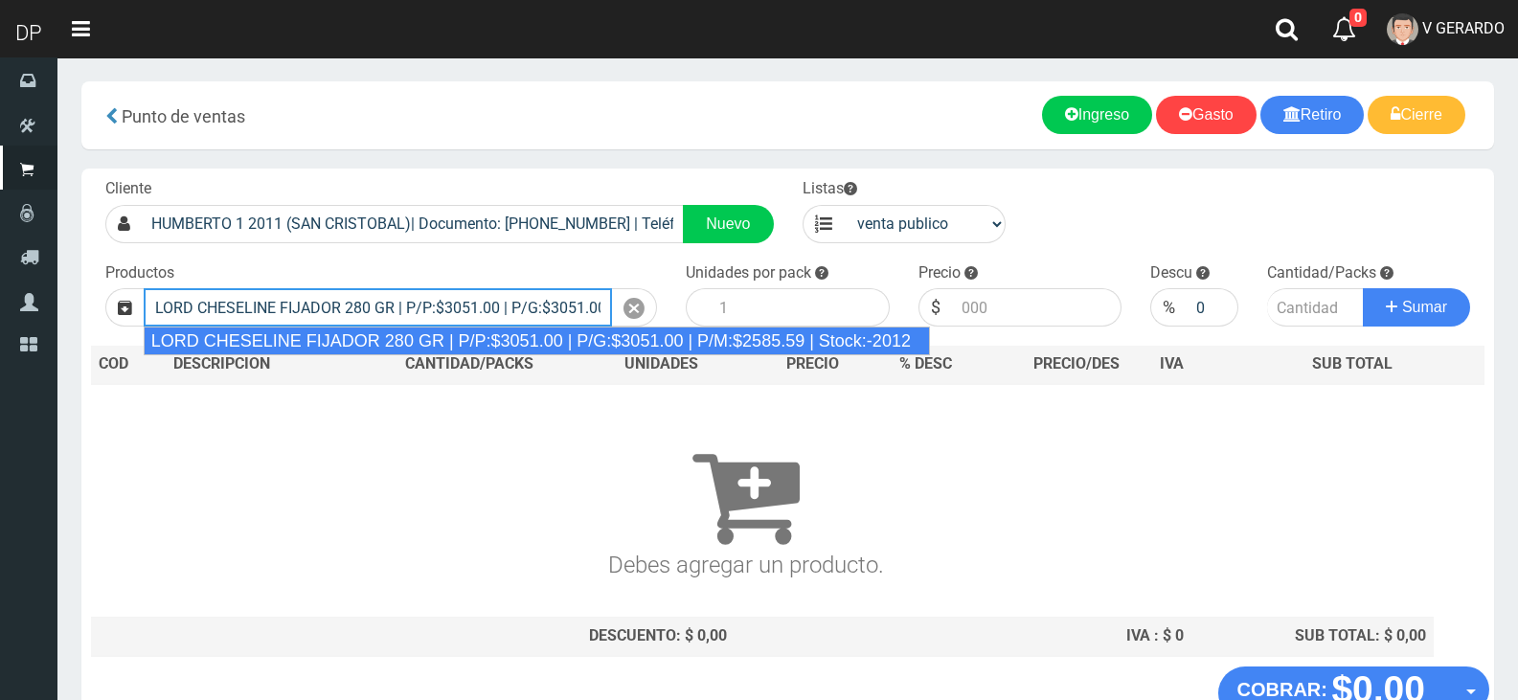
type input "LORD CHESELINE FIJADOR 280 GR | P/P:$3051.00 | P/G:$3051.00 | P/M:$2585.59 | St…"
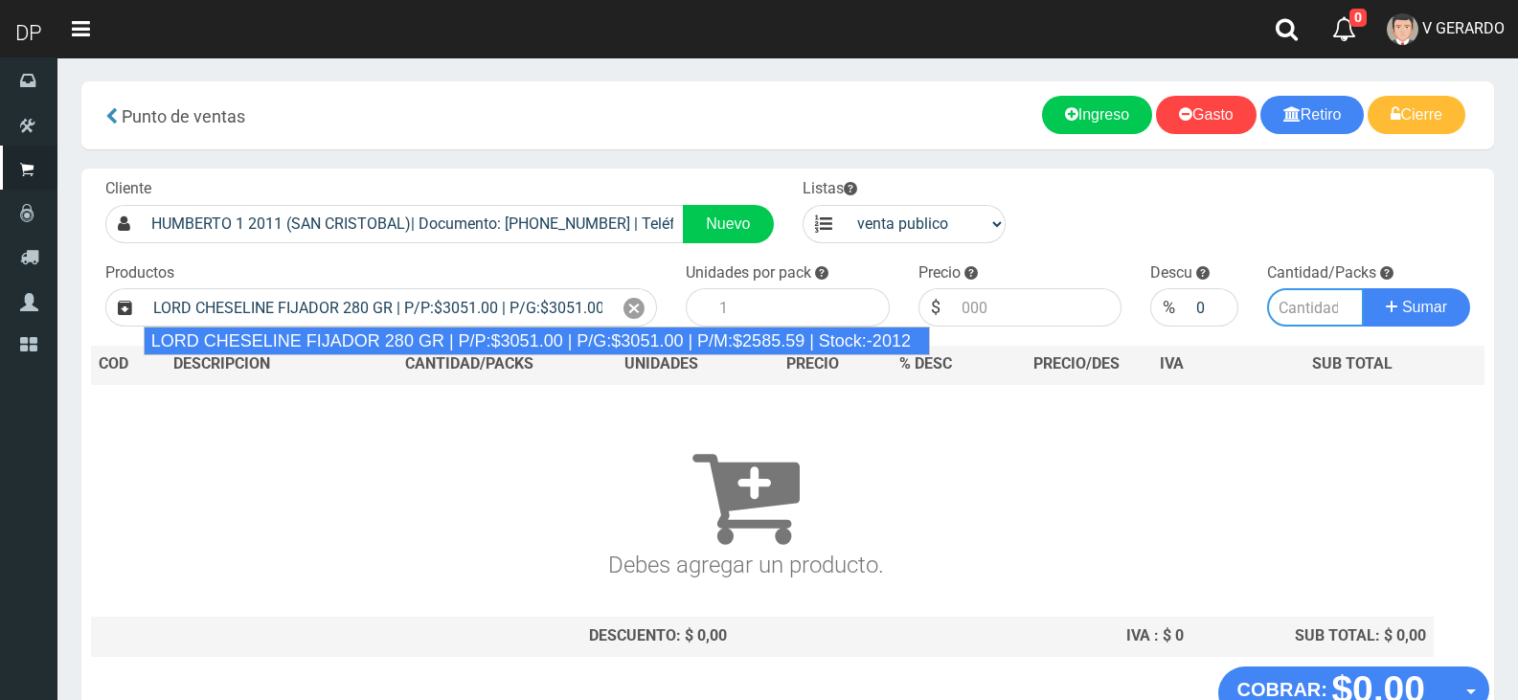
type input "6"
type input "3051.00"
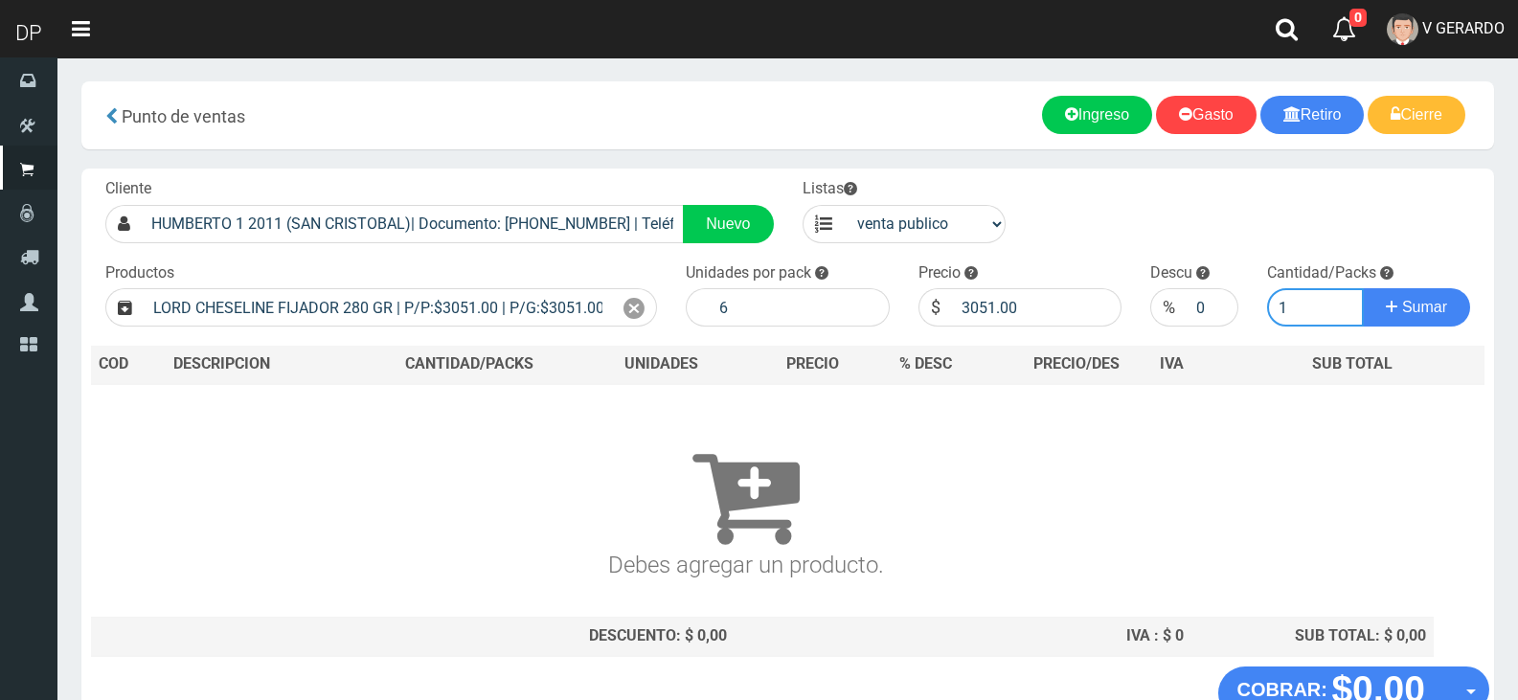
type input "1"
click at [1363, 288] on button "Sumar" at bounding box center [1416, 307] width 107 height 38
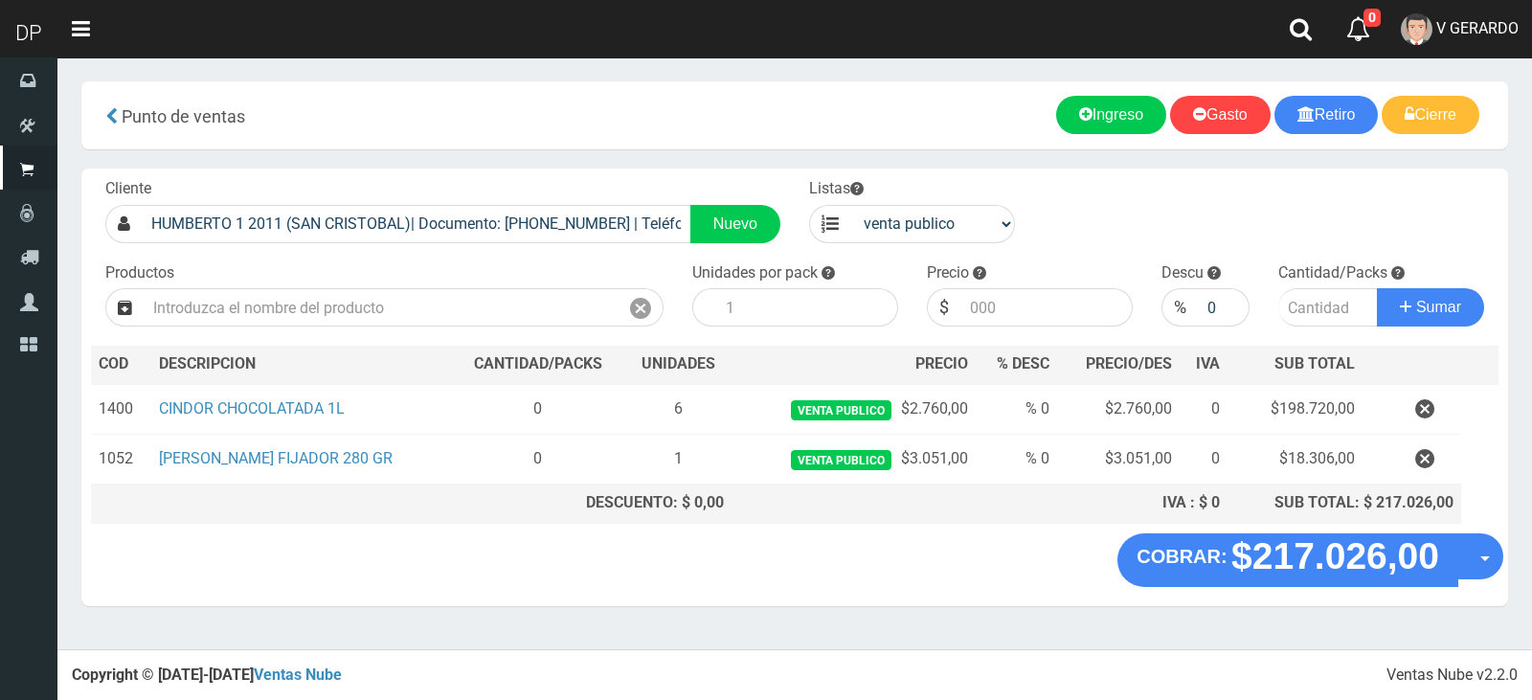
click at [1509, 578] on section "× Titulo del Msj texto Mas Texto Cancelar Aceptar Punto de ventas Ingreso" at bounding box center [794, 353] width 1475 height 592
click at [1499, 564] on button "Opciones" at bounding box center [1481, 556] width 46 height 46
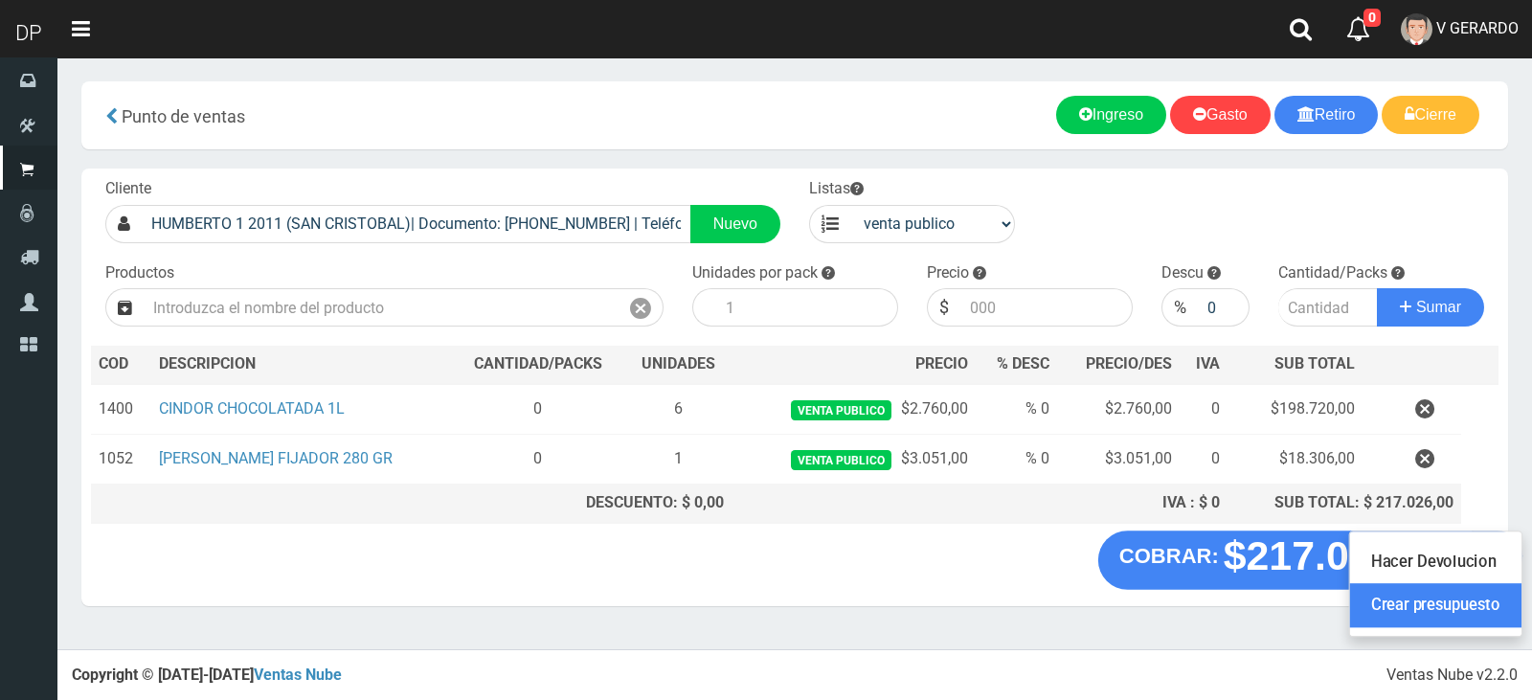
click at [1487, 614] on link "Crear presupuesto" at bounding box center [1435, 606] width 171 height 44
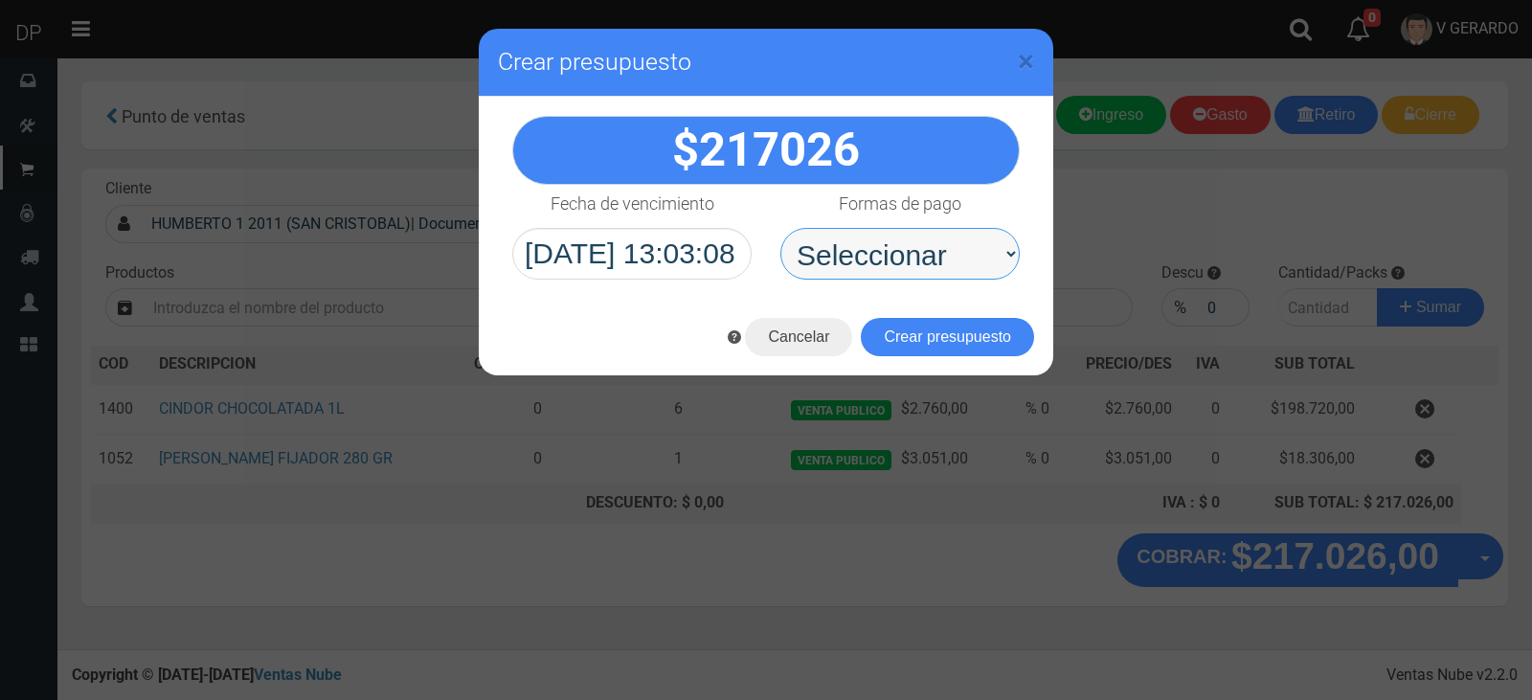
click at [940, 278] on select "Seleccionar Efectivo Tarjeta de Crédito Depósito Débito" at bounding box center [900, 254] width 239 height 52
select select "Efectivo"
click at [781, 228] on select "Seleccionar Efectivo Tarjeta de Crédito Depósito Débito" at bounding box center [900, 254] width 239 height 52
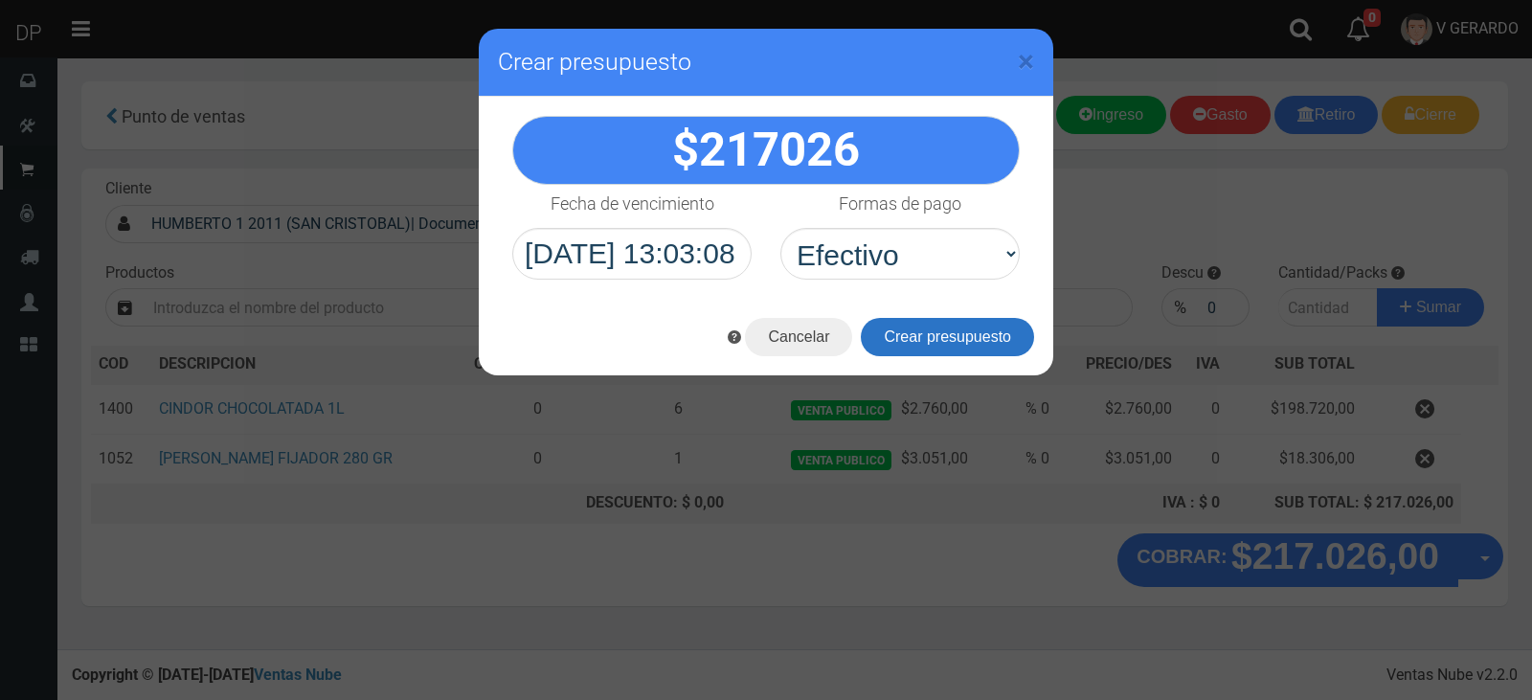
click at [947, 335] on button "Crear presupuesto" at bounding box center [947, 337] width 173 height 38
